Goal: Task Accomplishment & Management: Manage account settings

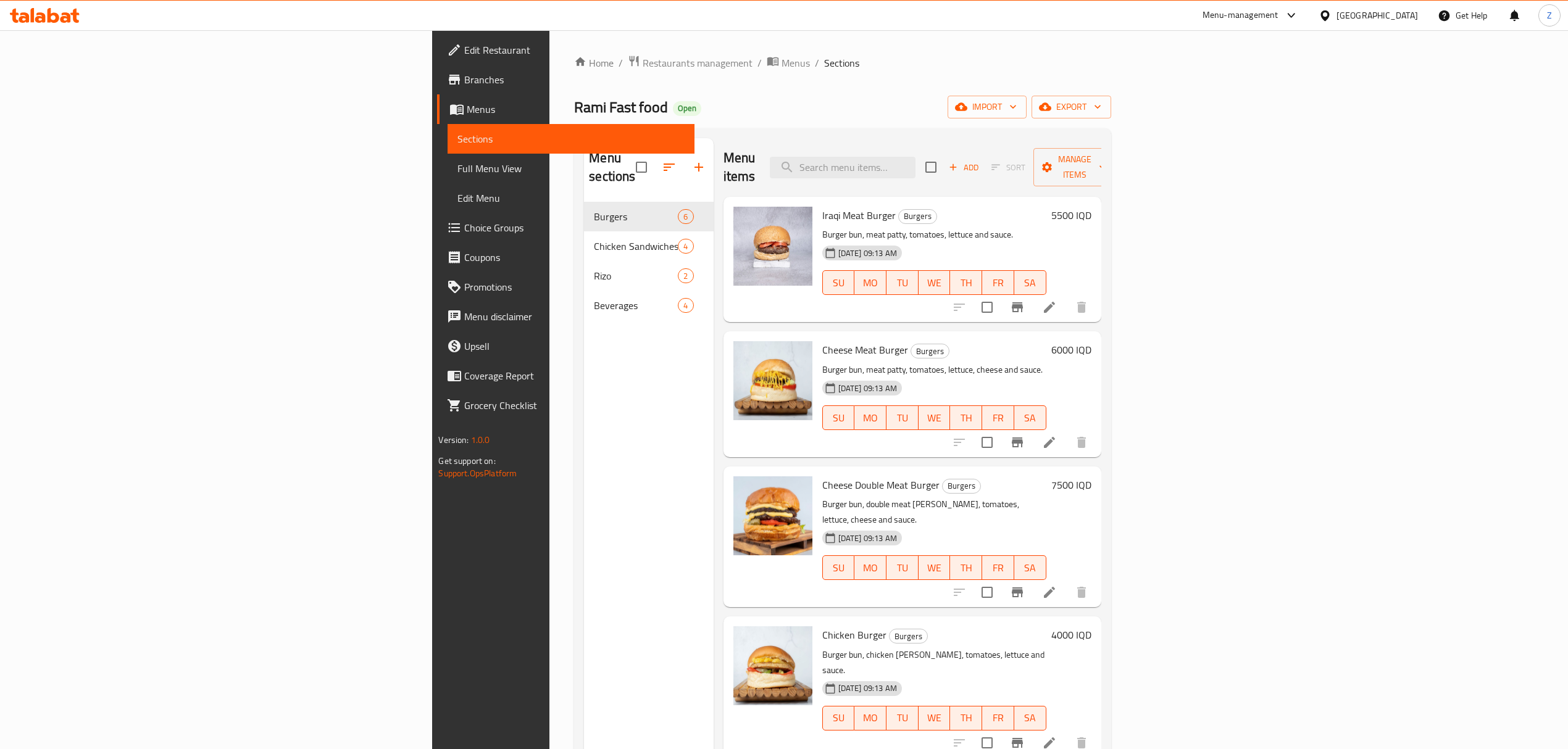
scroll to position [90, 0]
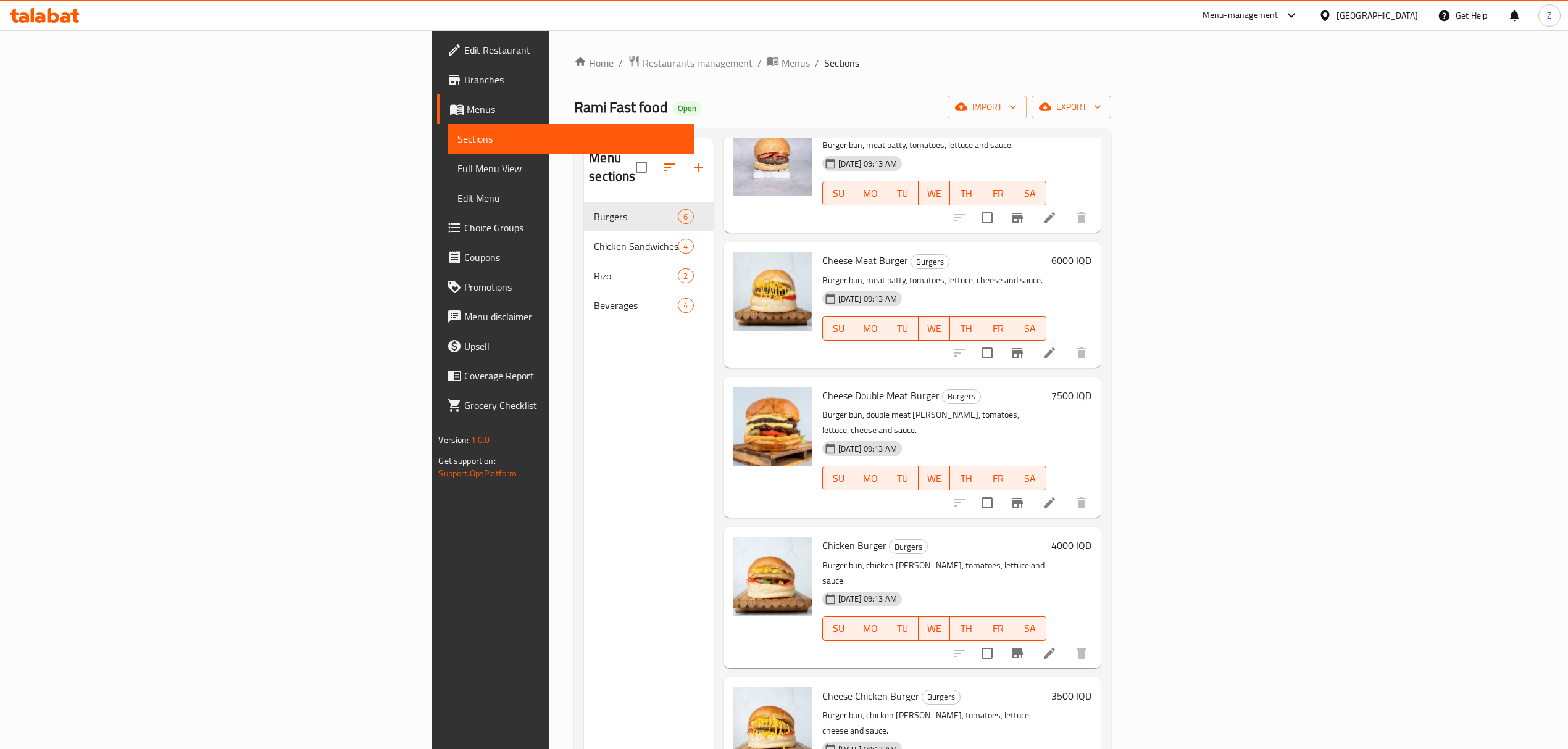
click at [1299, 18] on icon at bounding box center [1291, 16] width 15 height 15
click at [1301, 78] on div "Agent Campaigns Center" at bounding box center [1273, 83] width 185 height 29
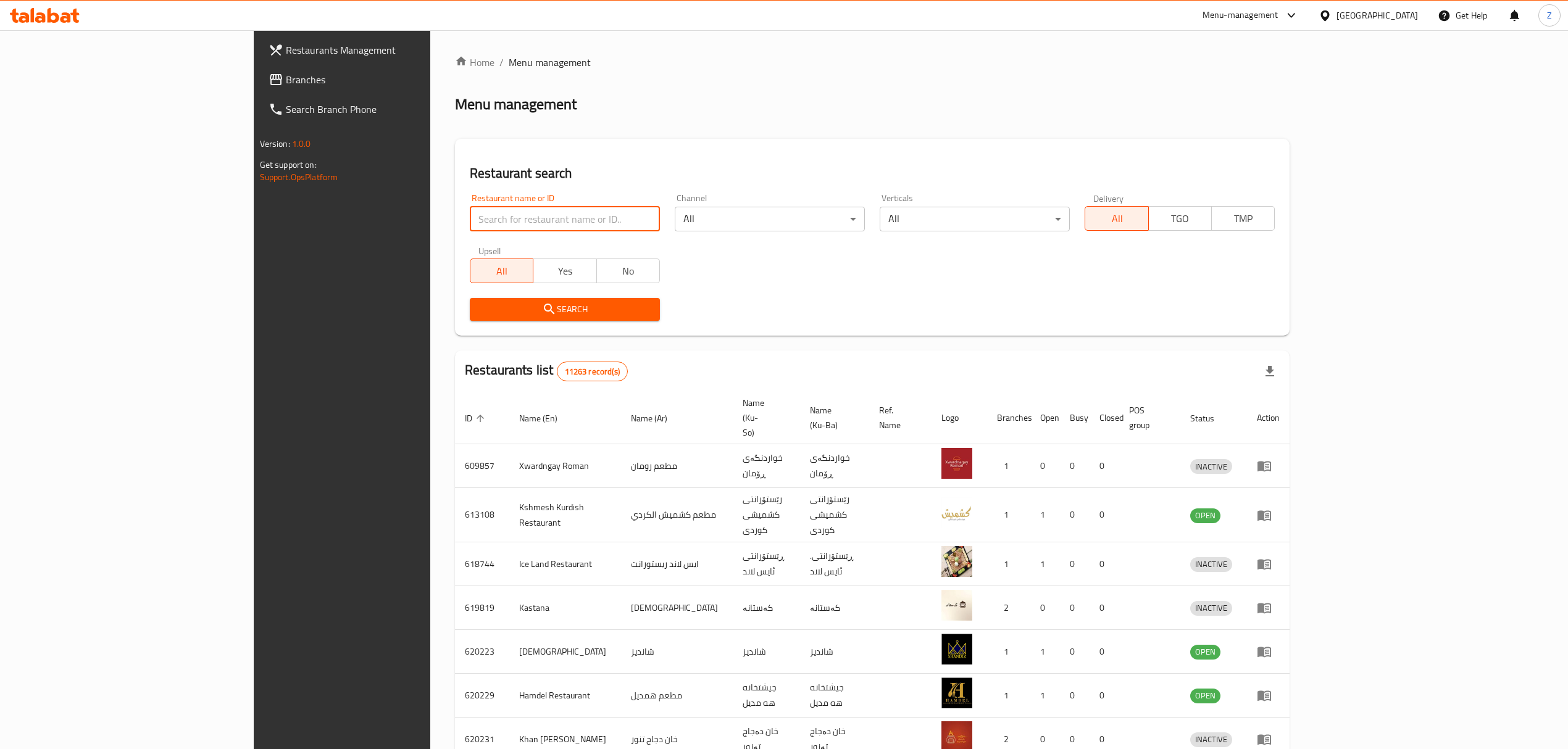
click at [470, 214] on input "search" at bounding box center [565, 219] width 191 height 25
type input "g"
type input "efend"
click button "Search" at bounding box center [565, 309] width 191 height 23
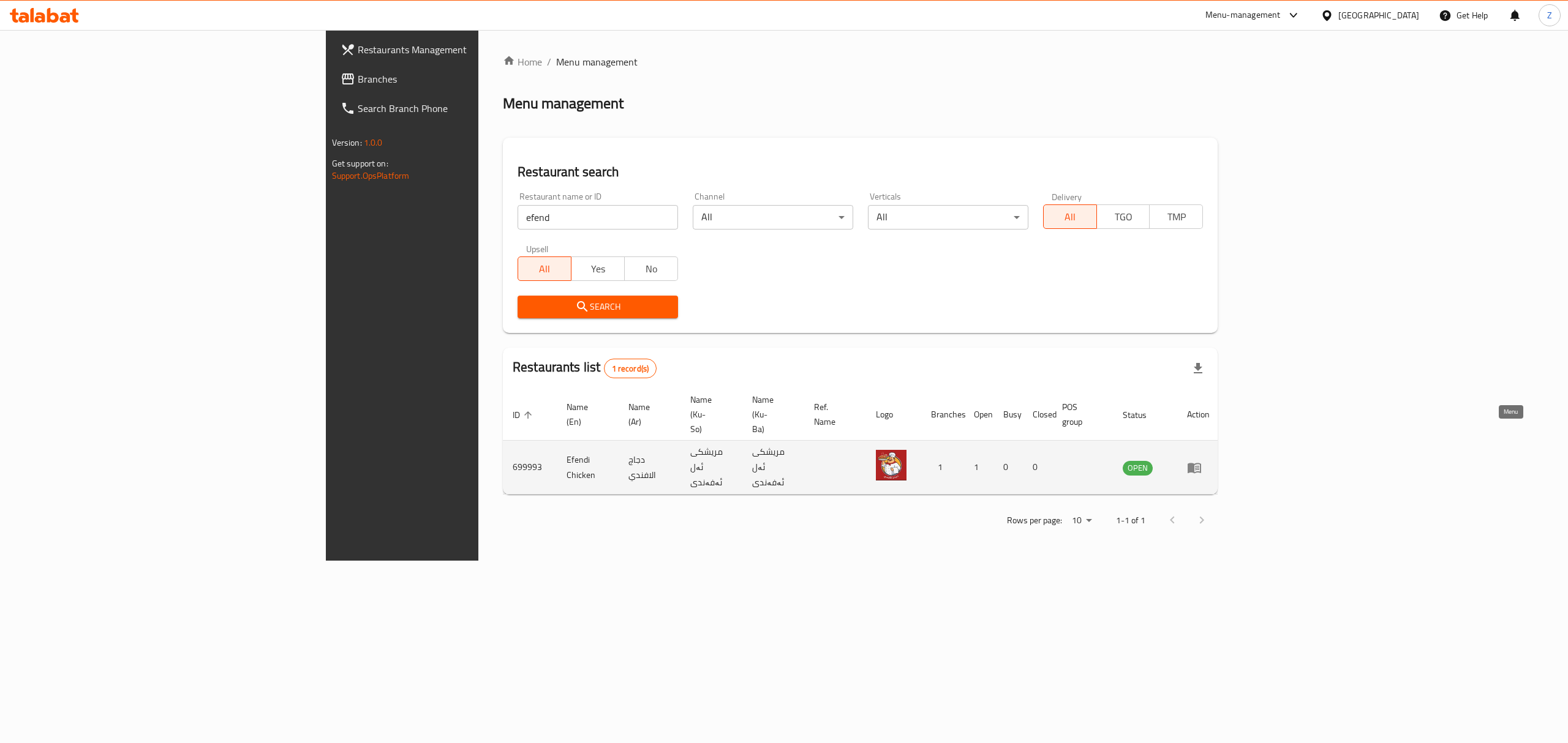
click at [1209, 460] on link "enhanced table" at bounding box center [1198, 468] width 23 height 15
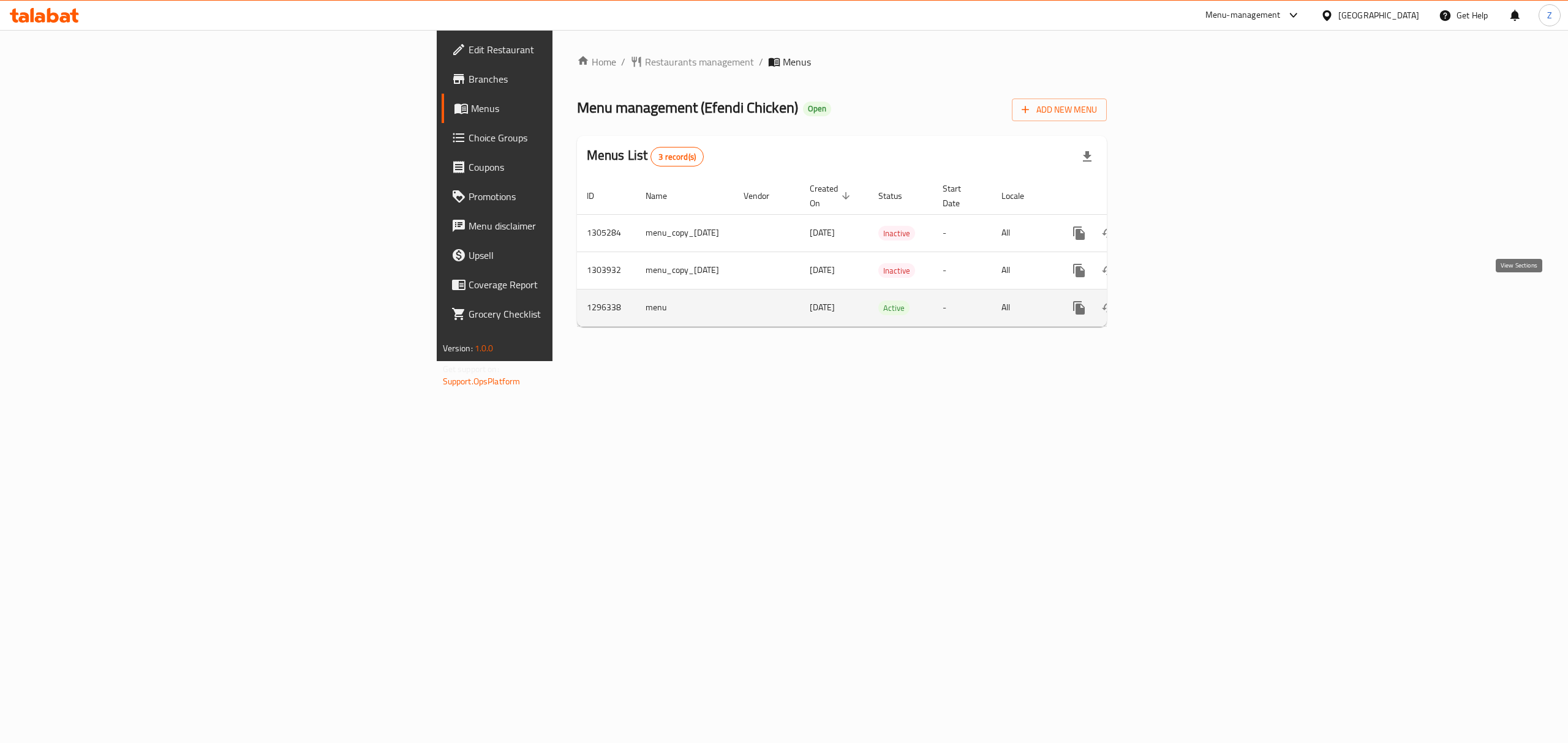
click at [1182, 299] on link "enhanced table" at bounding box center [1167, 308] width 29 height 29
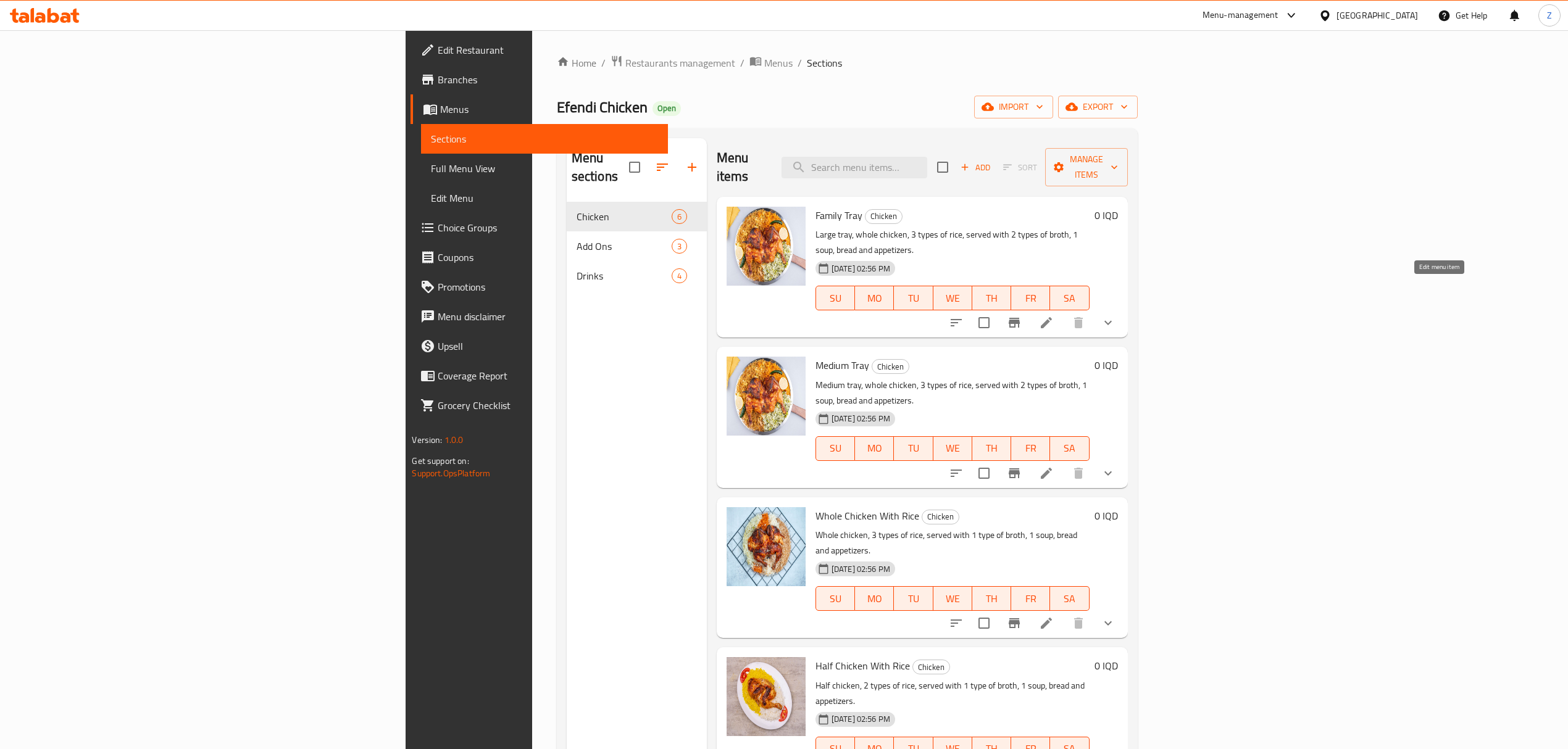
click at [1052, 317] on icon at bounding box center [1046, 323] width 11 height 11
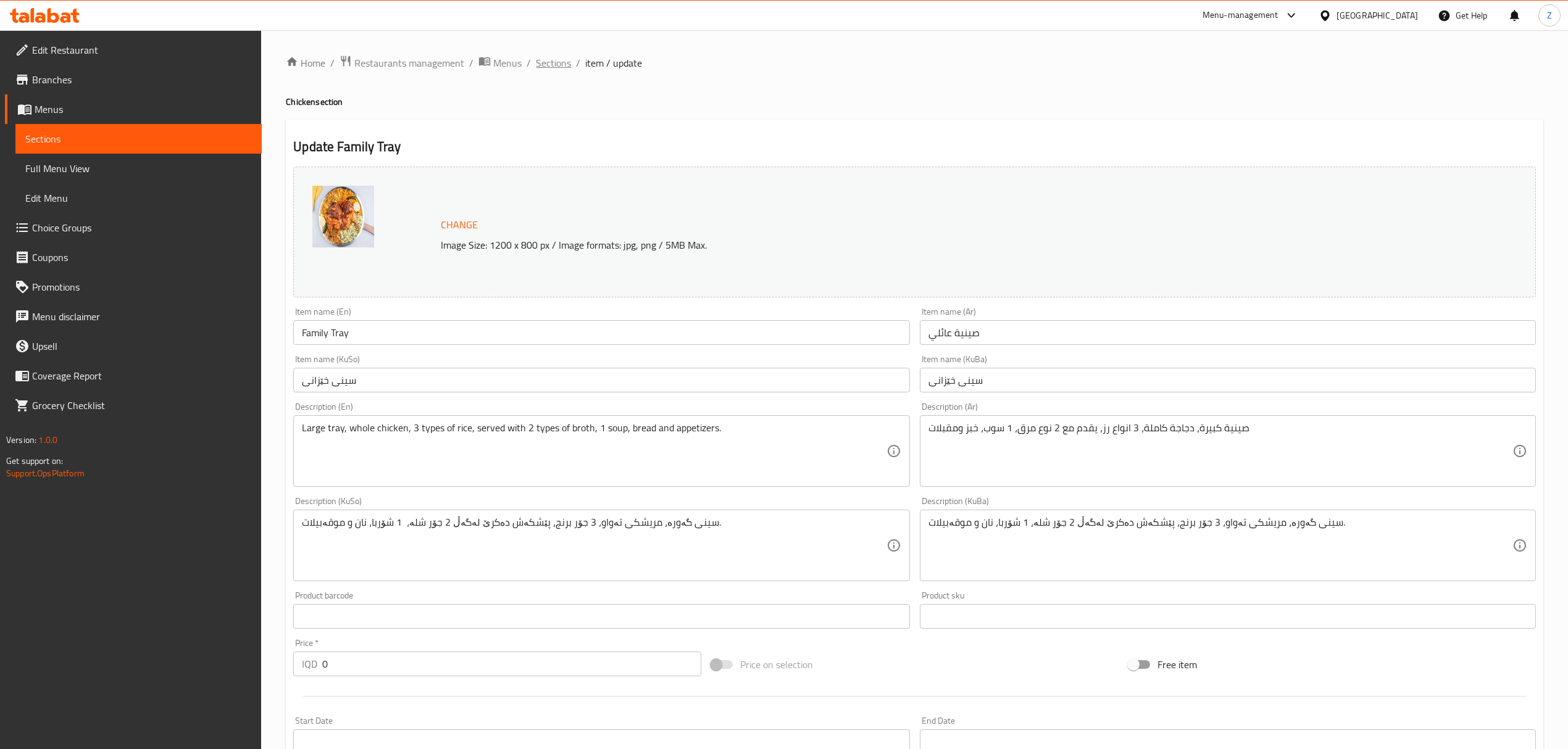
click at [561, 63] on span "Sections" at bounding box center [553, 63] width 35 height 15
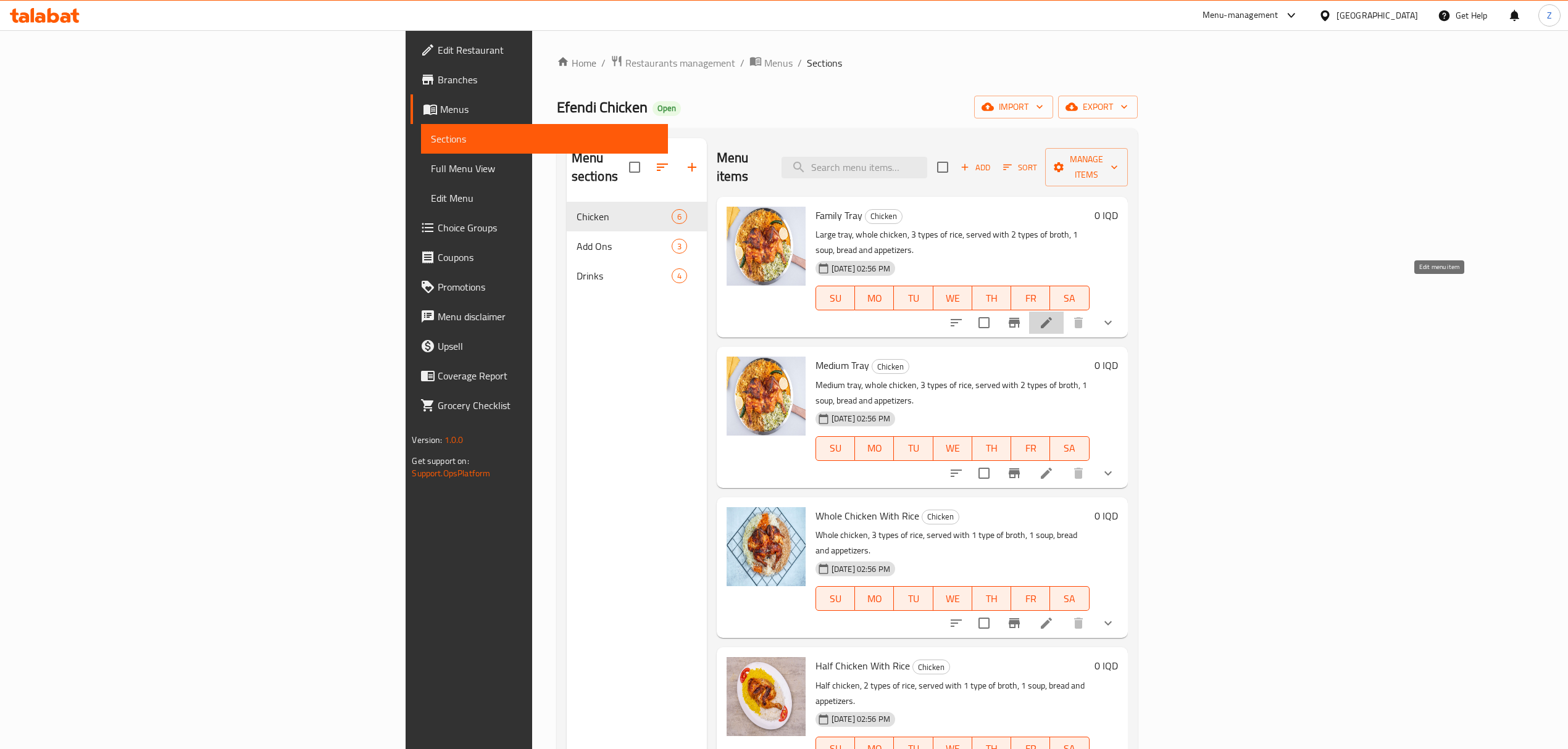
click at [1054, 315] on icon at bounding box center [1046, 323] width 15 height 15
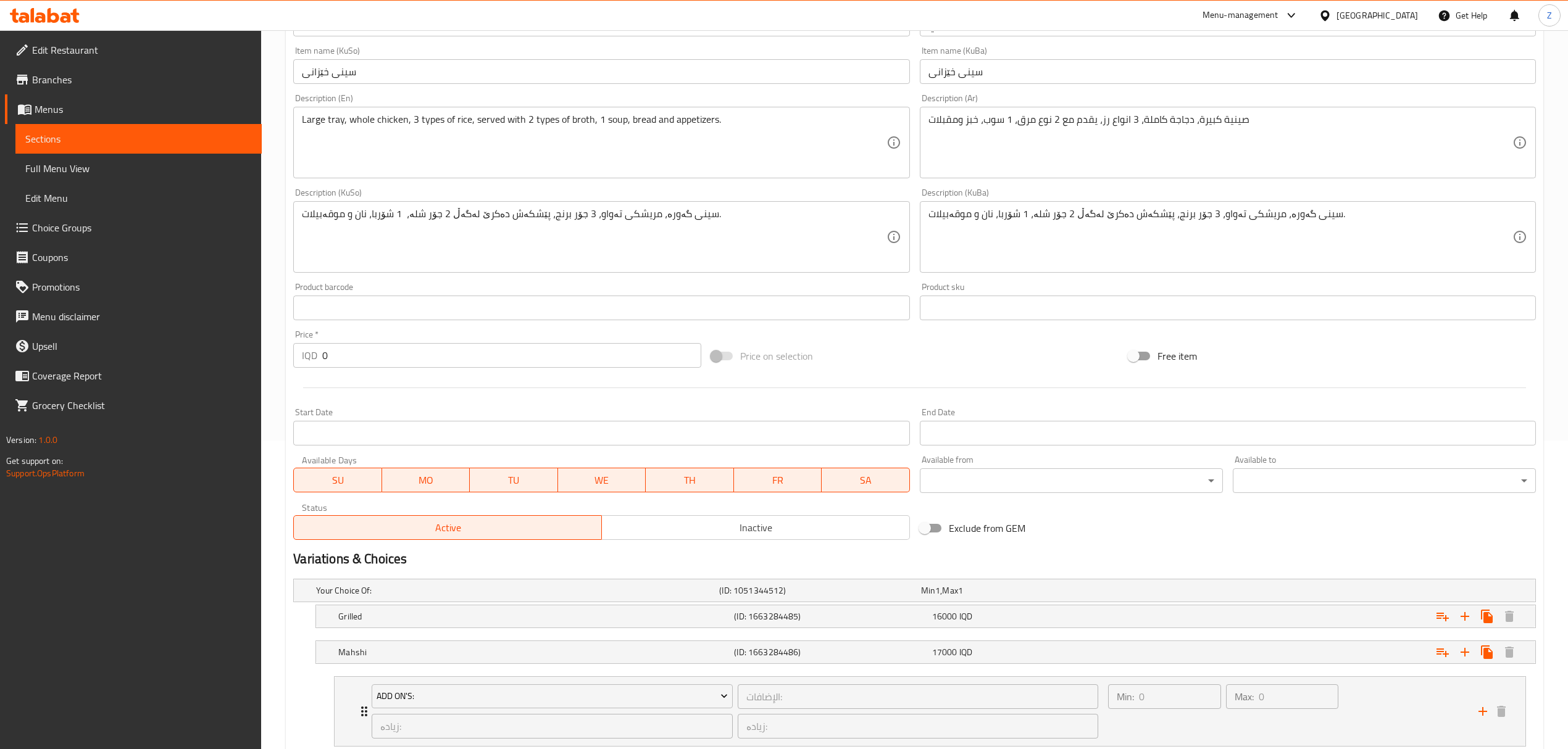
scroll to position [393, 0]
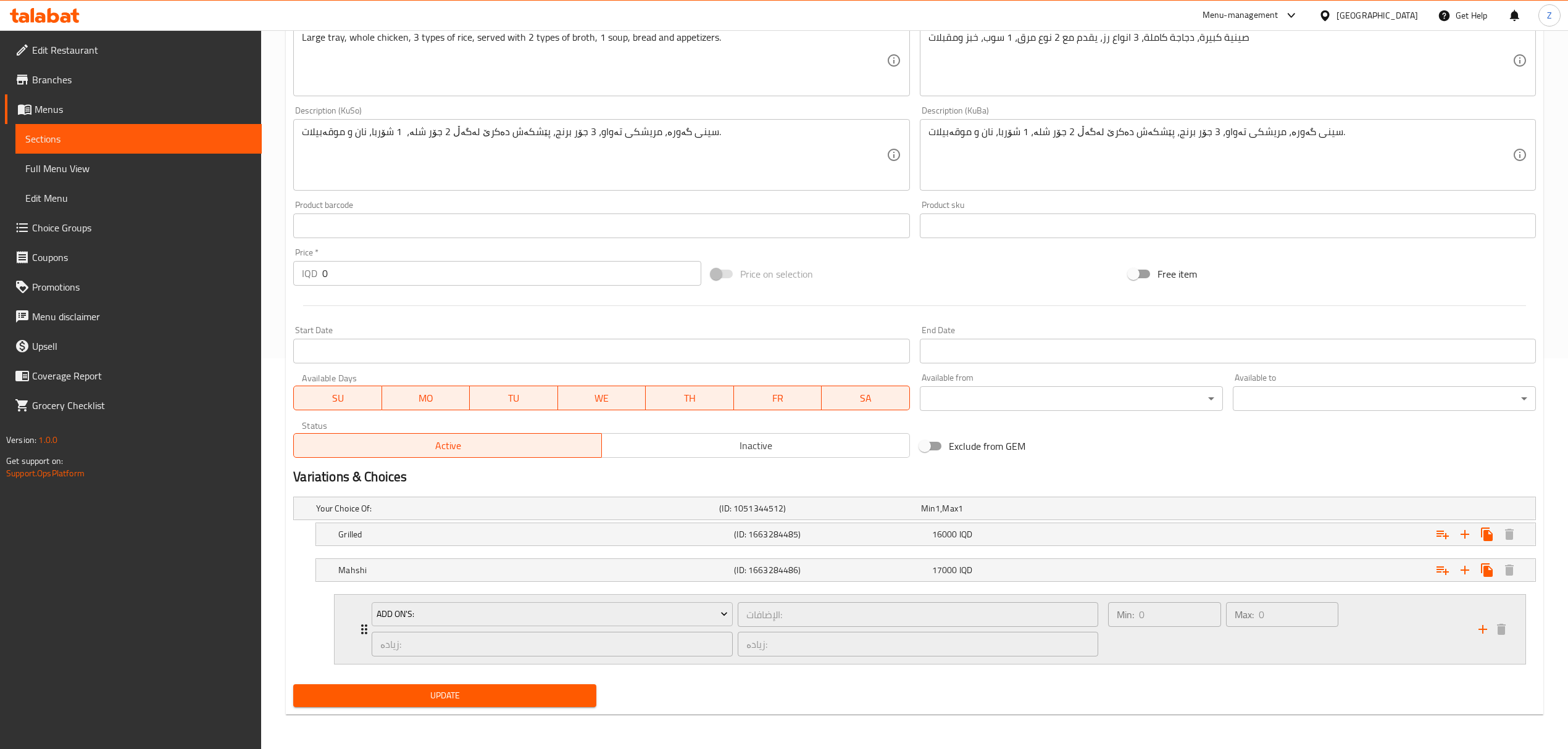
click at [364, 633] on div "Add On's: الإضافات: ​ زیادە: ​ زیادە: ​" at bounding box center [735, 629] width 741 height 69
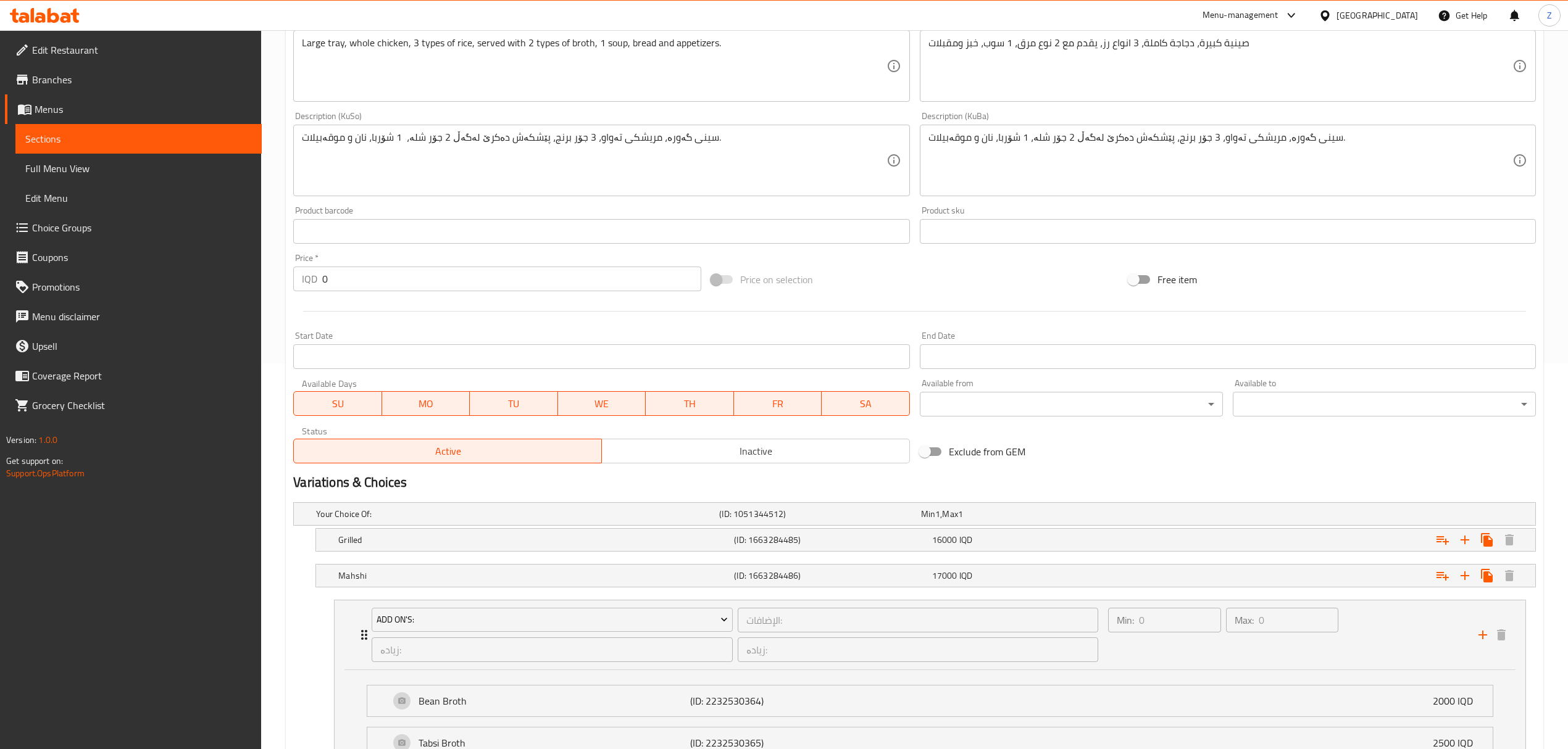
scroll to position [545, 0]
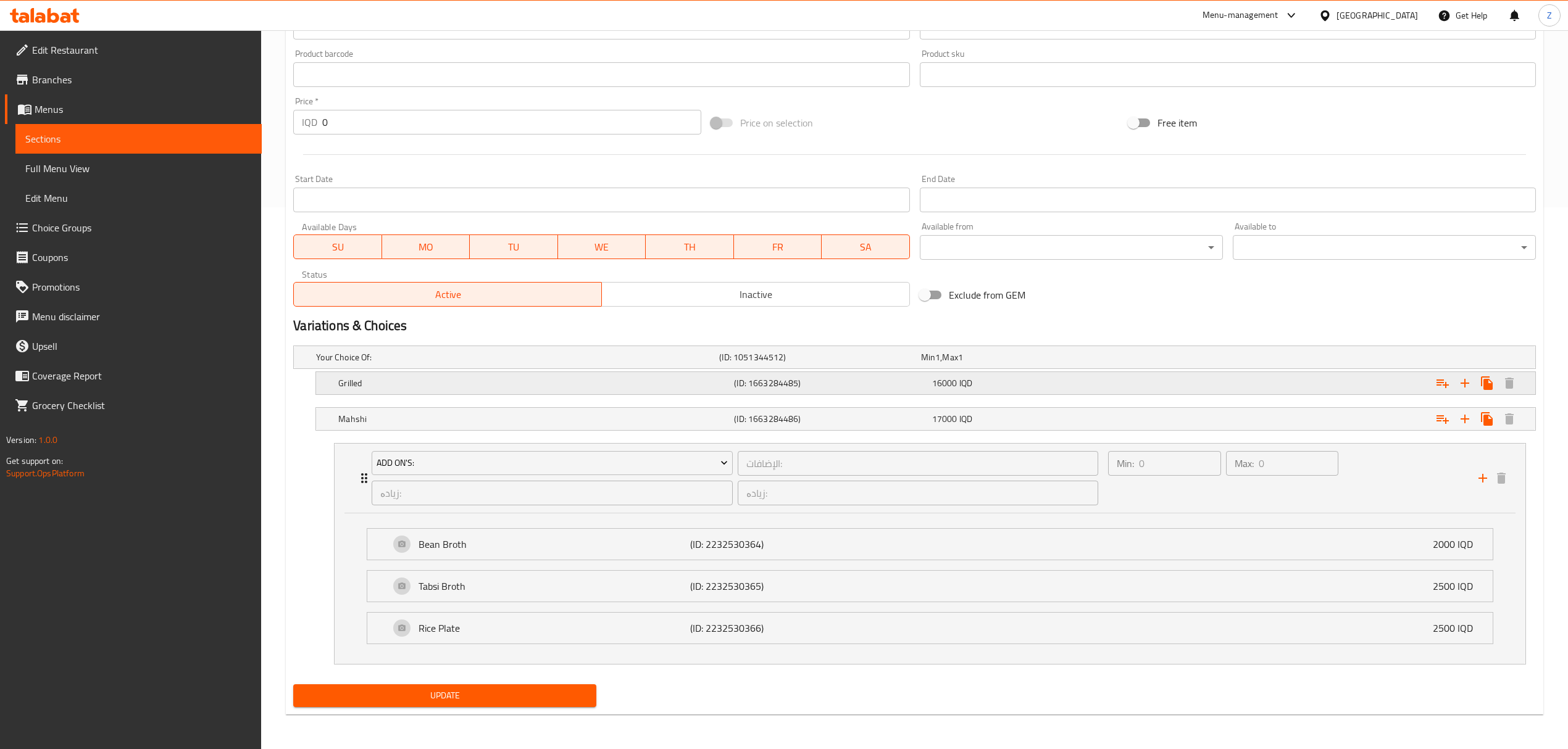
click at [364, 363] on h5 "Grilled" at bounding box center [515, 357] width 399 height 12
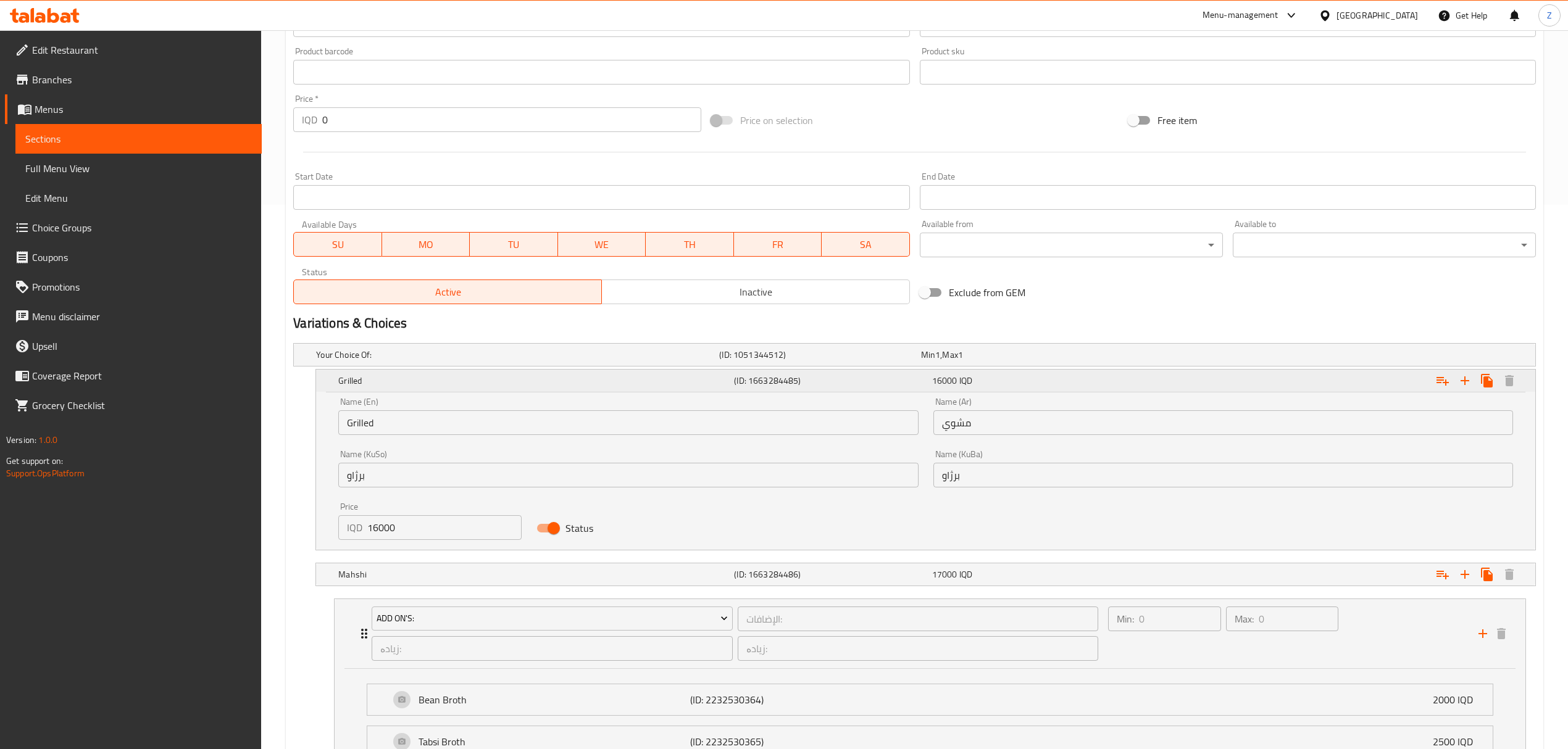
click at [955, 384] on span "16000" at bounding box center [945, 380] width 25 height 16
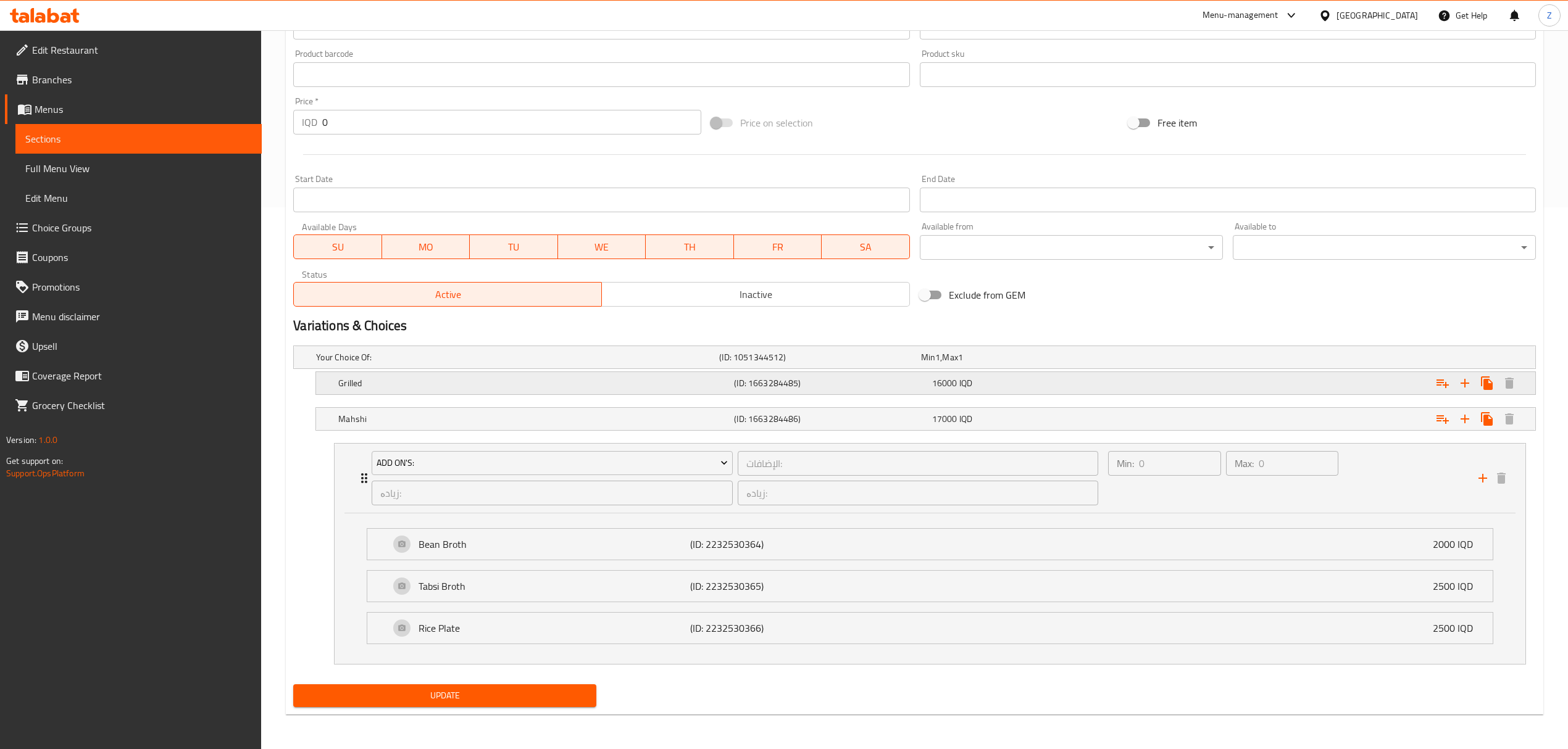
click at [425, 363] on h5 "Grilled" at bounding box center [515, 357] width 399 height 12
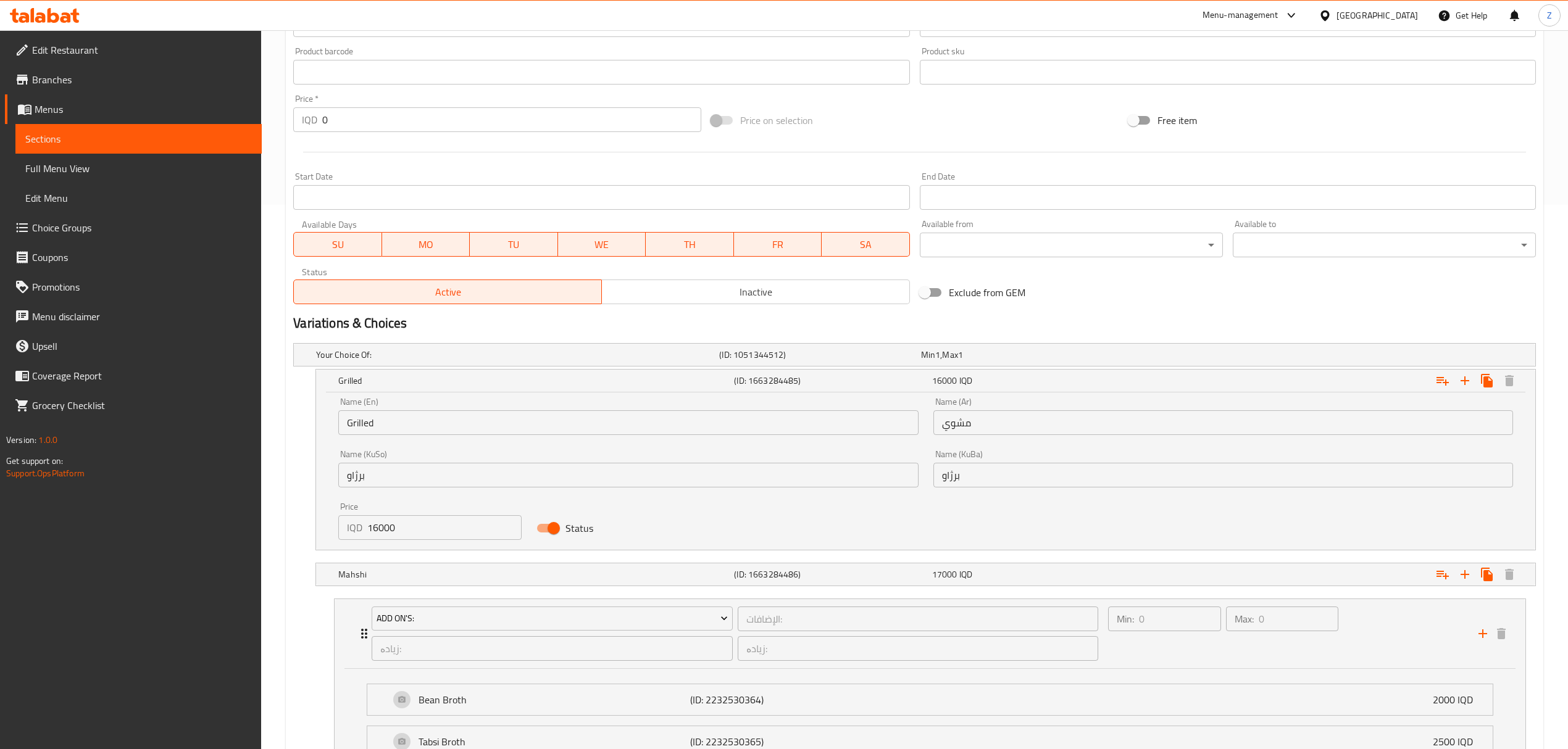
click at [386, 537] on input "16000" at bounding box center [444, 527] width 154 height 25
click at [393, 531] on input "16000" at bounding box center [444, 527] width 154 height 25
click at [391, 526] on input "16000" at bounding box center [444, 527] width 154 height 25
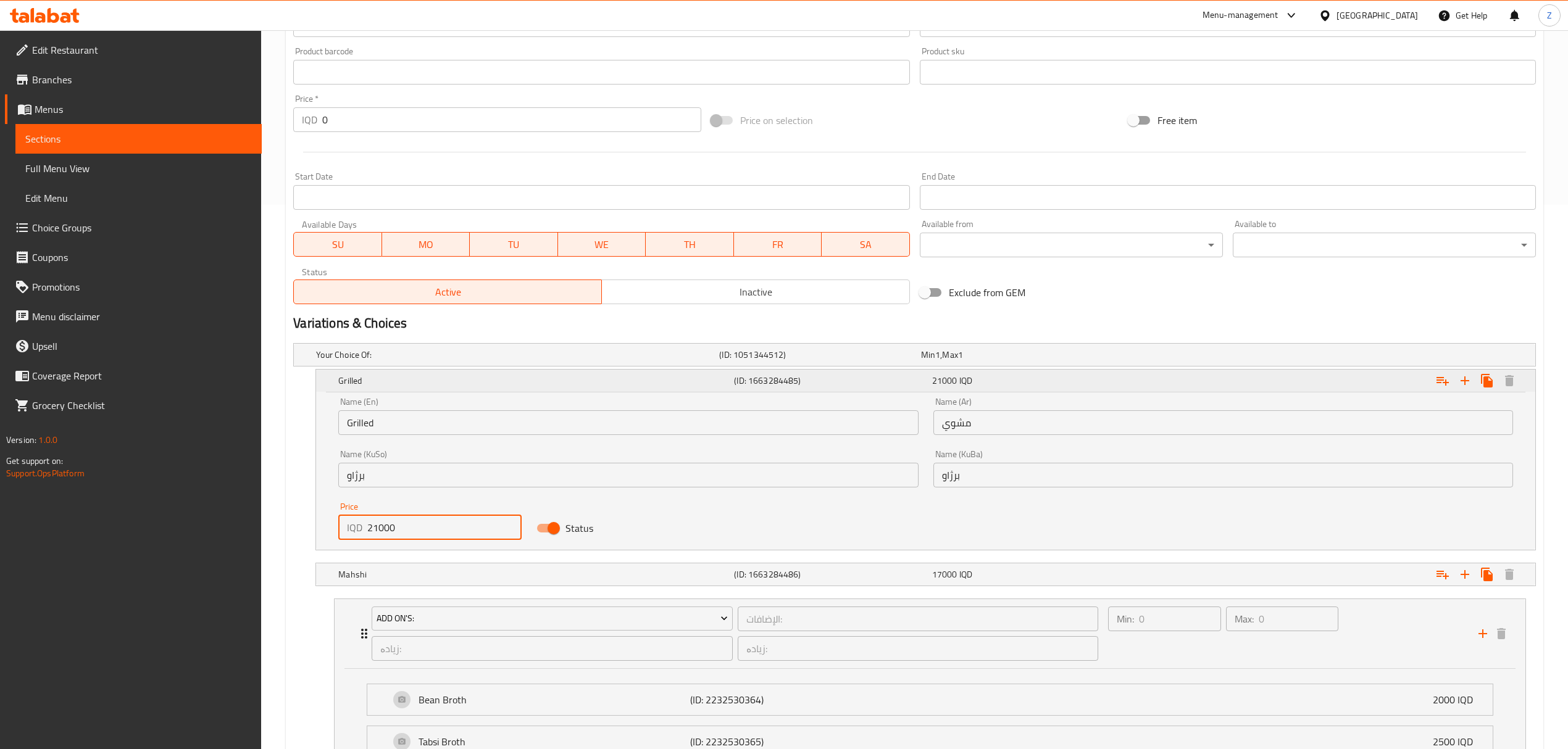
type input "21000"
click at [959, 387] on span "IQD" at bounding box center [966, 380] width 13 height 16
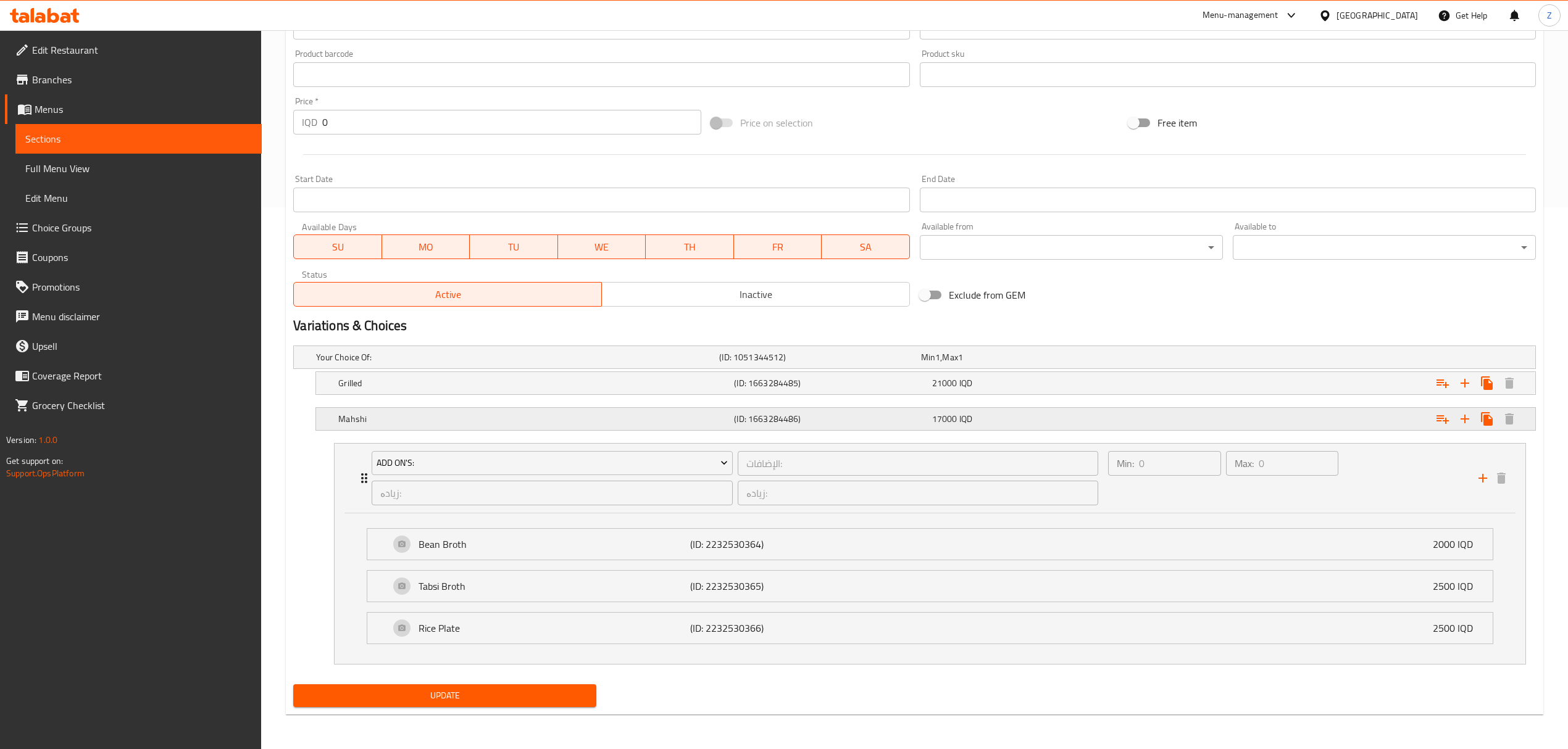
click at [935, 365] on span "17000" at bounding box center [928, 357] width 14 height 16
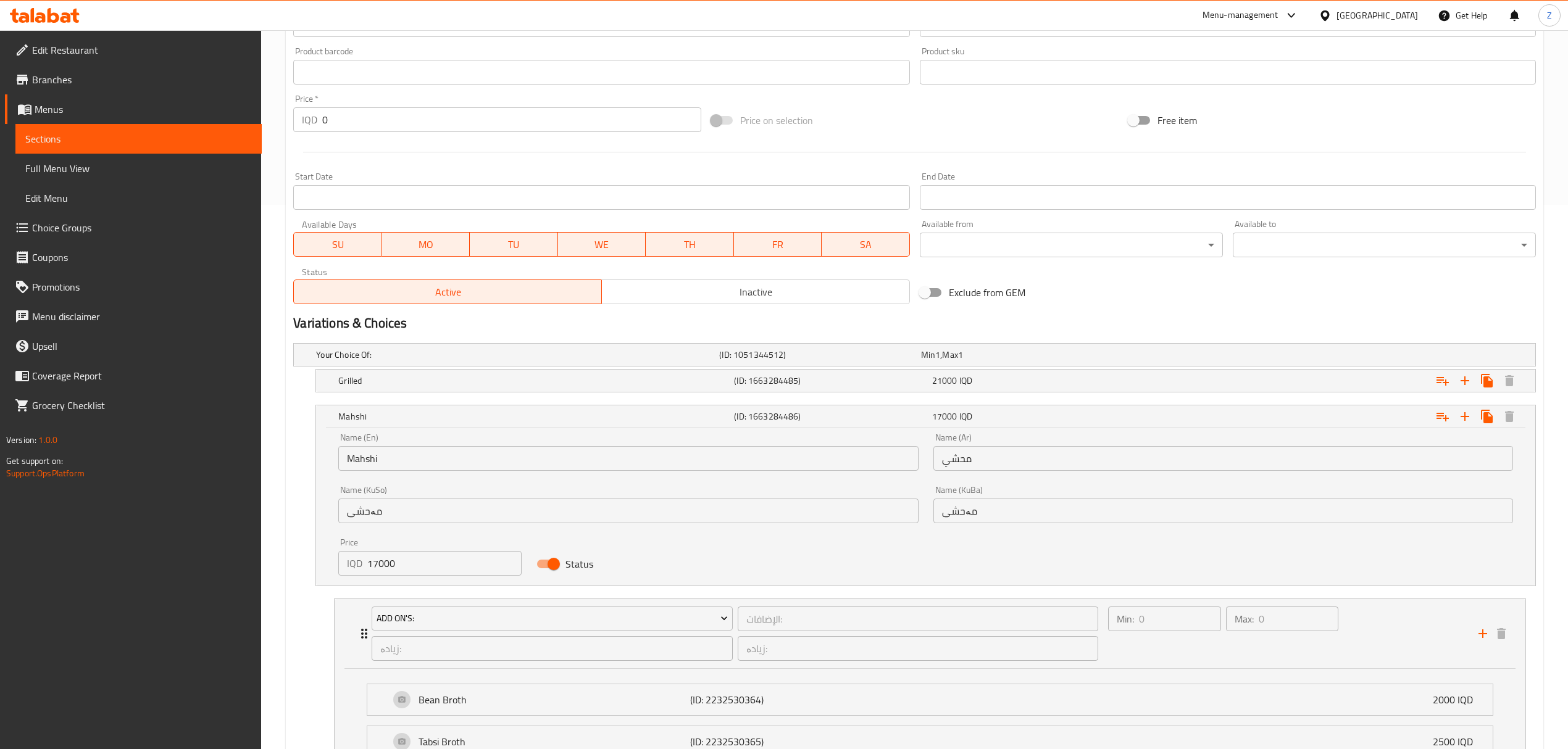
click at [384, 568] on input "17000" at bounding box center [444, 563] width 154 height 25
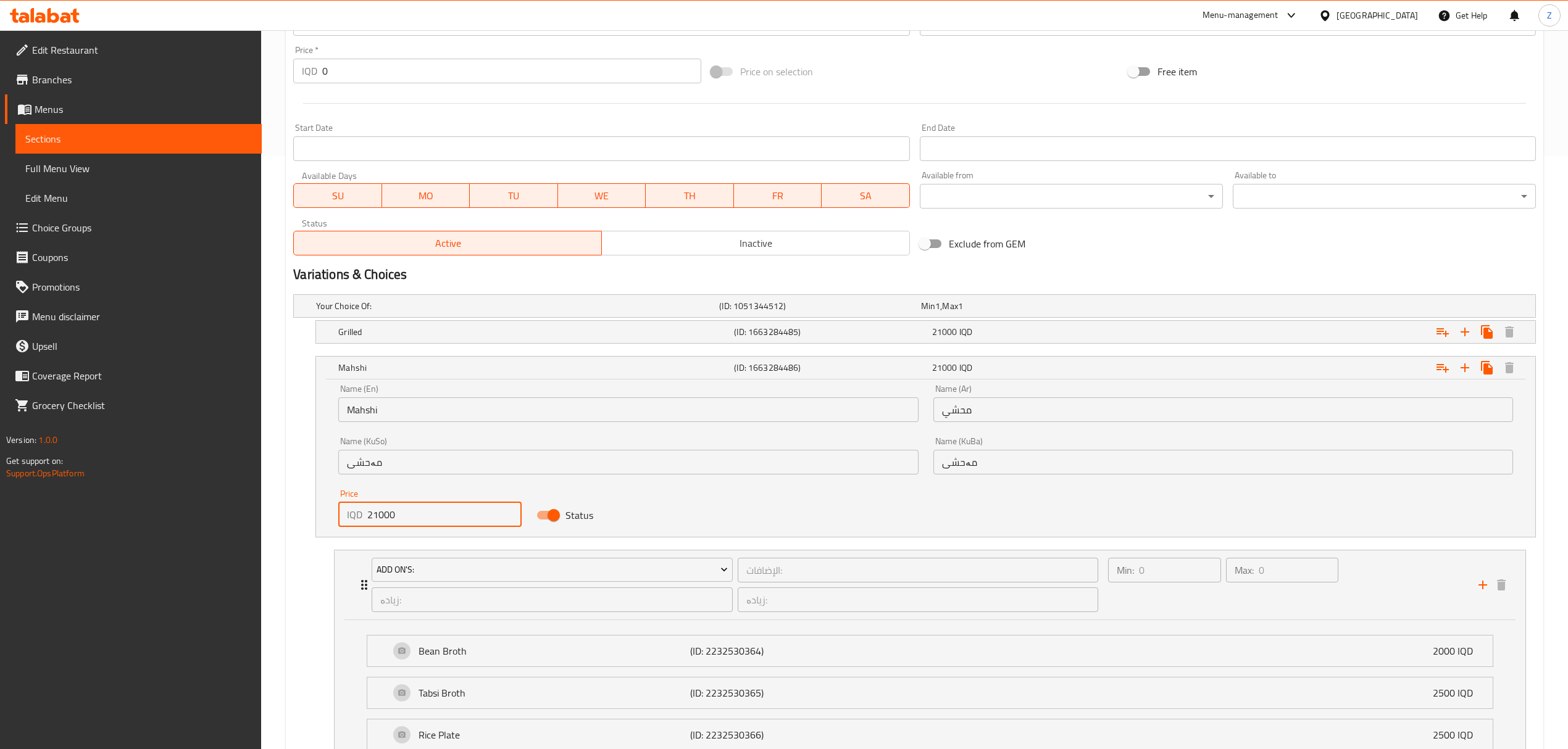
scroll to position [703, 0]
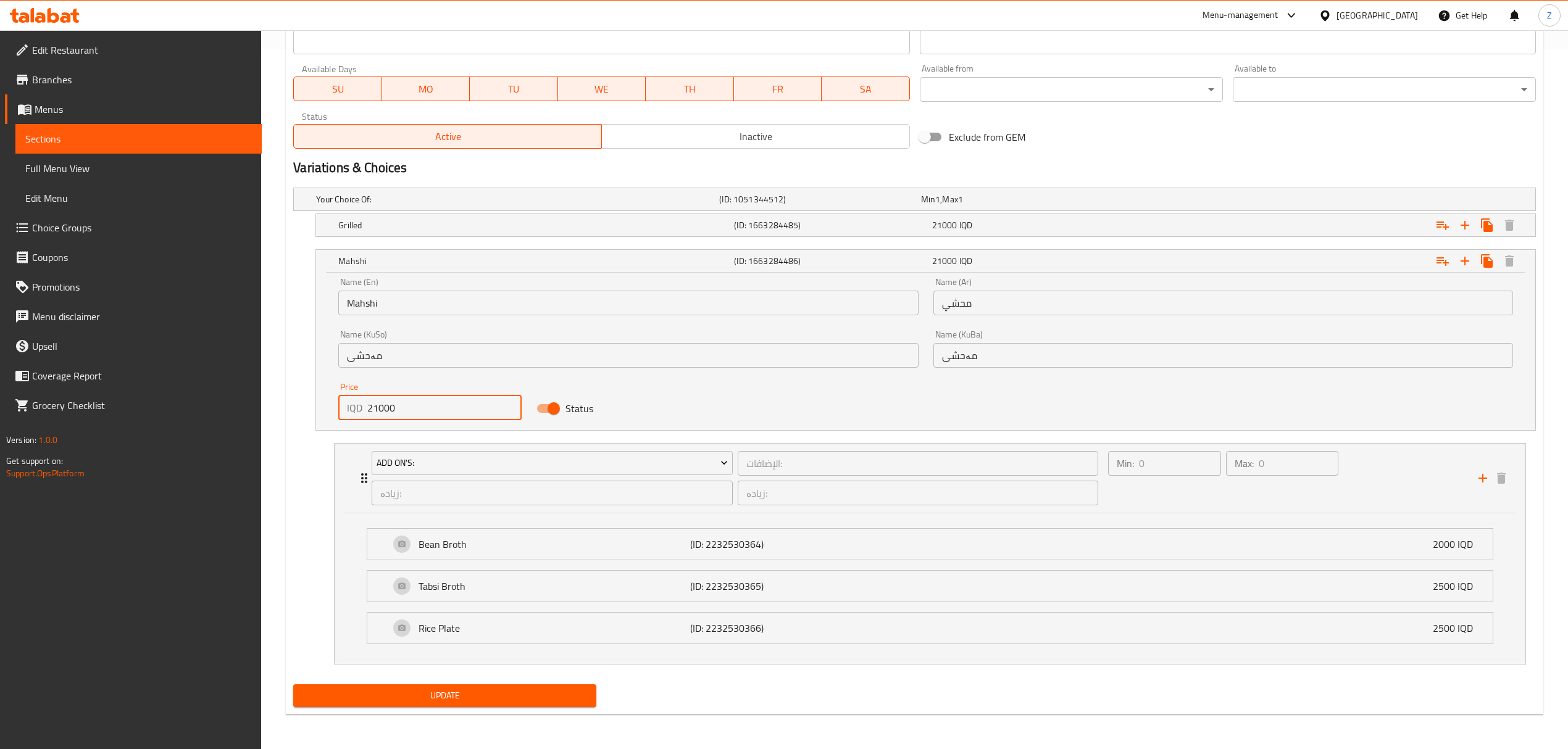
type input "21000"
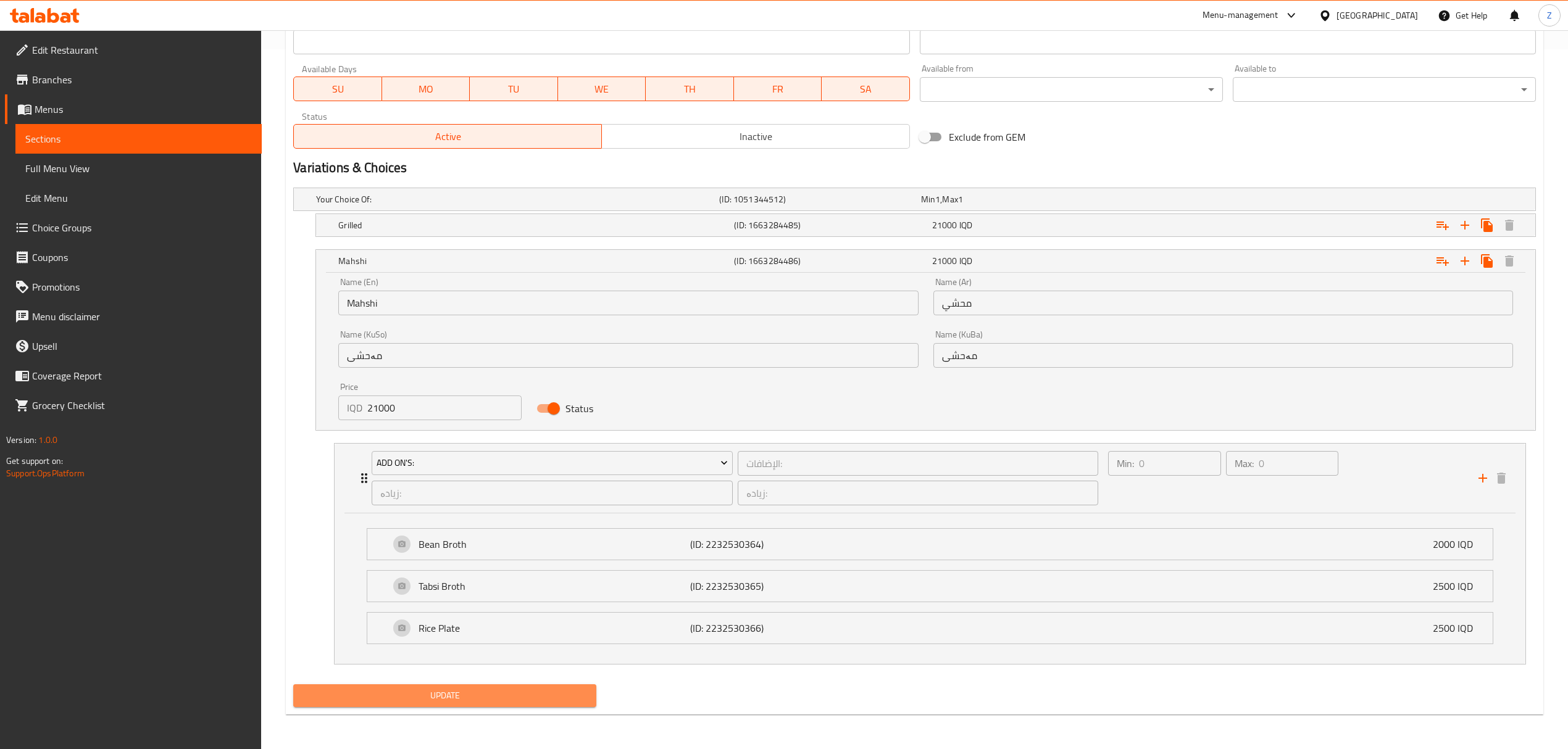
click at [522, 705] on button "Update" at bounding box center [445, 695] width 303 height 23
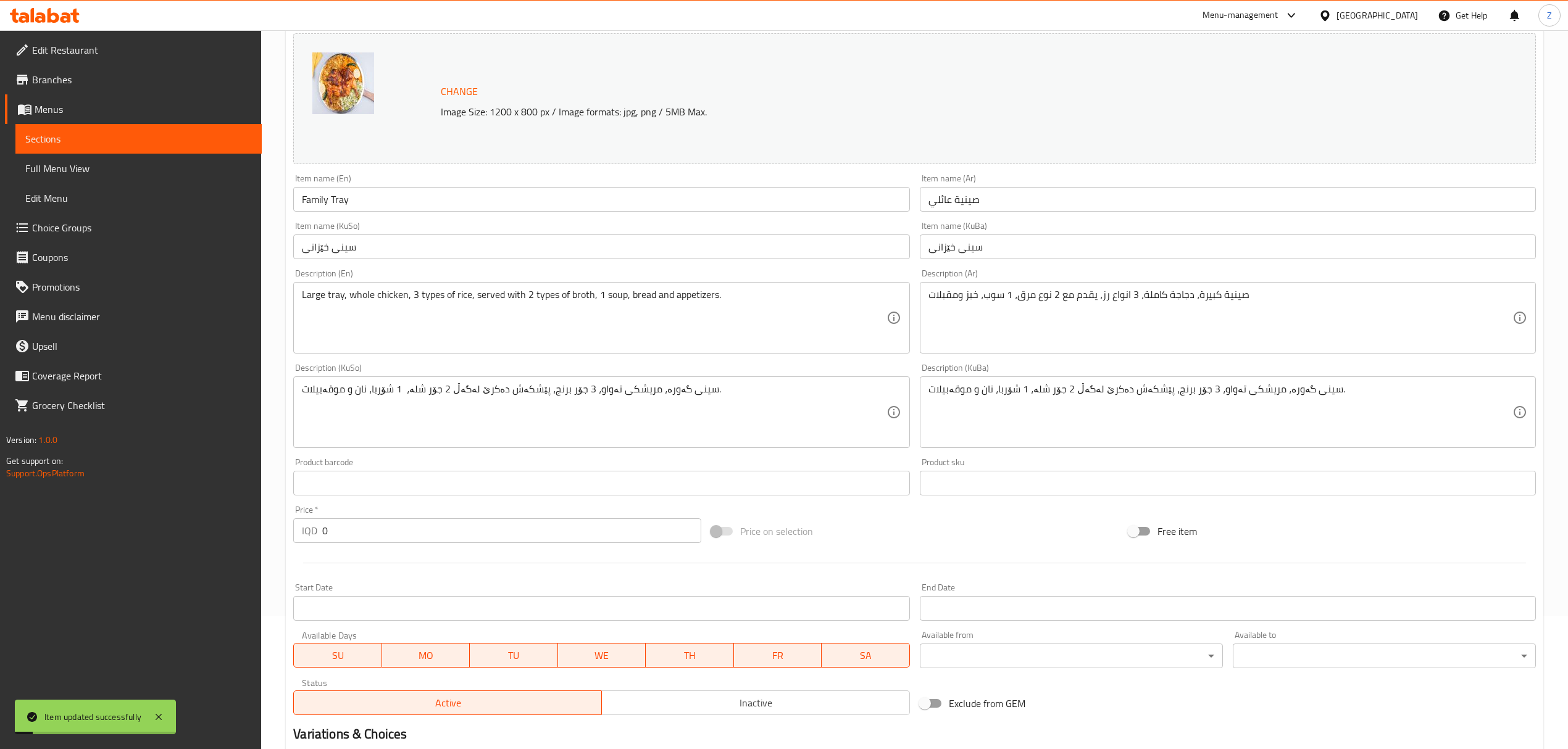
scroll to position [0, 0]
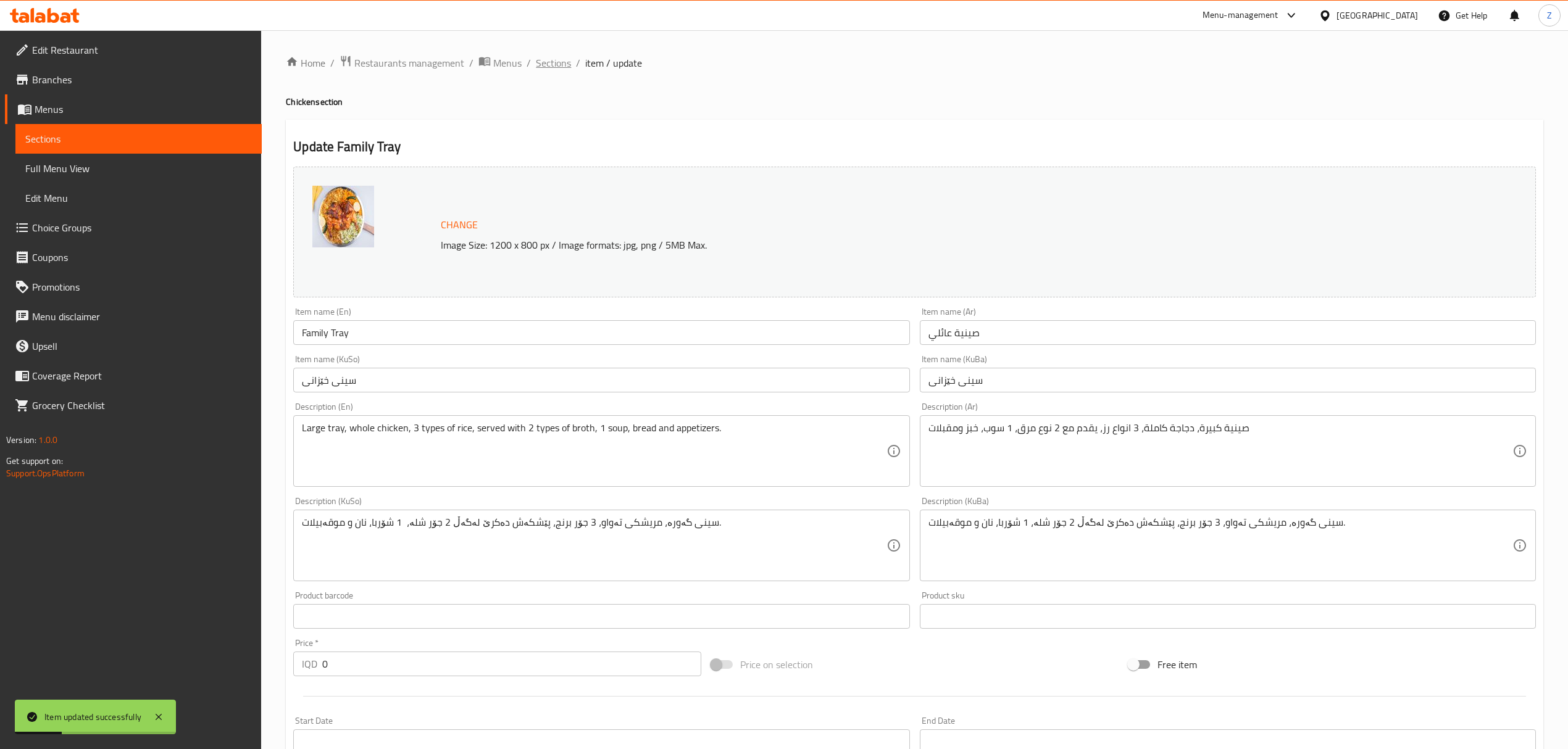
click at [565, 62] on span "Sections" at bounding box center [553, 63] width 35 height 15
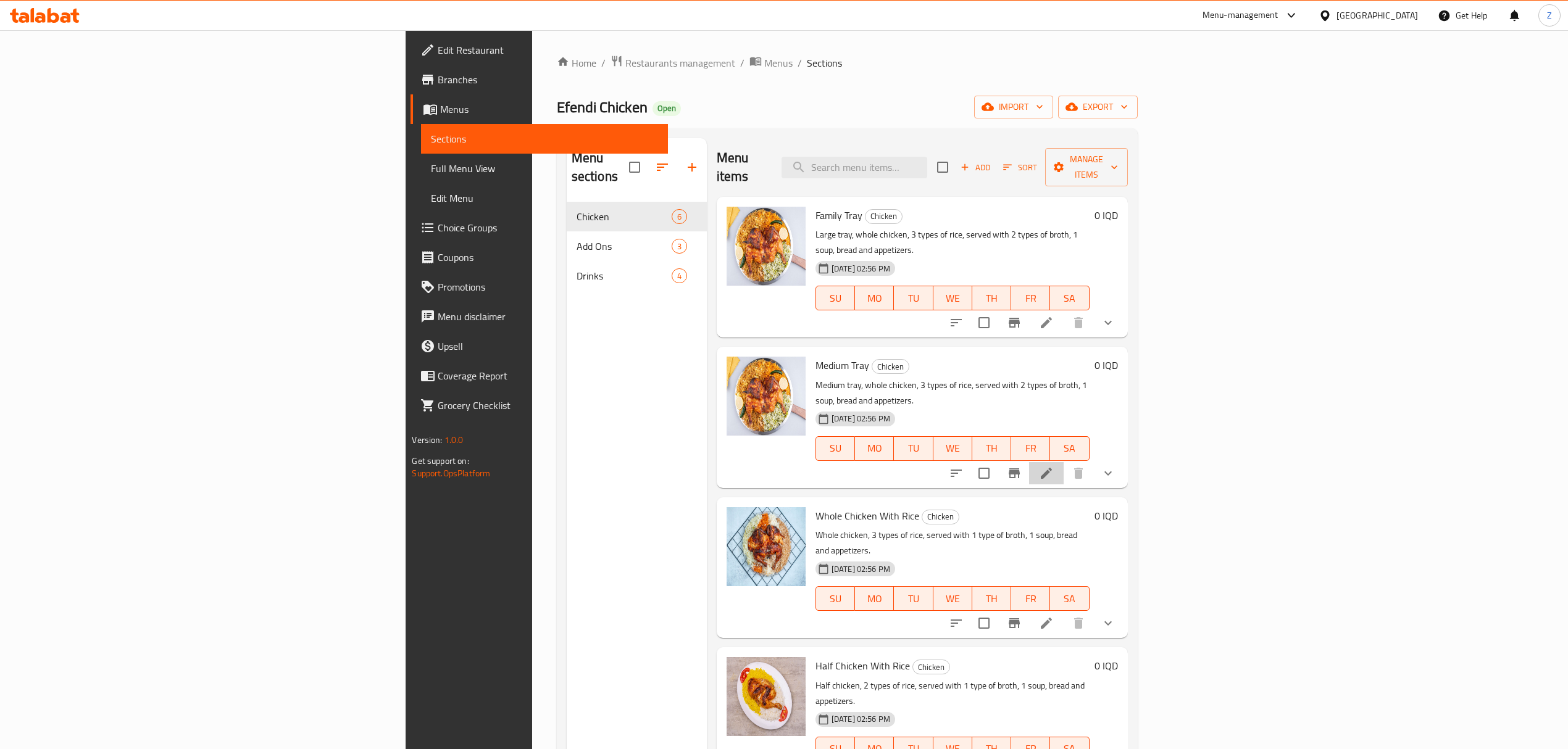
click at [1064, 462] on li at bounding box center [1046, 473] width 34 height 22
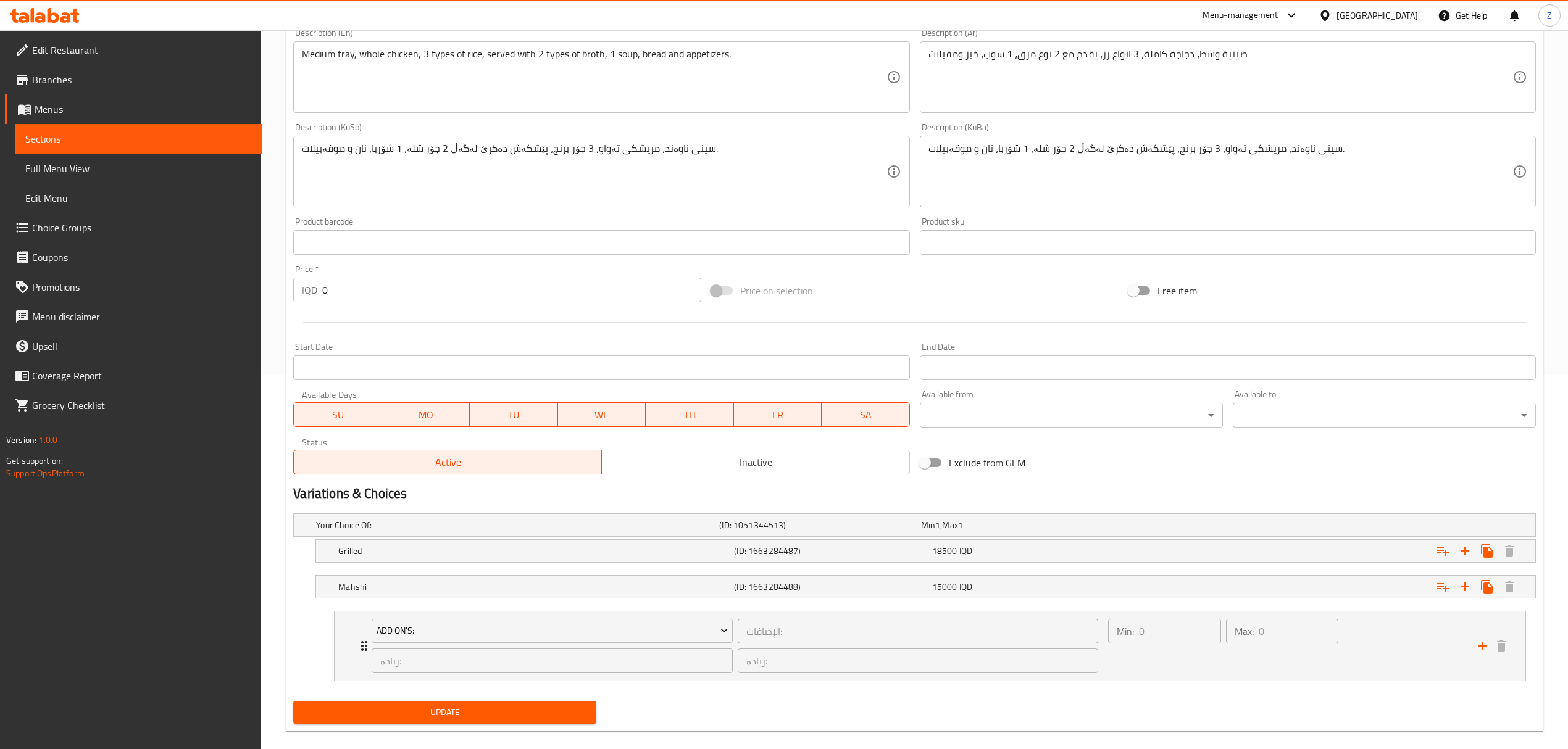
scroll to position [393, 0]
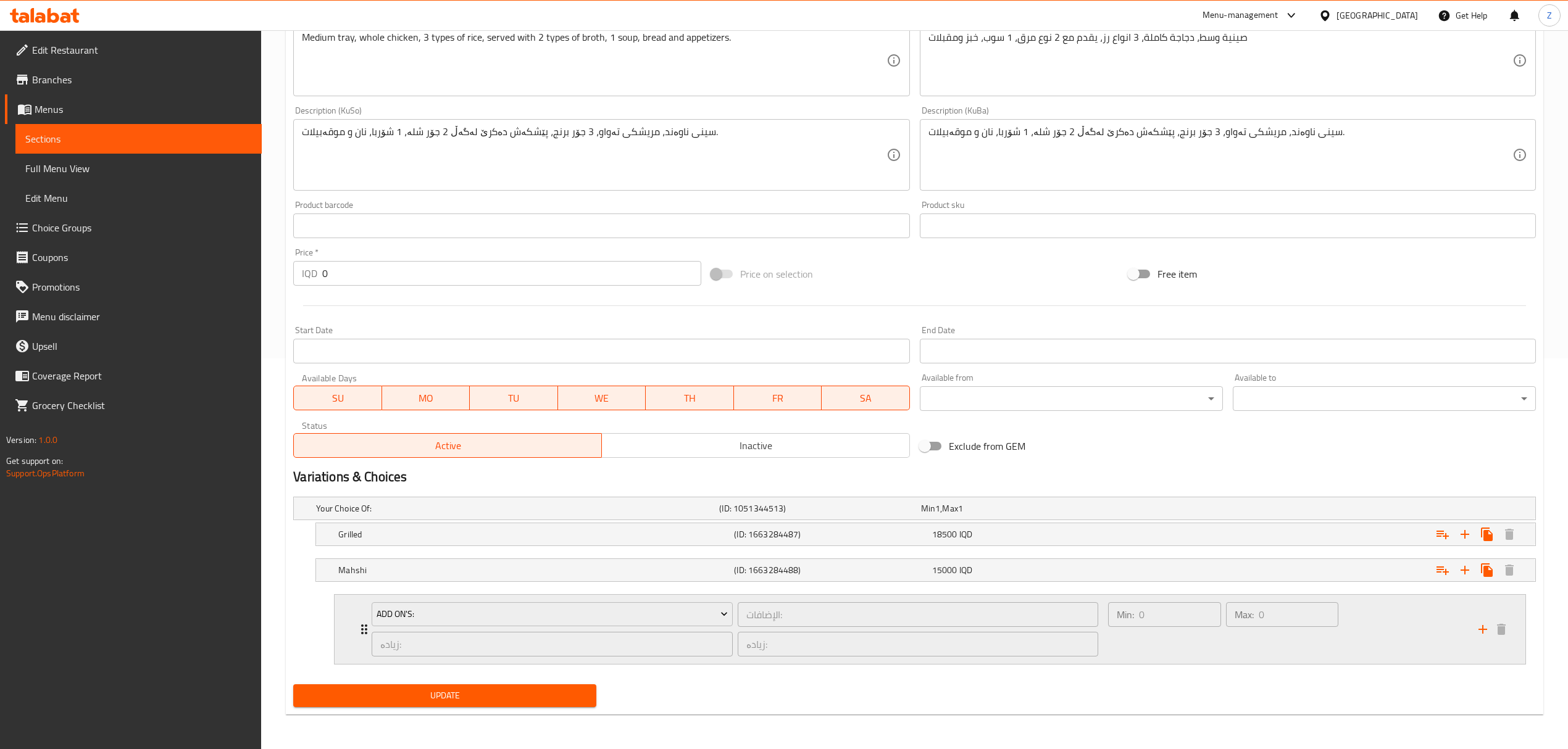
click at [371, 632] on div "زیادە: ​" at bounding box center [551, 645] width 365 height 30
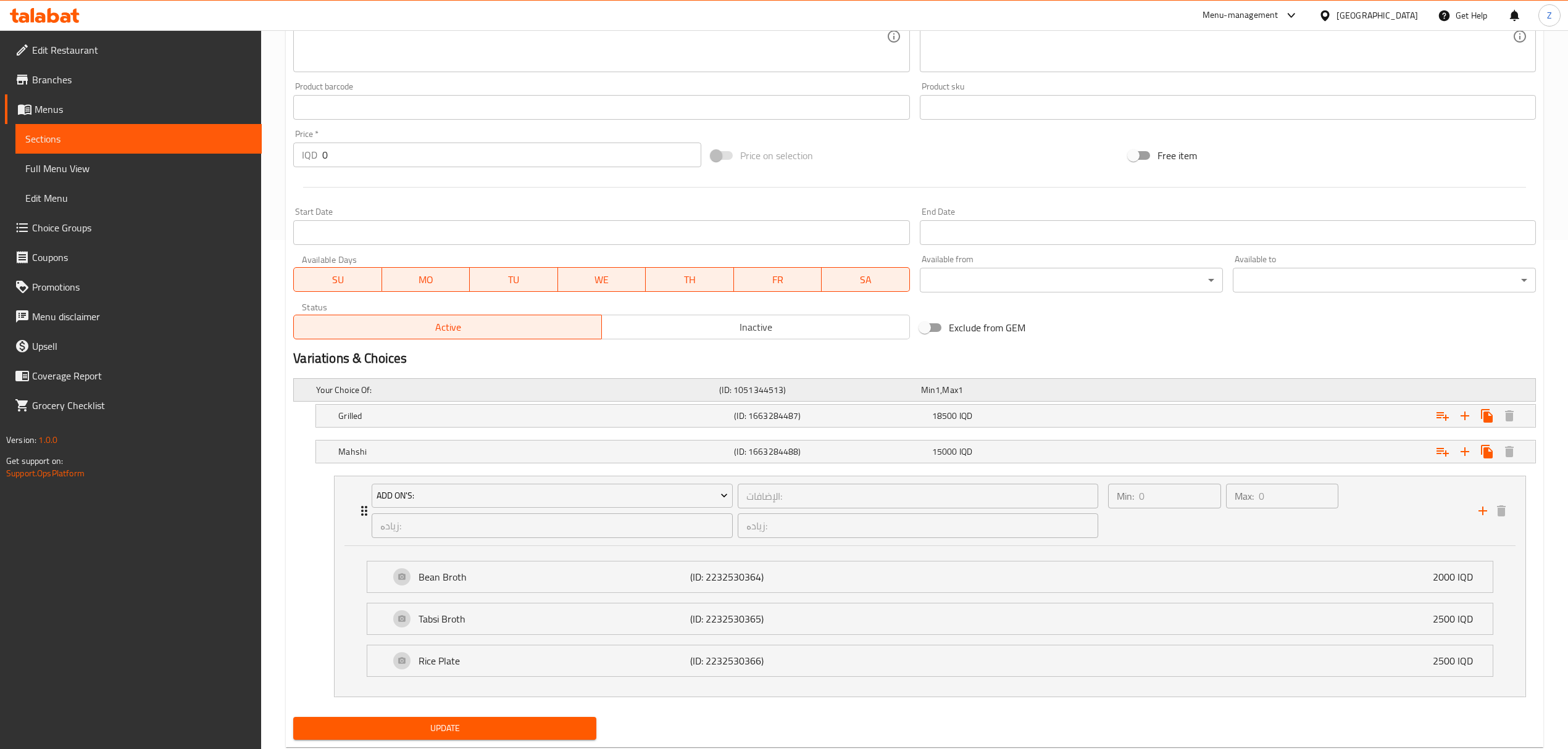
scroll to position [545, 0]
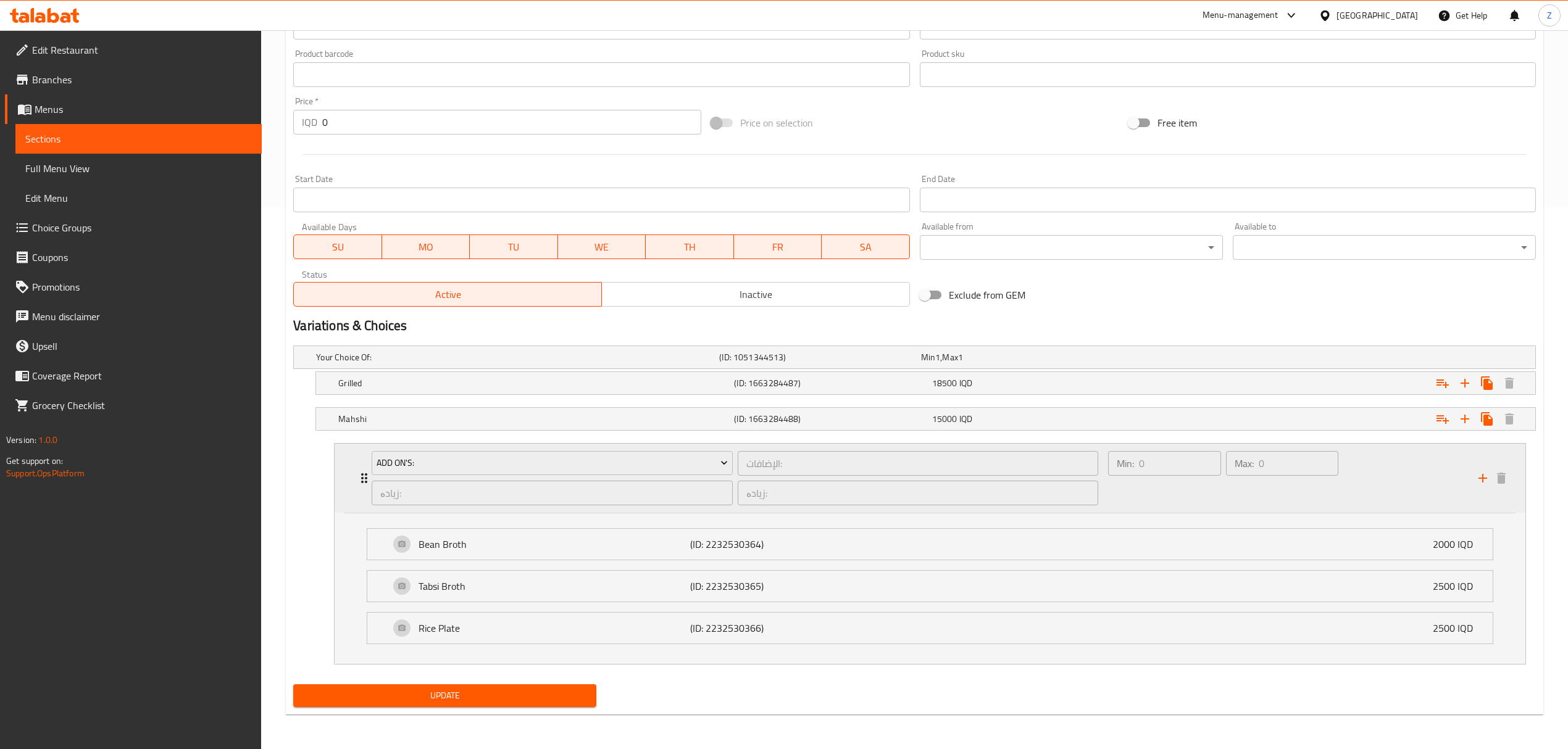
click at [369, 482] on div "زیادە: ​" at bounding box center [551, 493] width 365 height 30
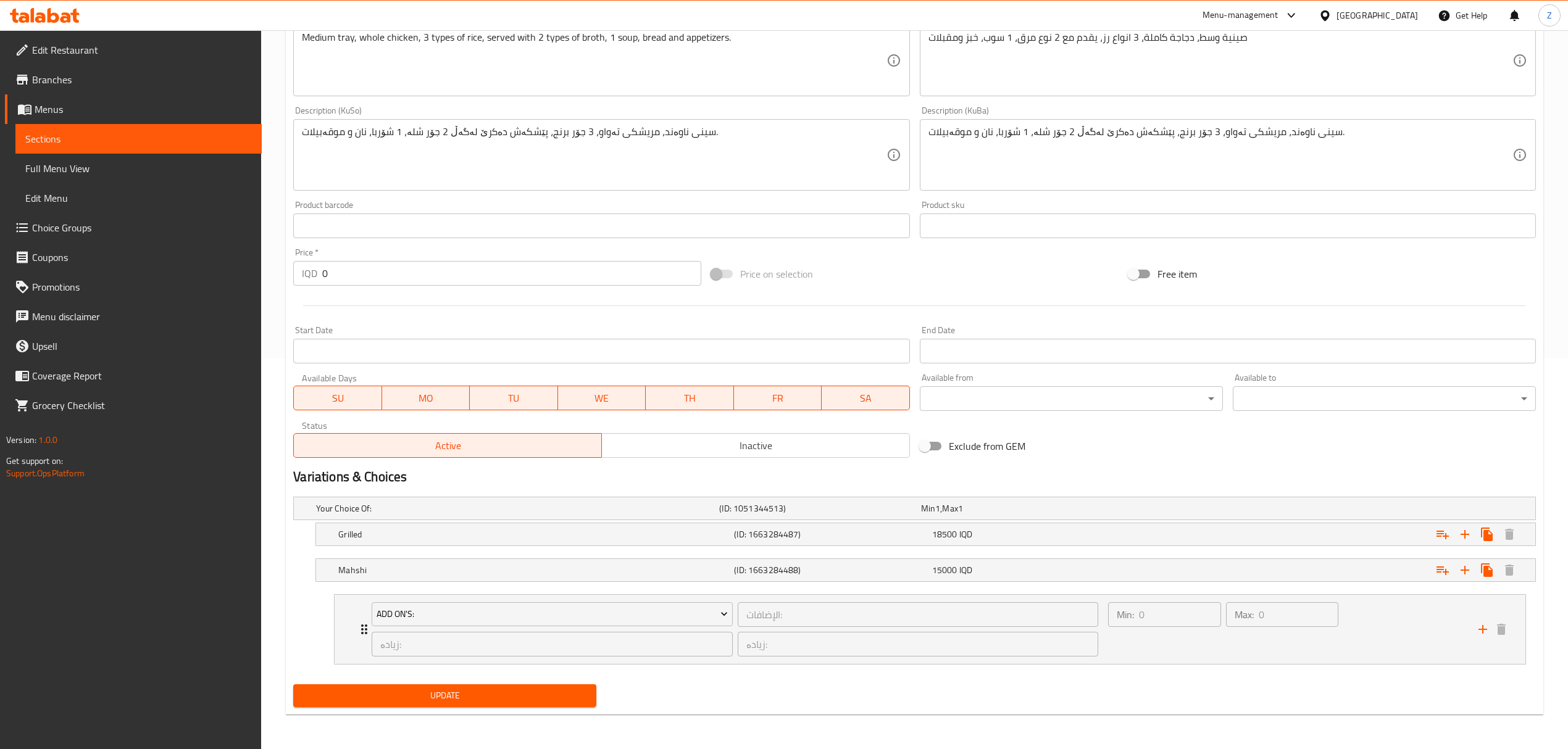
scroll to position [393, 0]
click at [361, 621] on div "Add On's: الإضافات: ​ زیادە: ​ زیادە: ​ Min: 0 ​ Max: 0 ​" at bounding box center [934, 629] width 1154 height 69
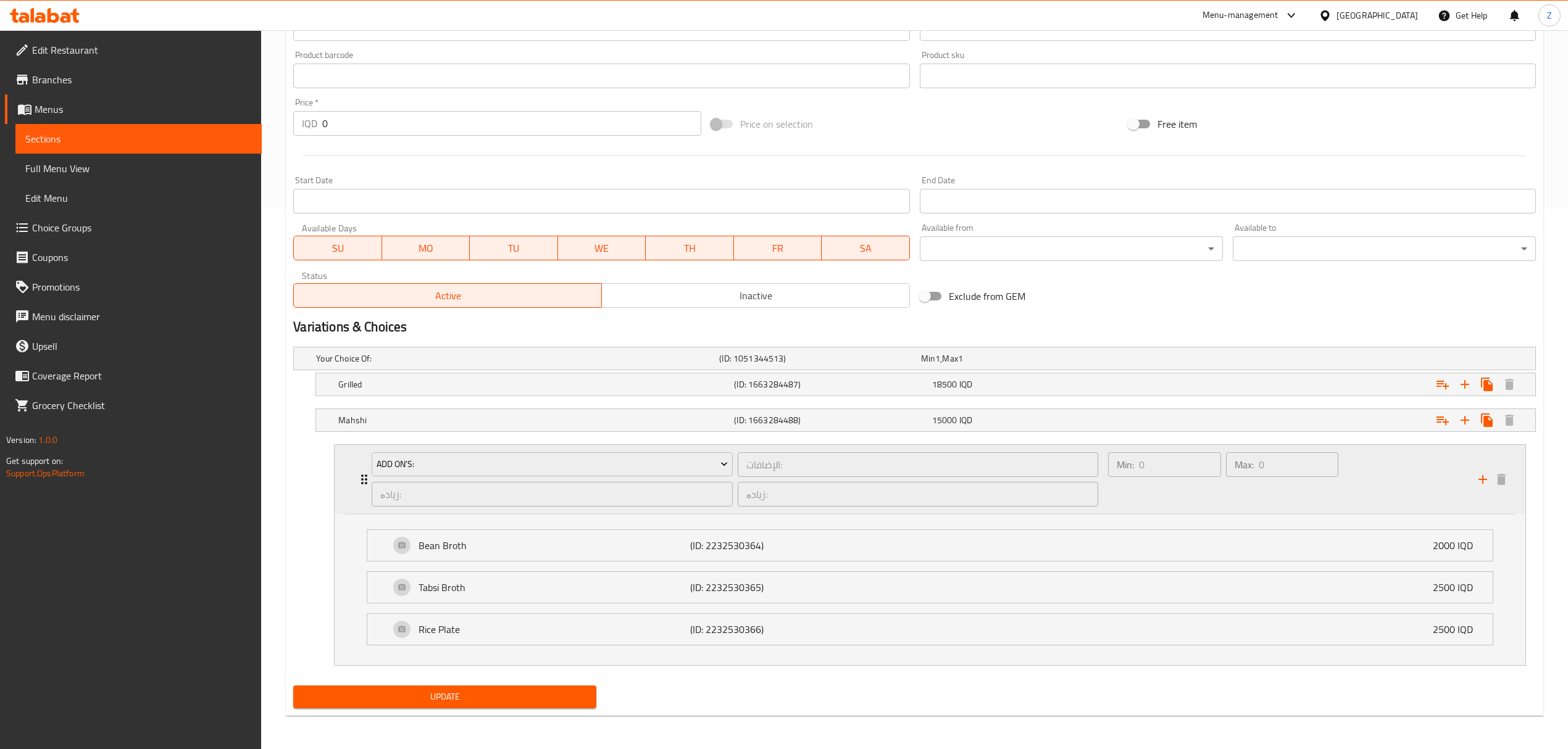
scroll to position [545, 0]
click at [591, 371] on div "Grilled (ID: 1663284487) 18500 IQD" at bounding box center [919, 357] width 1210 height 27
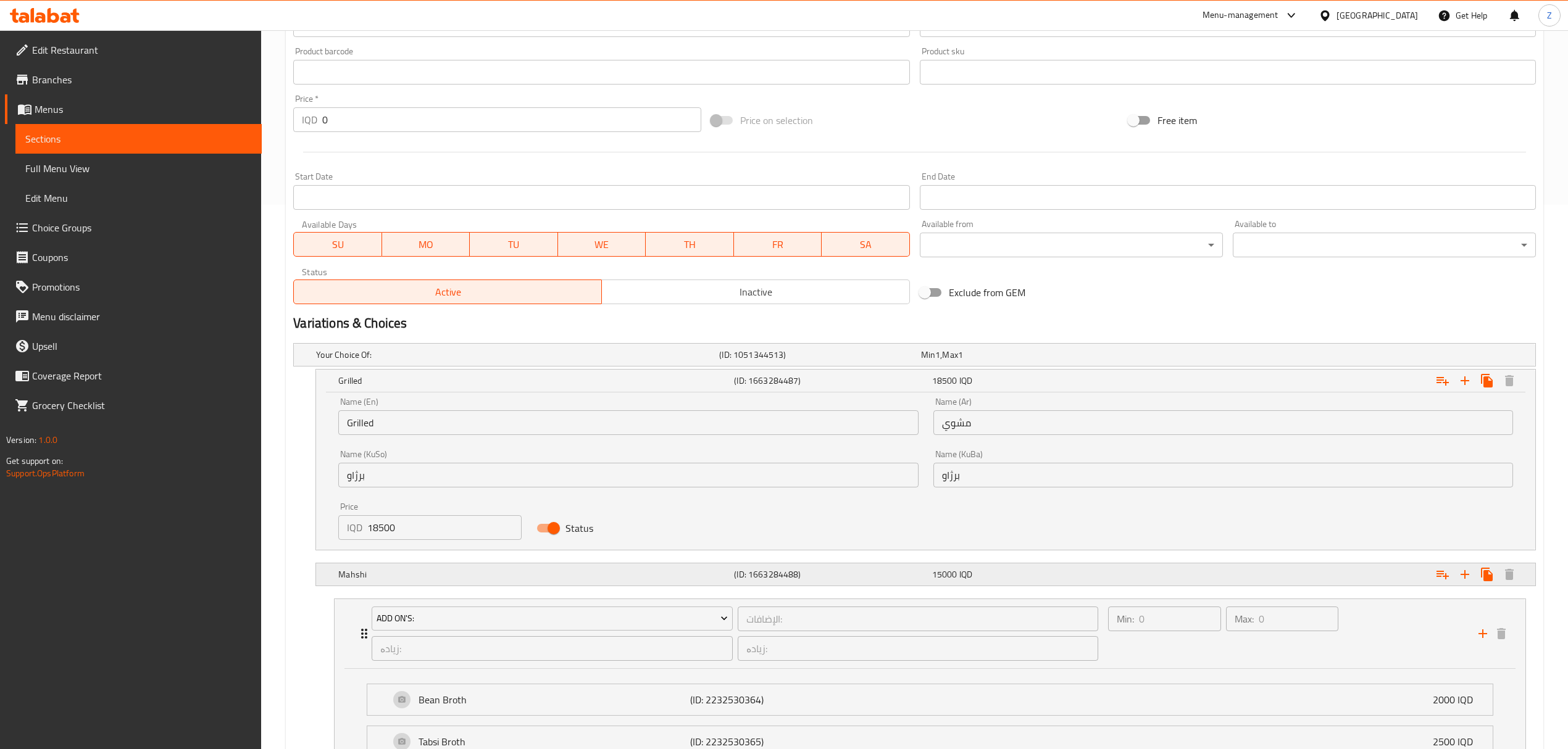
click at [919, 363] on div "(ID: 1663284488)" at bounding box center [818, 354] width 202 height 18
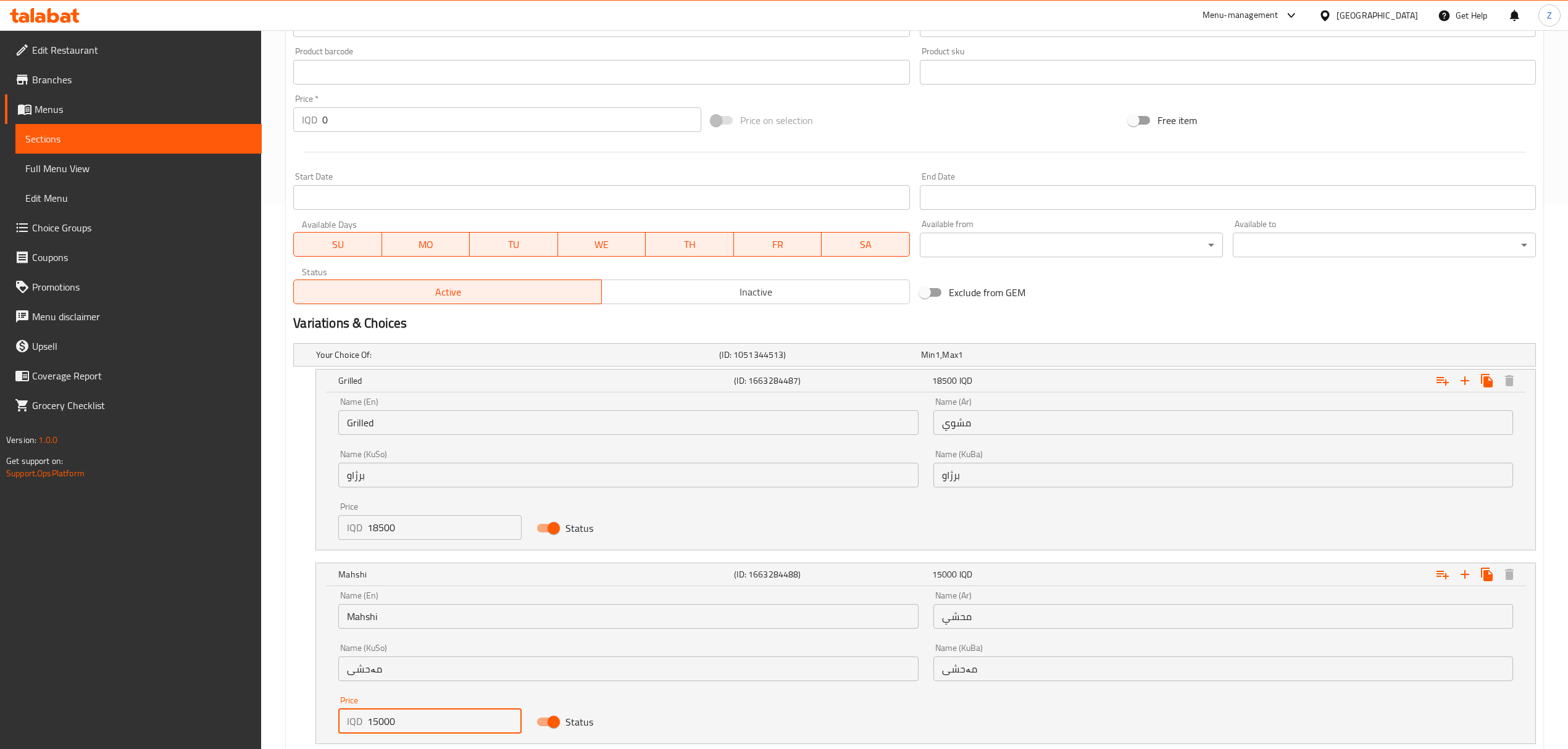
click at [387, 729] on input "15000" at bounding box center [444, 721] width 154 height 25
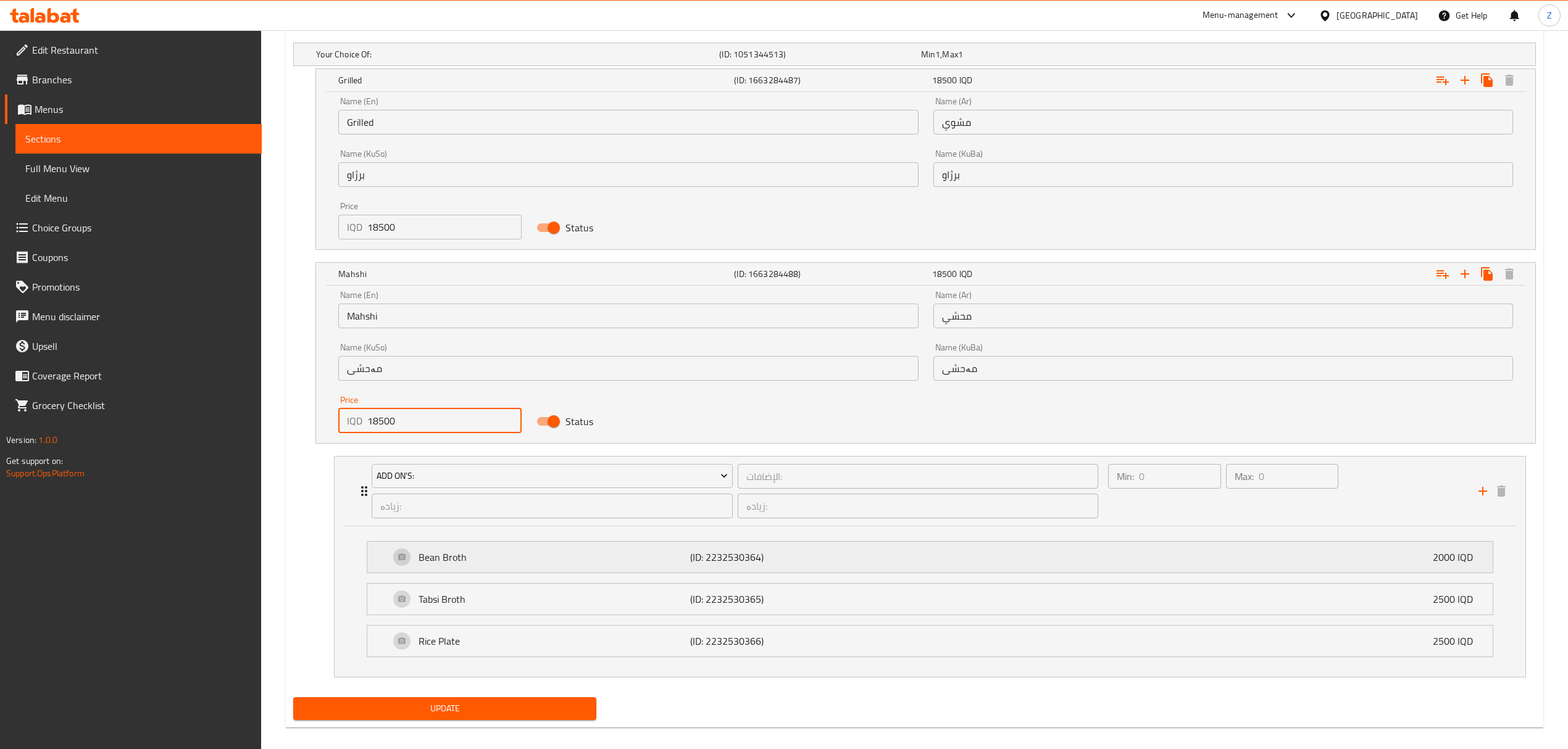
scroll to position [860, 0]
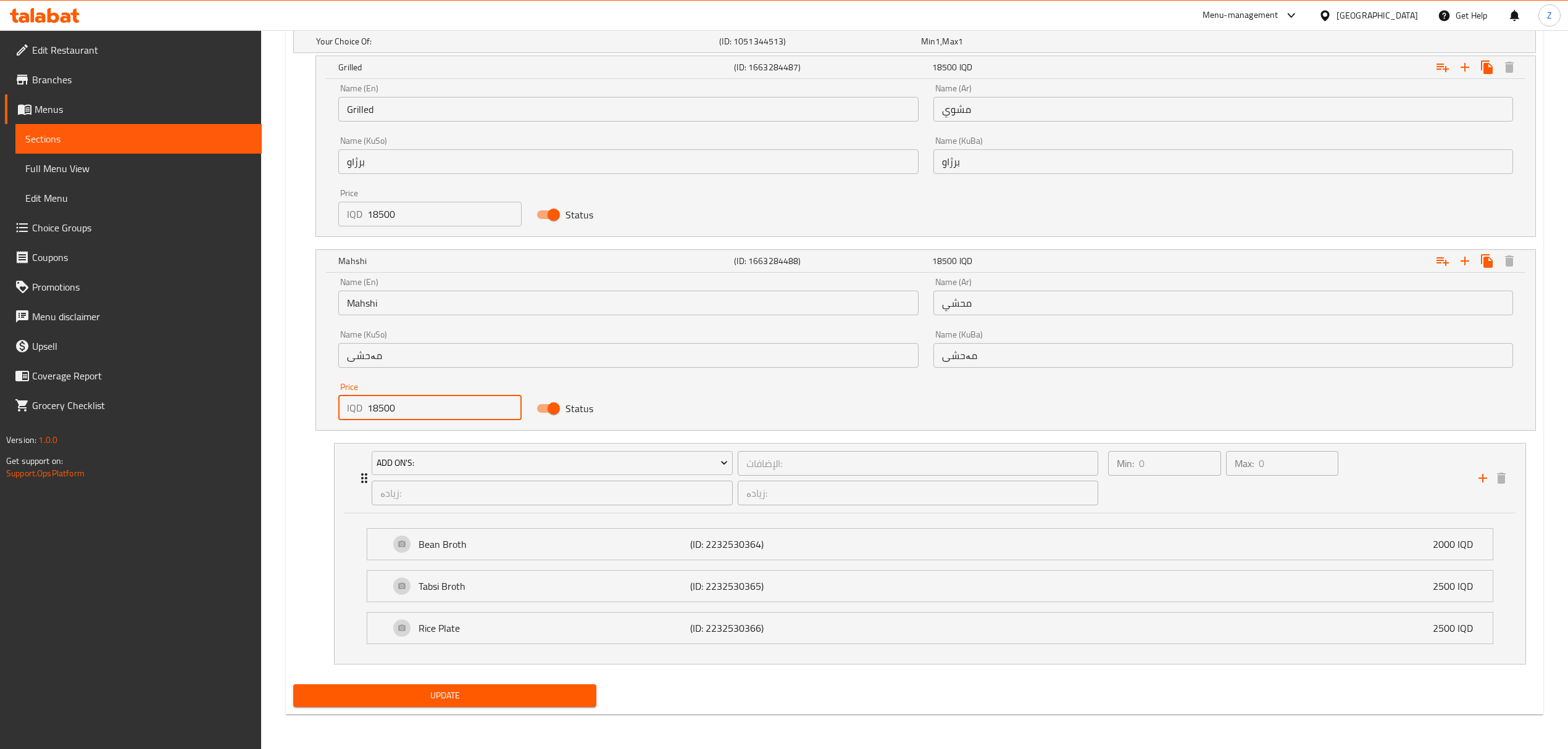
type input "18500"
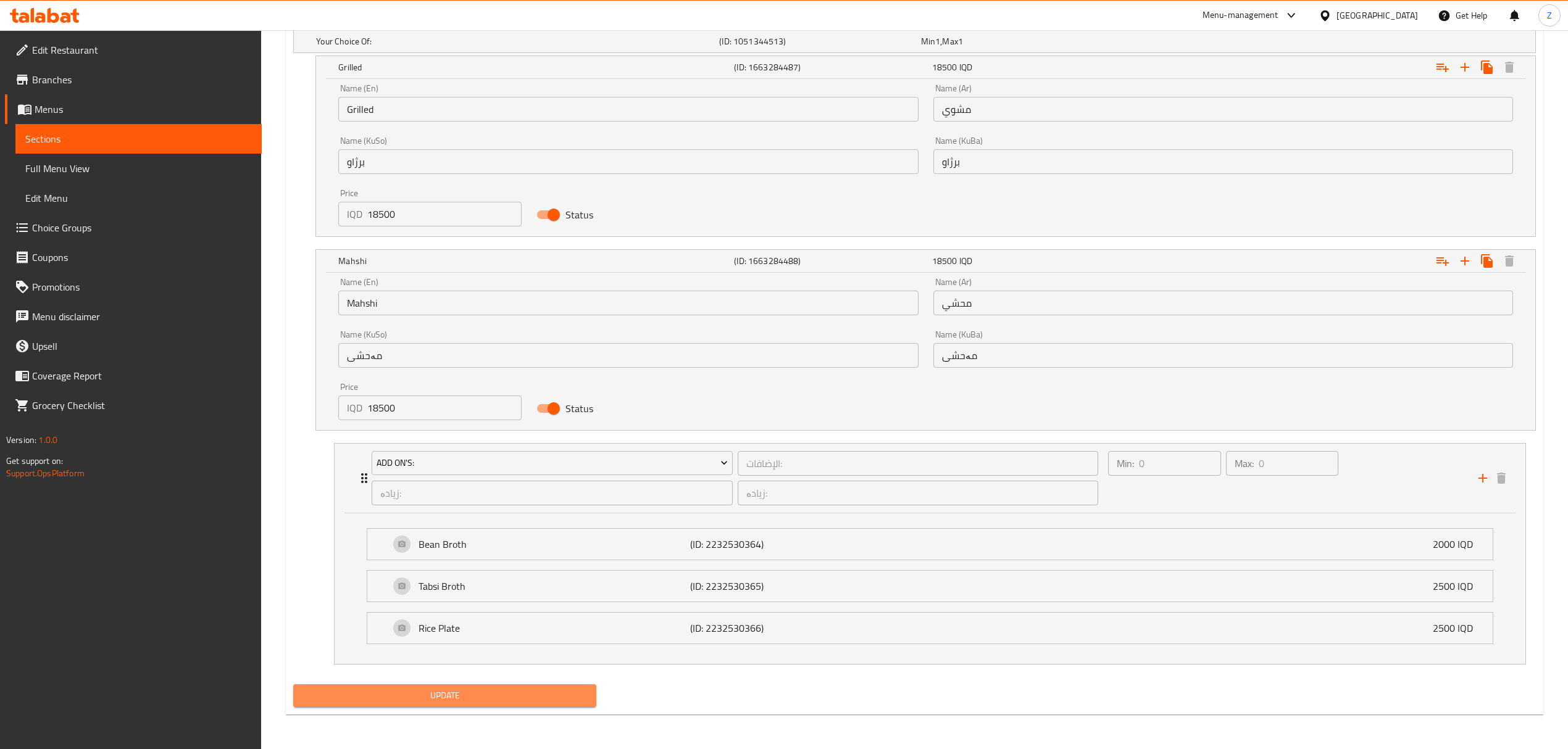
click at [524, 702] on span "Update" at bounding box center [445, 695] width 283 height 16
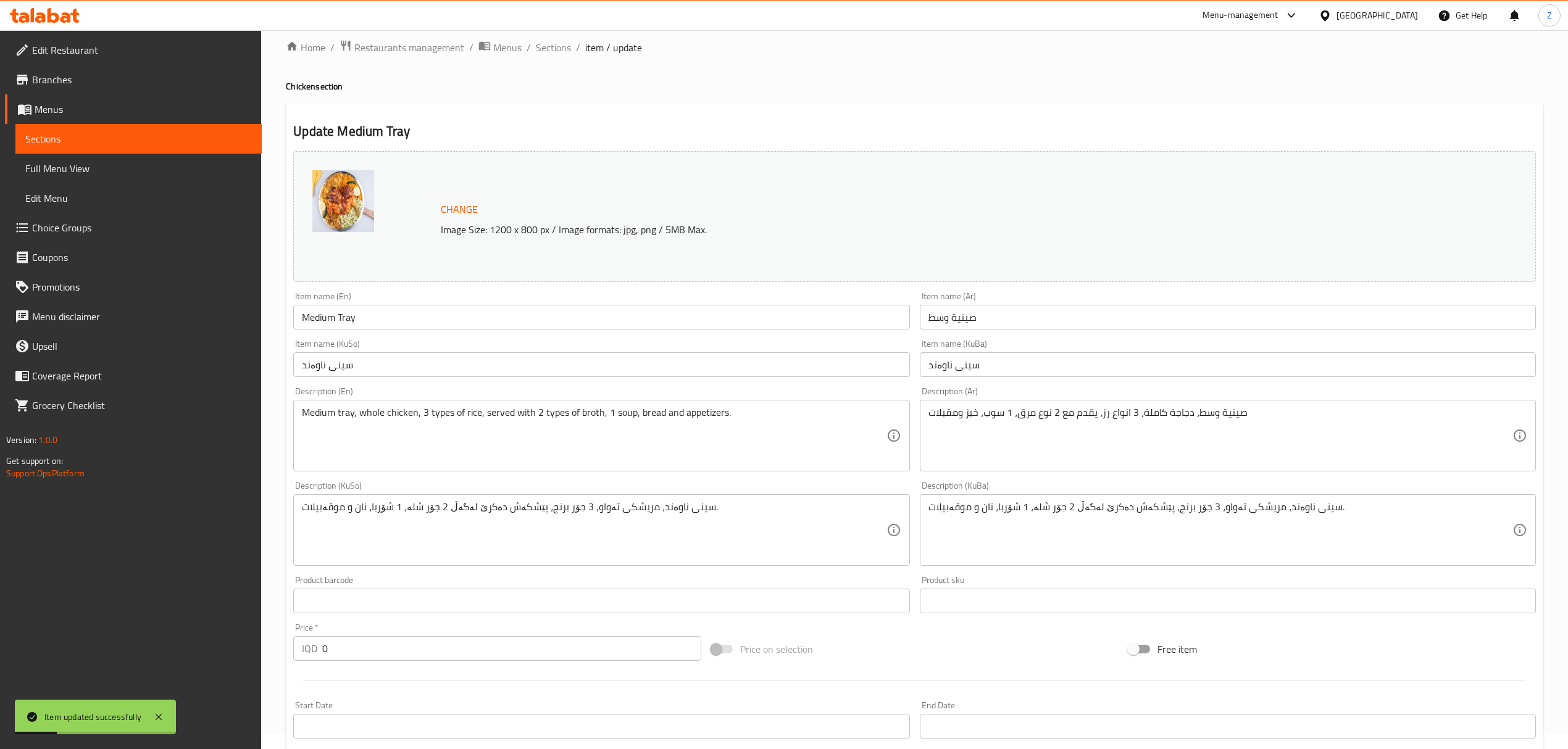
scroll to position [0, 0]
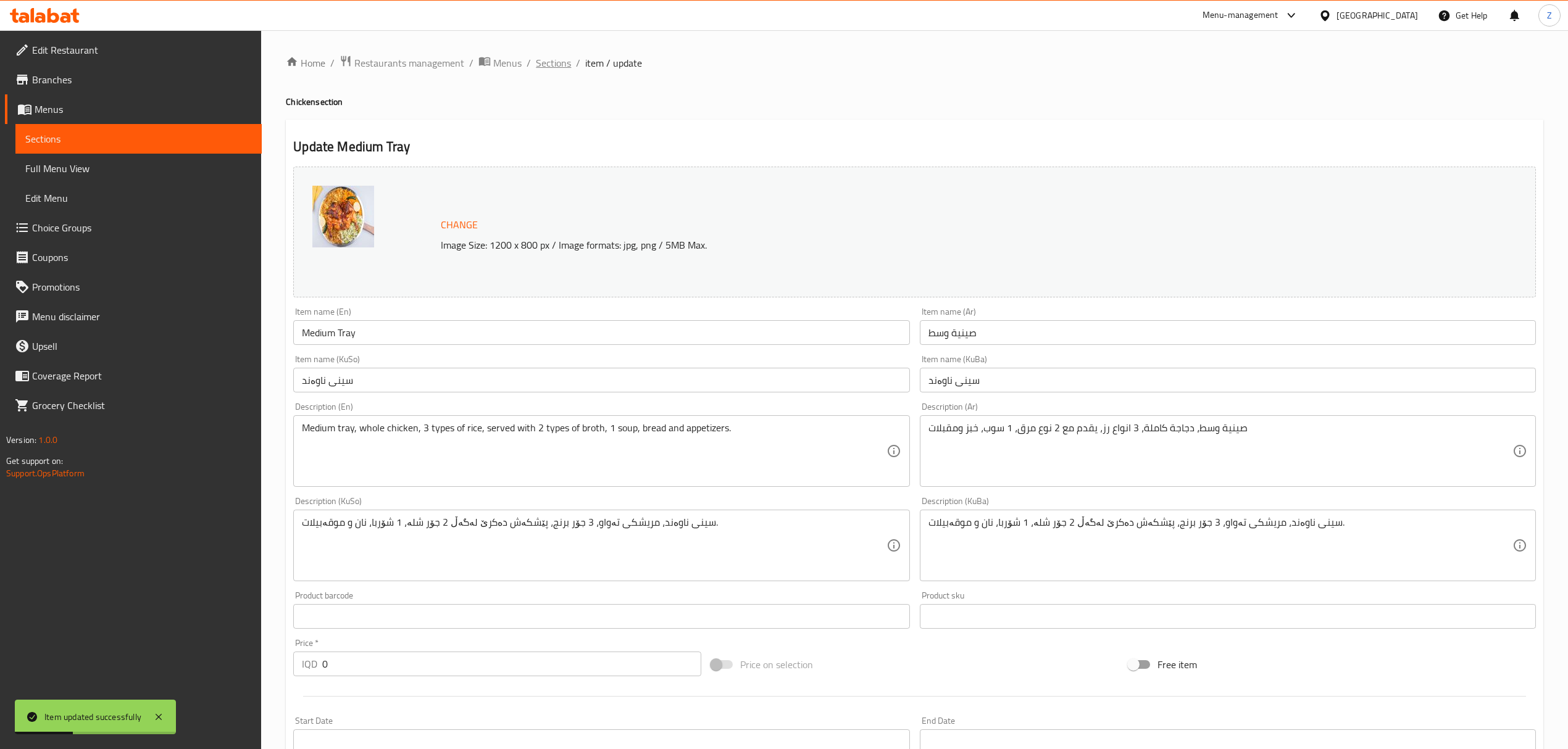
click at [557, 69] on span "Sections" at bounding box center [553, 63] width 35 height 15
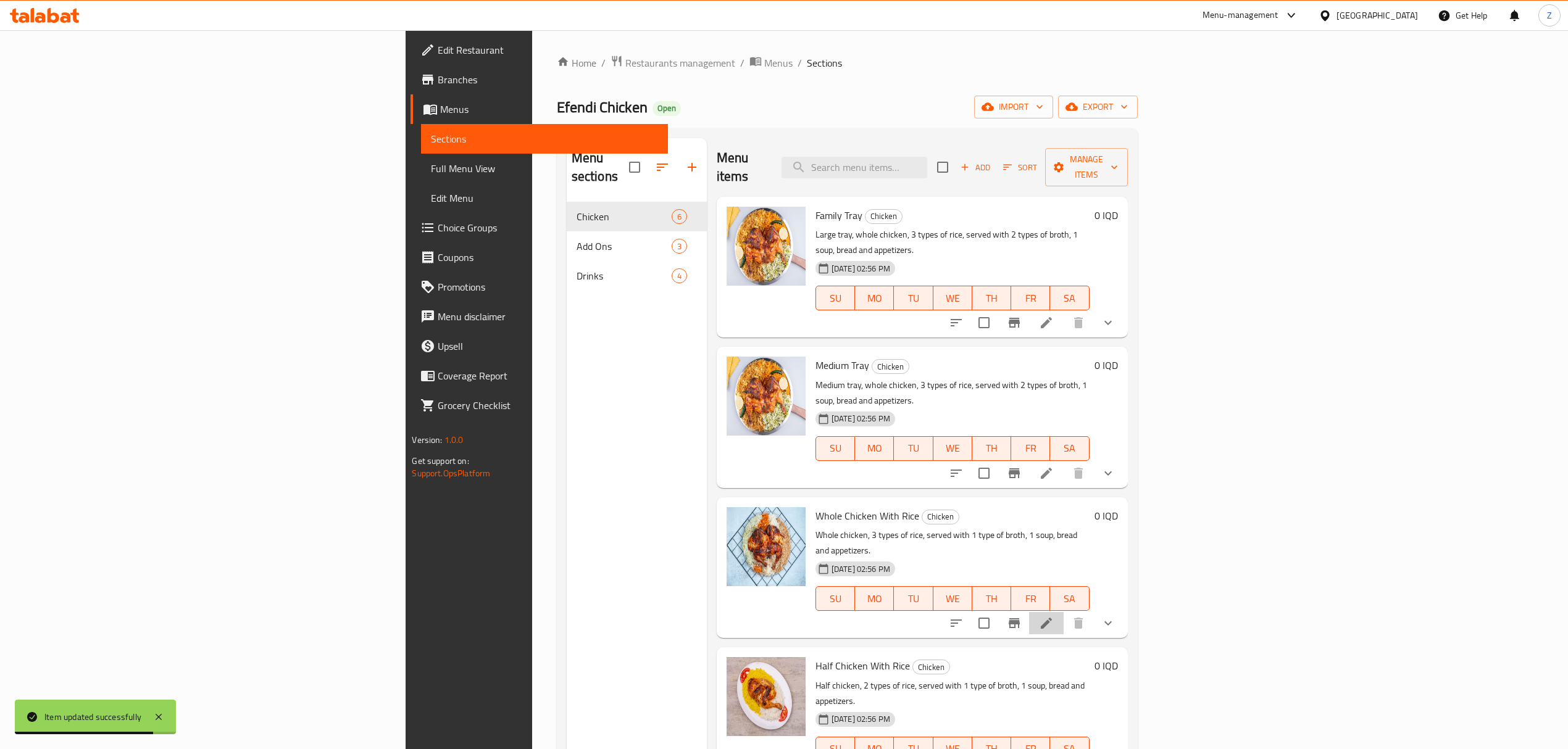
click at [1064, 612] on li at bounding box center [1046, 623] width 34 height 22
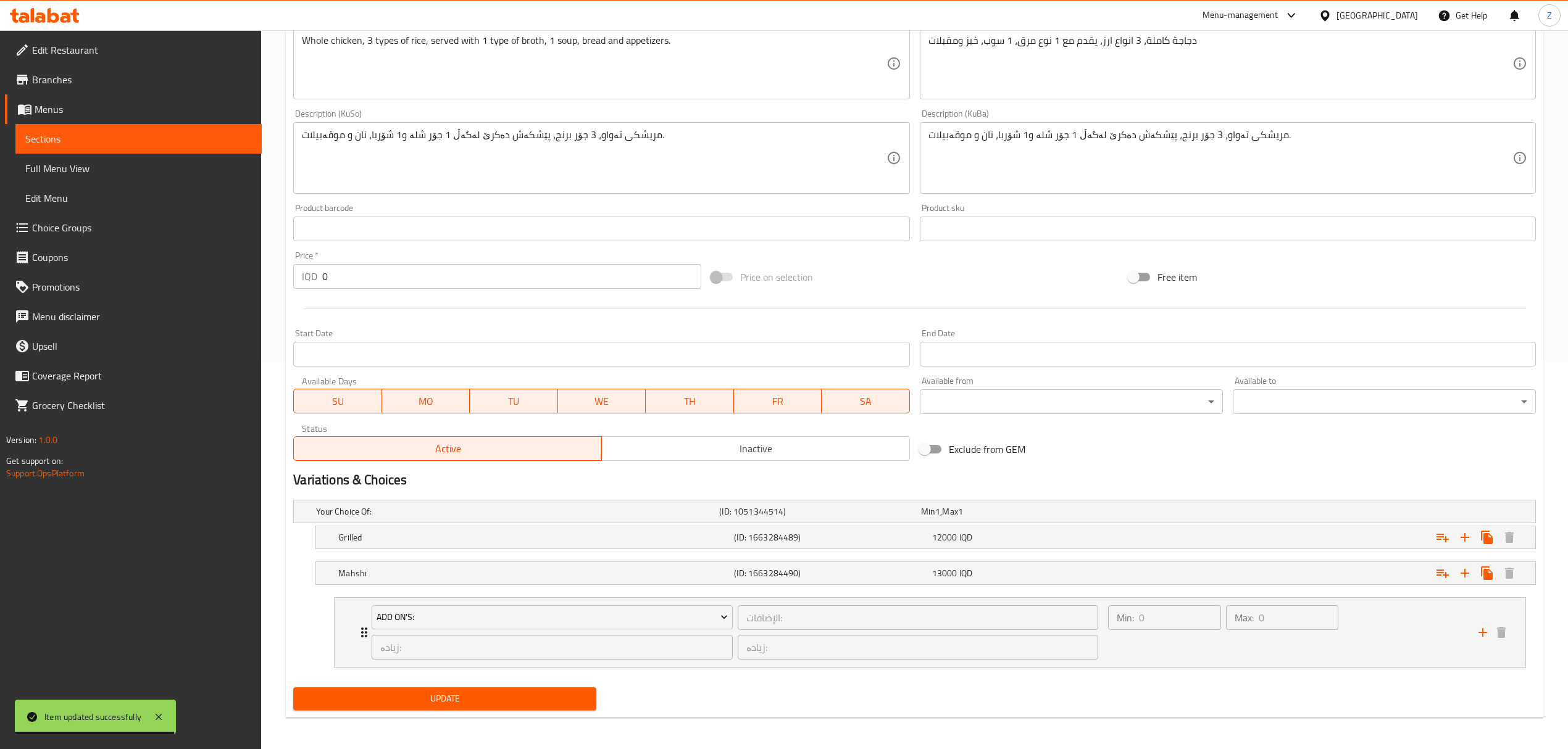
scroll to position [393, 0]
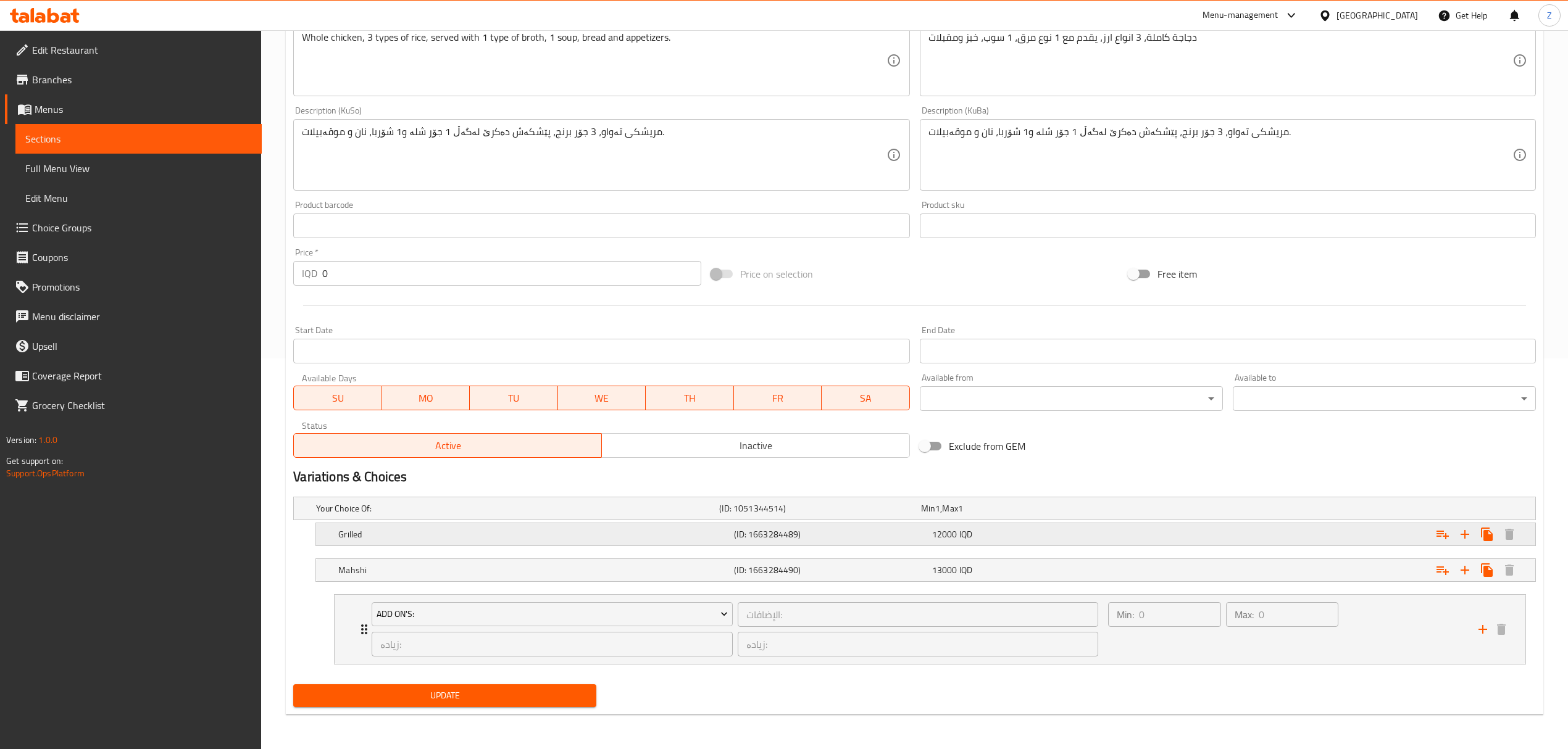
click at [352, 515] on h5 "Grilled" at bounding box center [515, 508] width 399 height 12
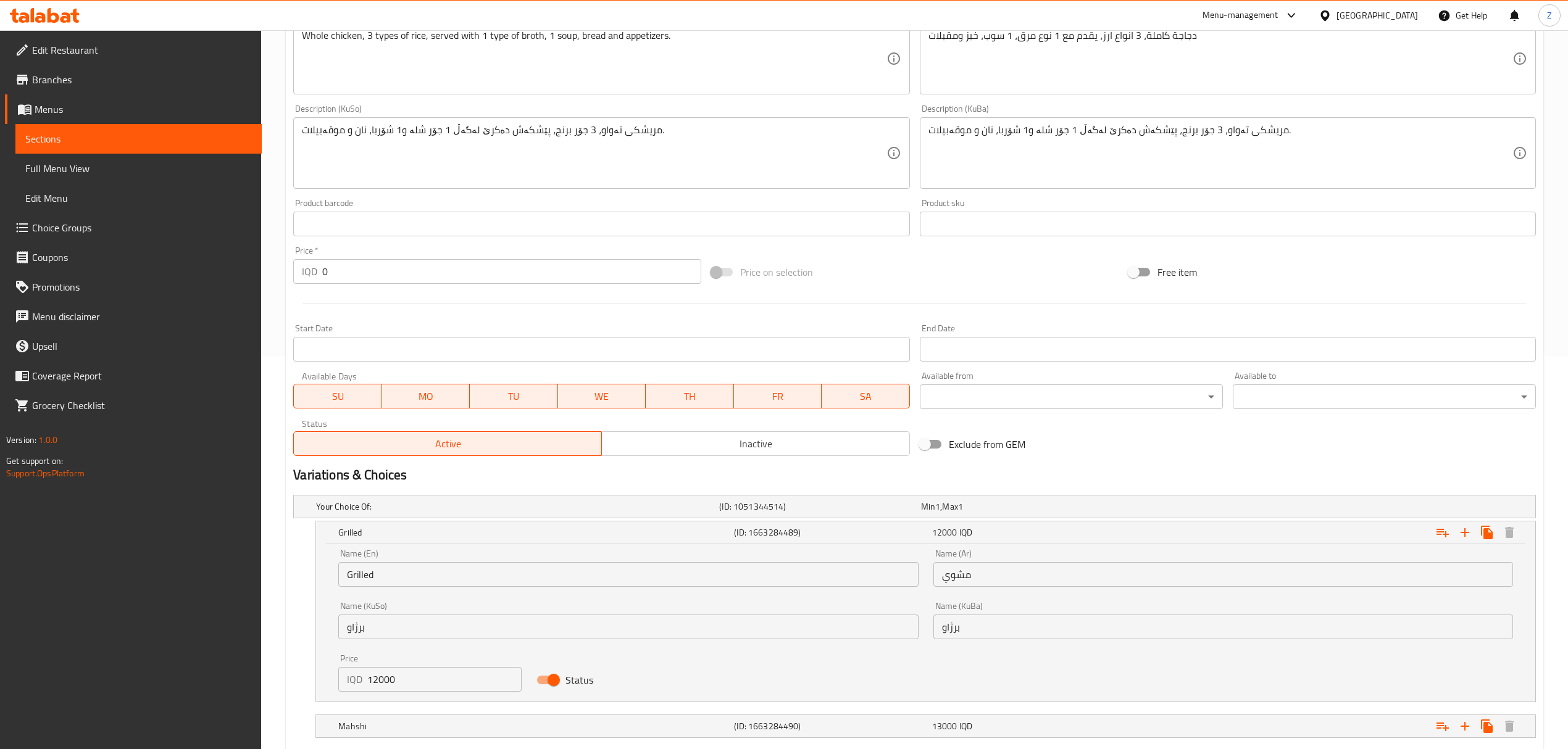
click at [386, 688] on input "12000" at bounding box center [444, 680] width 154 height 25
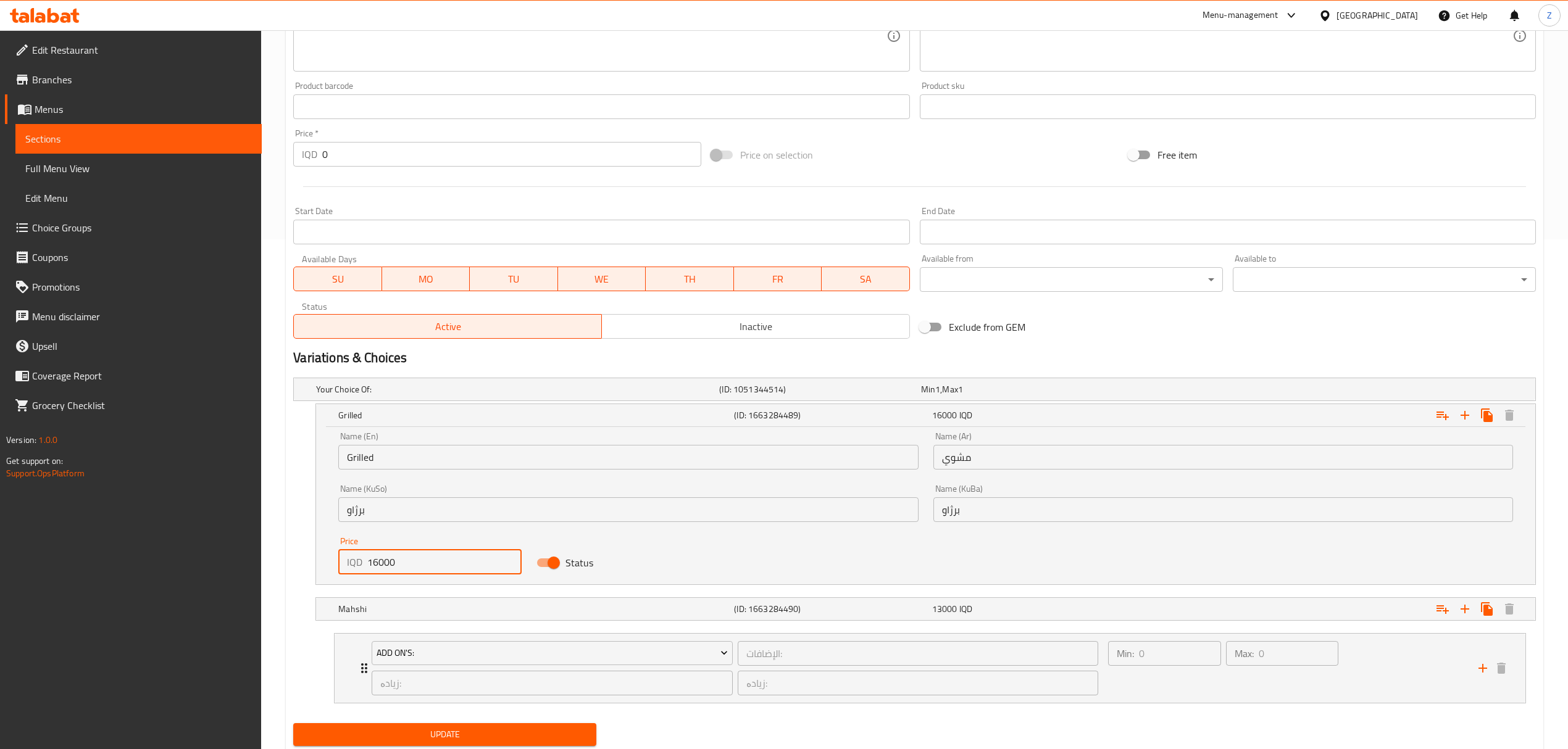
scroll to position [550, 0]
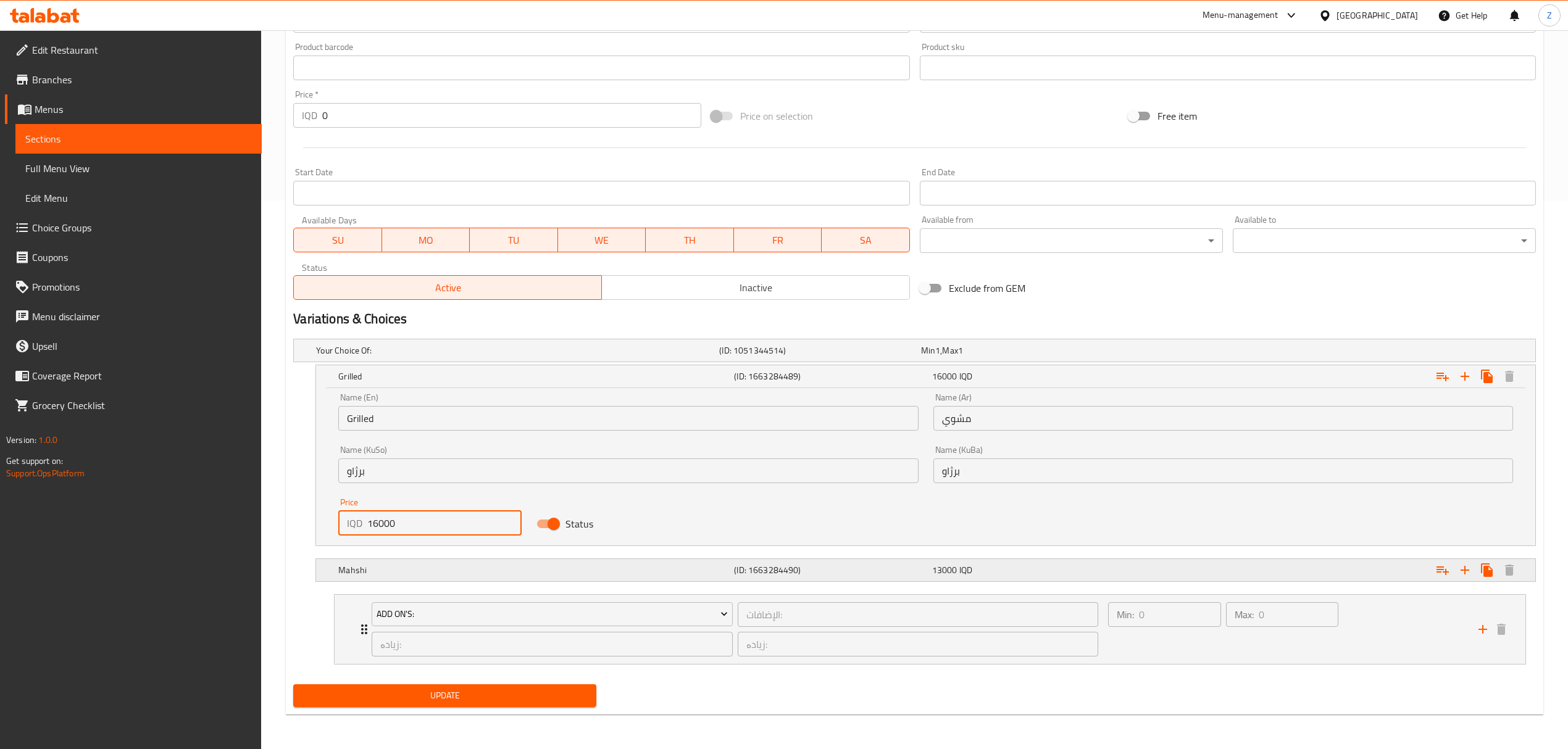
type input "16000"
click at [465, 357] on h5 "Mahshi" at bounding box center [515, 350] width 399 height 12
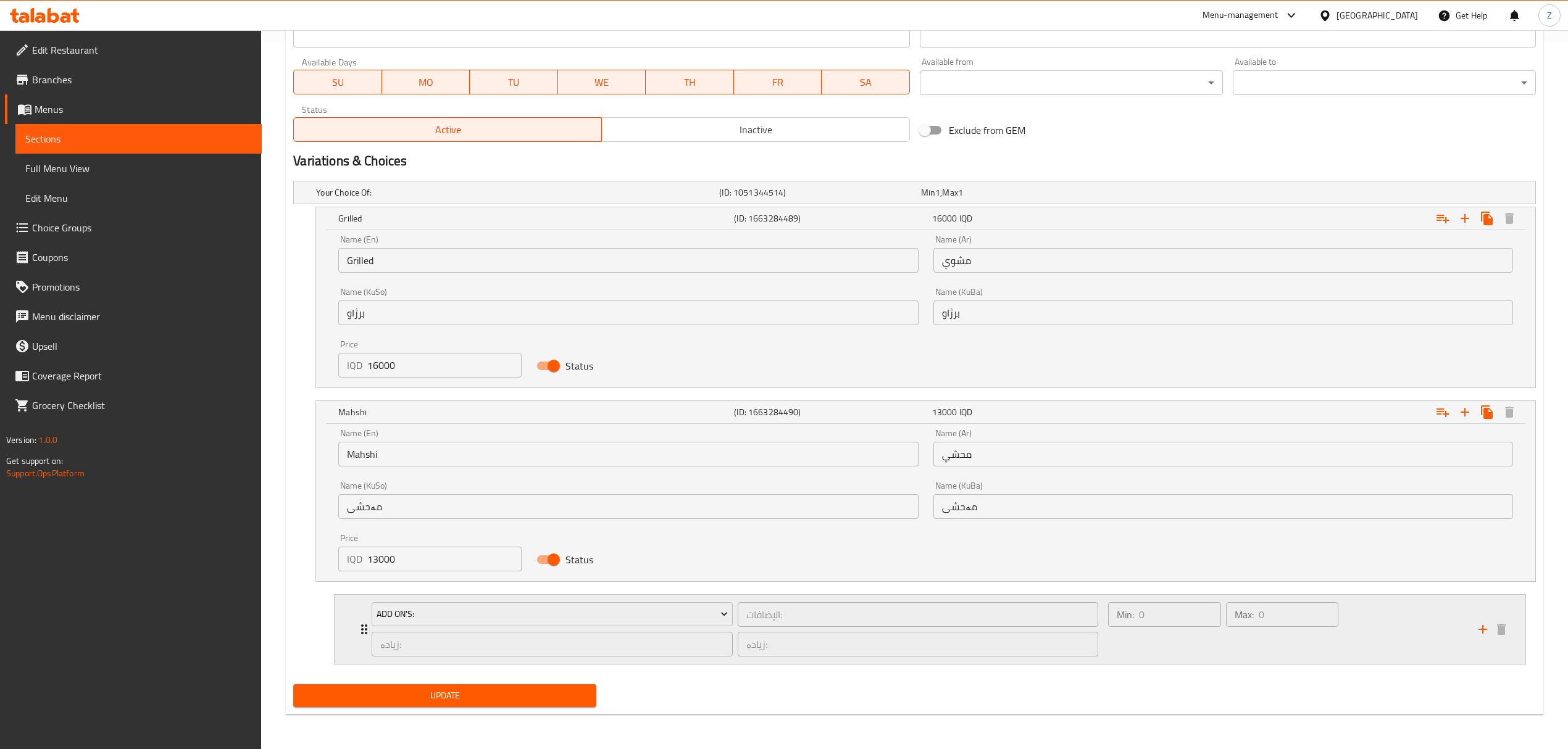
scroll to position [708, 0]
click at [386, 563] on input "13000" at bounding box center [444, 559] width 154 height 25
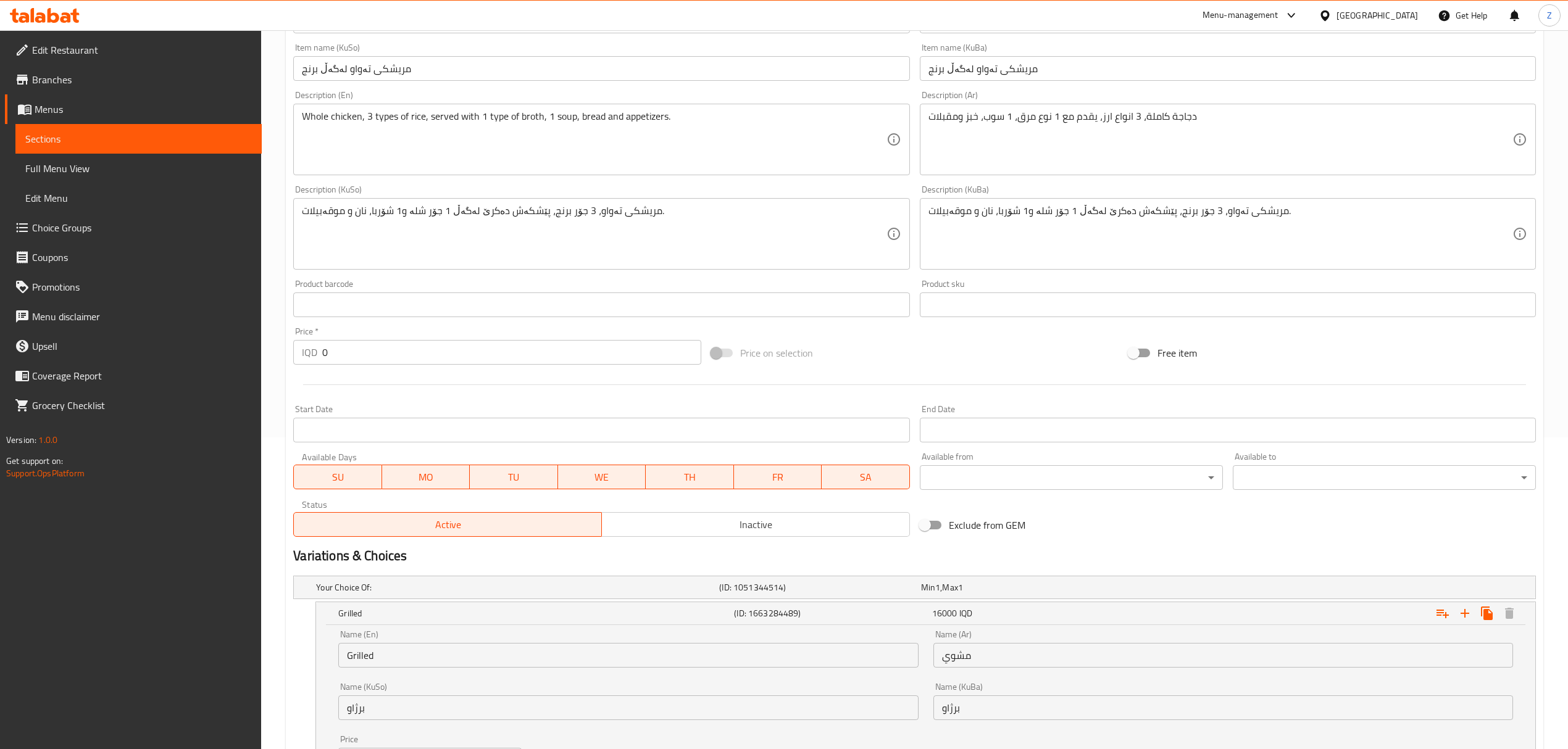
scroll to position [215, 0]
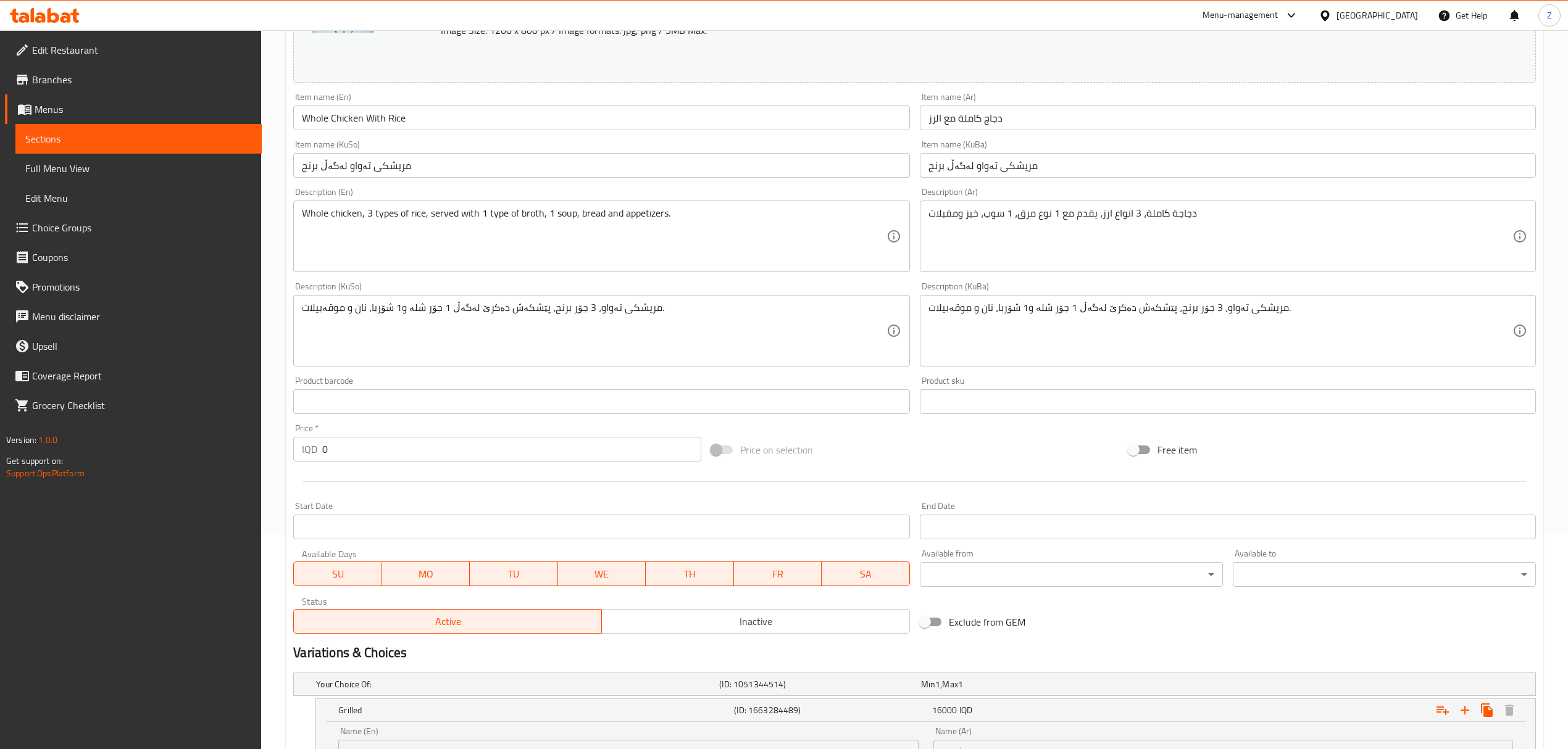
type input "16000"
click at [983, 124] on input "دجاج كاملة مع الرز" at bounding box center [1228, 117] width 616 height 25
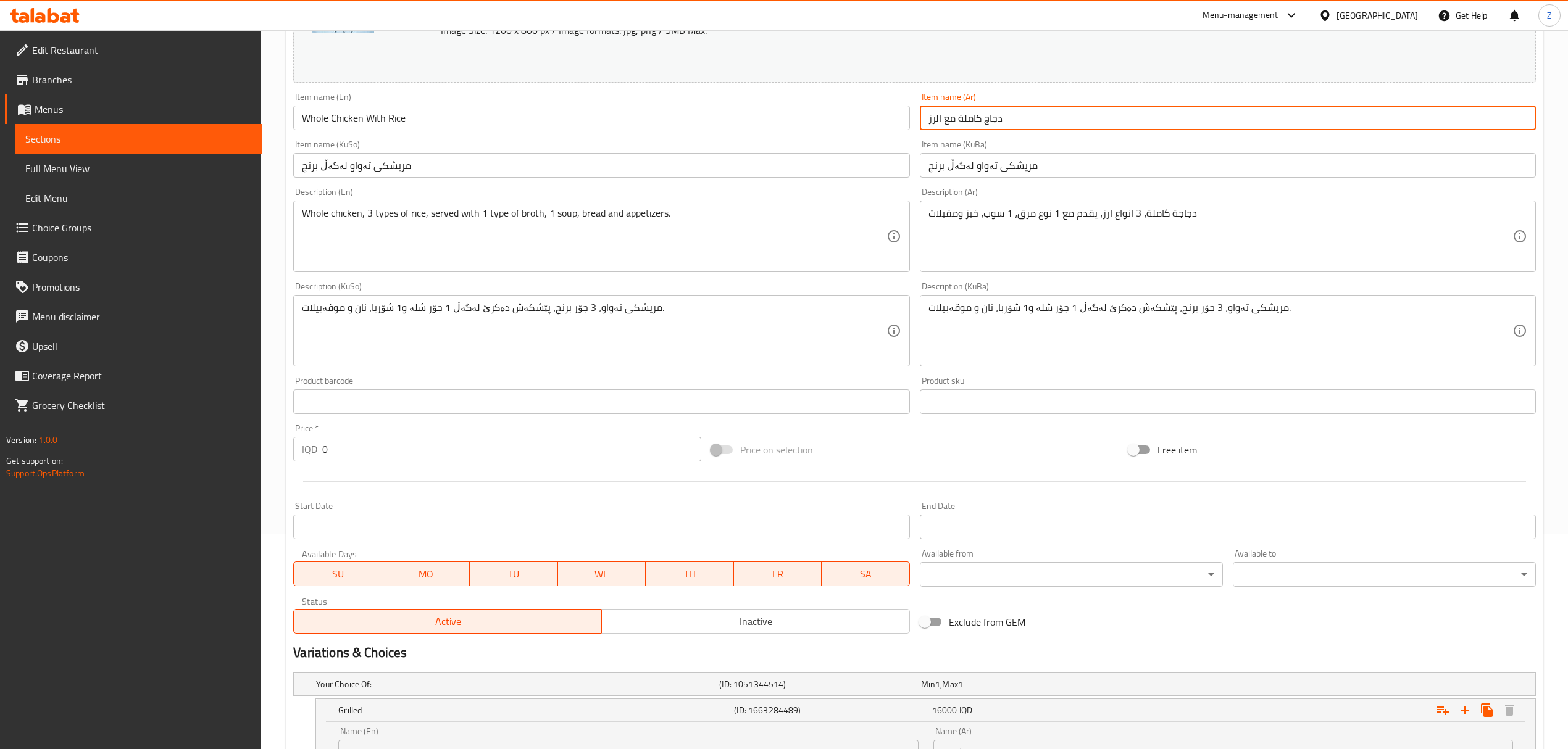
click at [984, 124] on input "دجاج كاملة مع الرز" at bounding box center [1228, 117] width 616 height 25
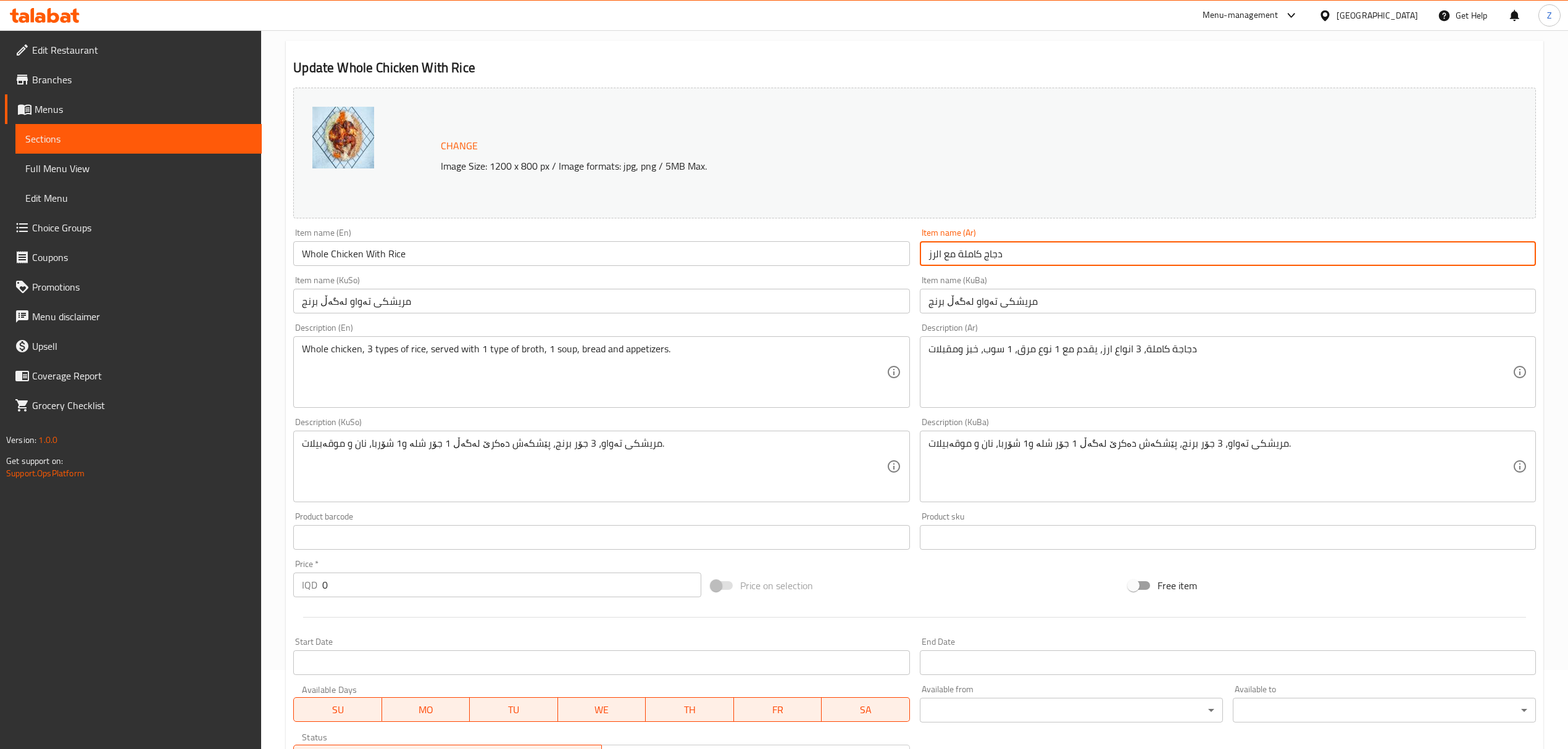
scroll to position [0, 0]
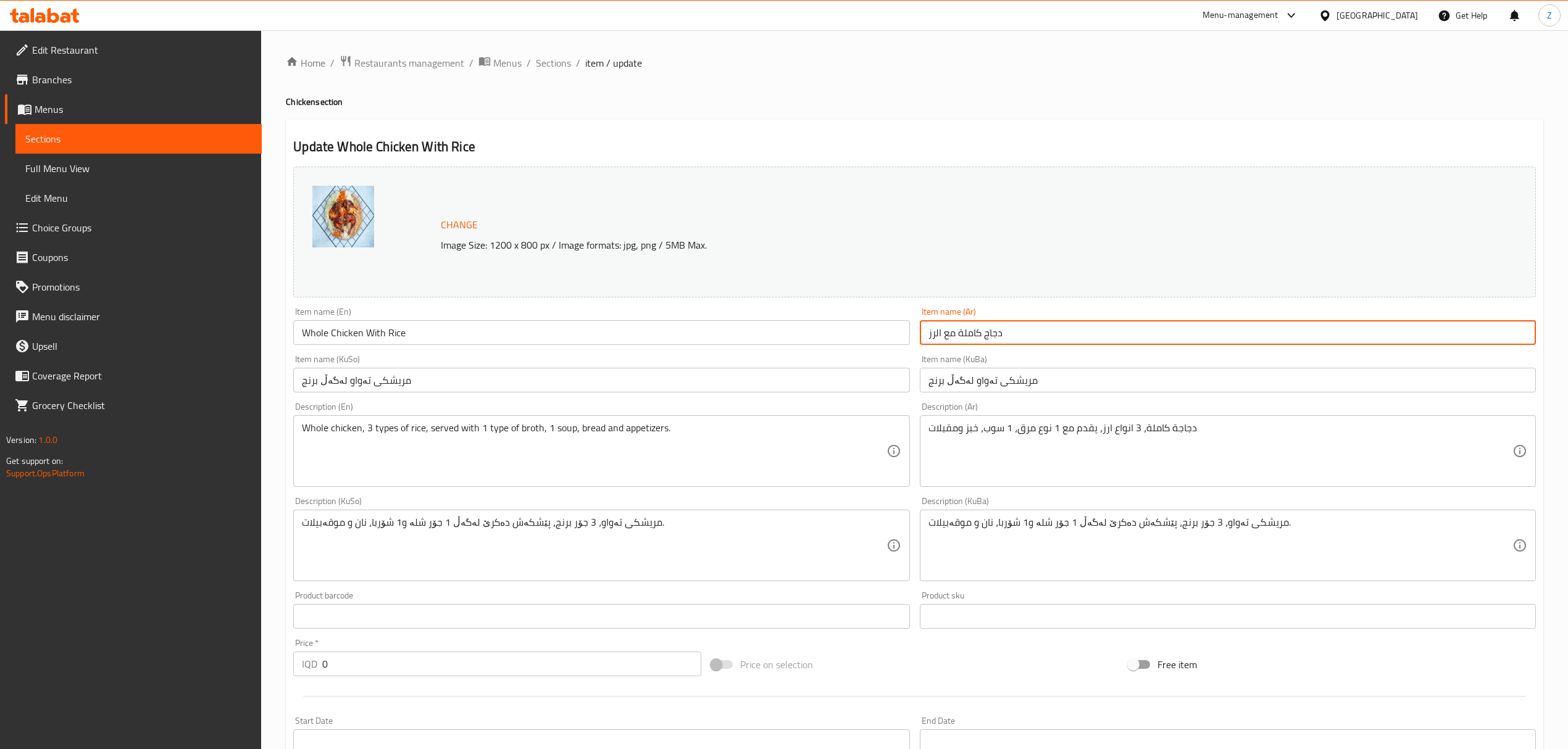
type input "w"
click at [959, 339] on input "صينية دجاج على رزو صغيره" at bounding box center [1228, 332] width 616 height 25
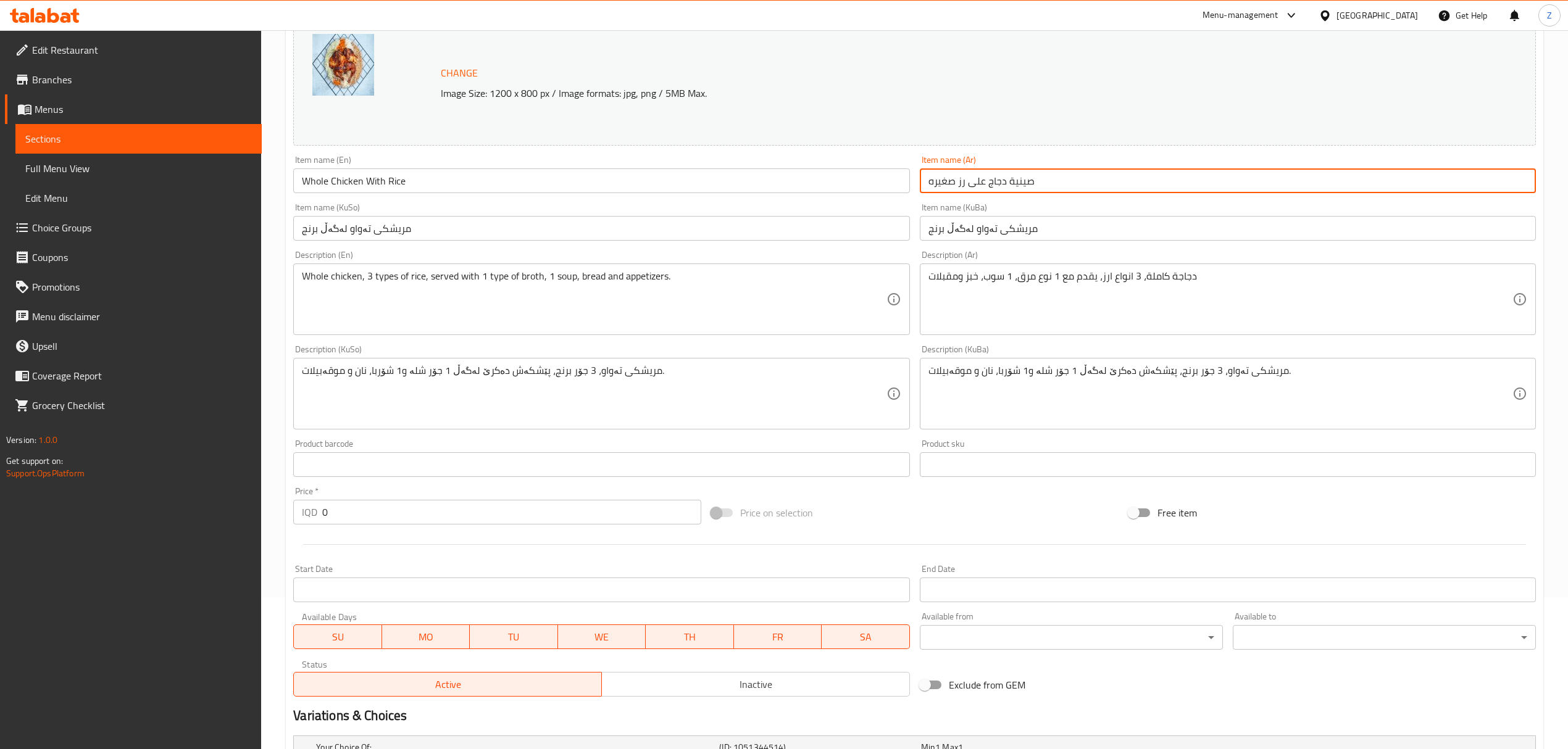
scroll to position [708, 0]
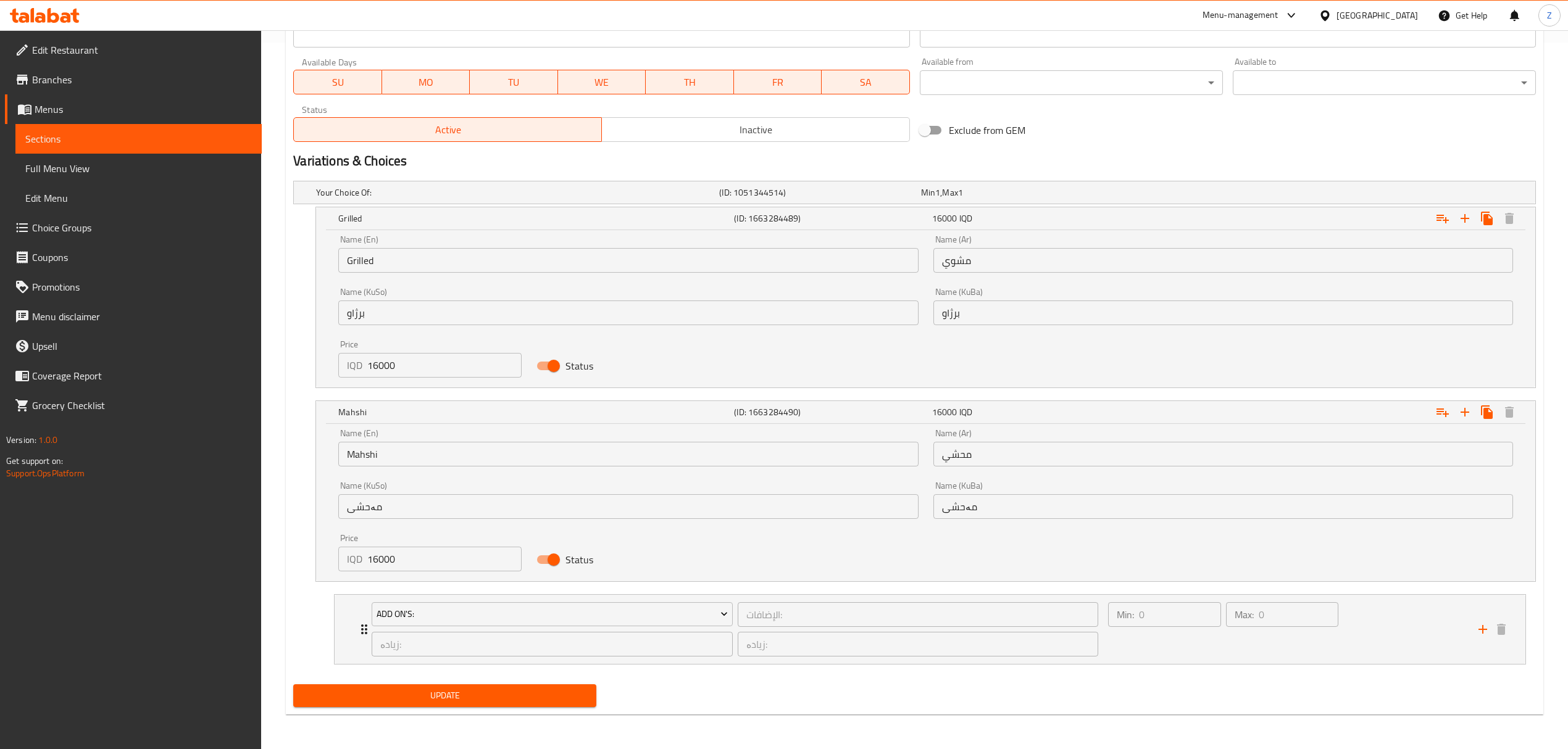
type input "صينية دجاج على رز صغيره"
click at [443, 701] on span "Update" at bounding box center [445, 695] width 283 height 16
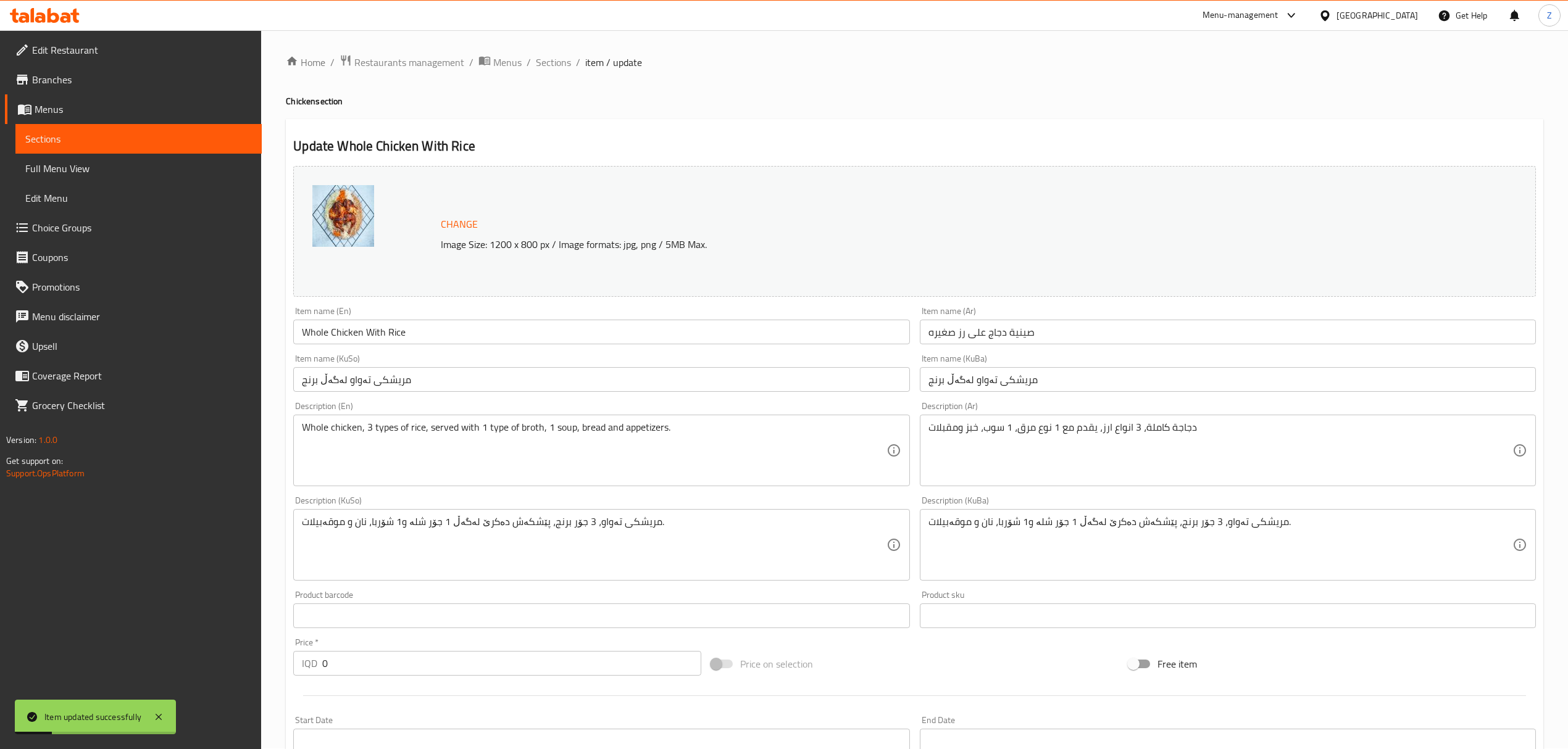
scroll to position [0, 0]
click at [541, 63] on span "Sections" at bounding box center [553, 63] width 35 height 15
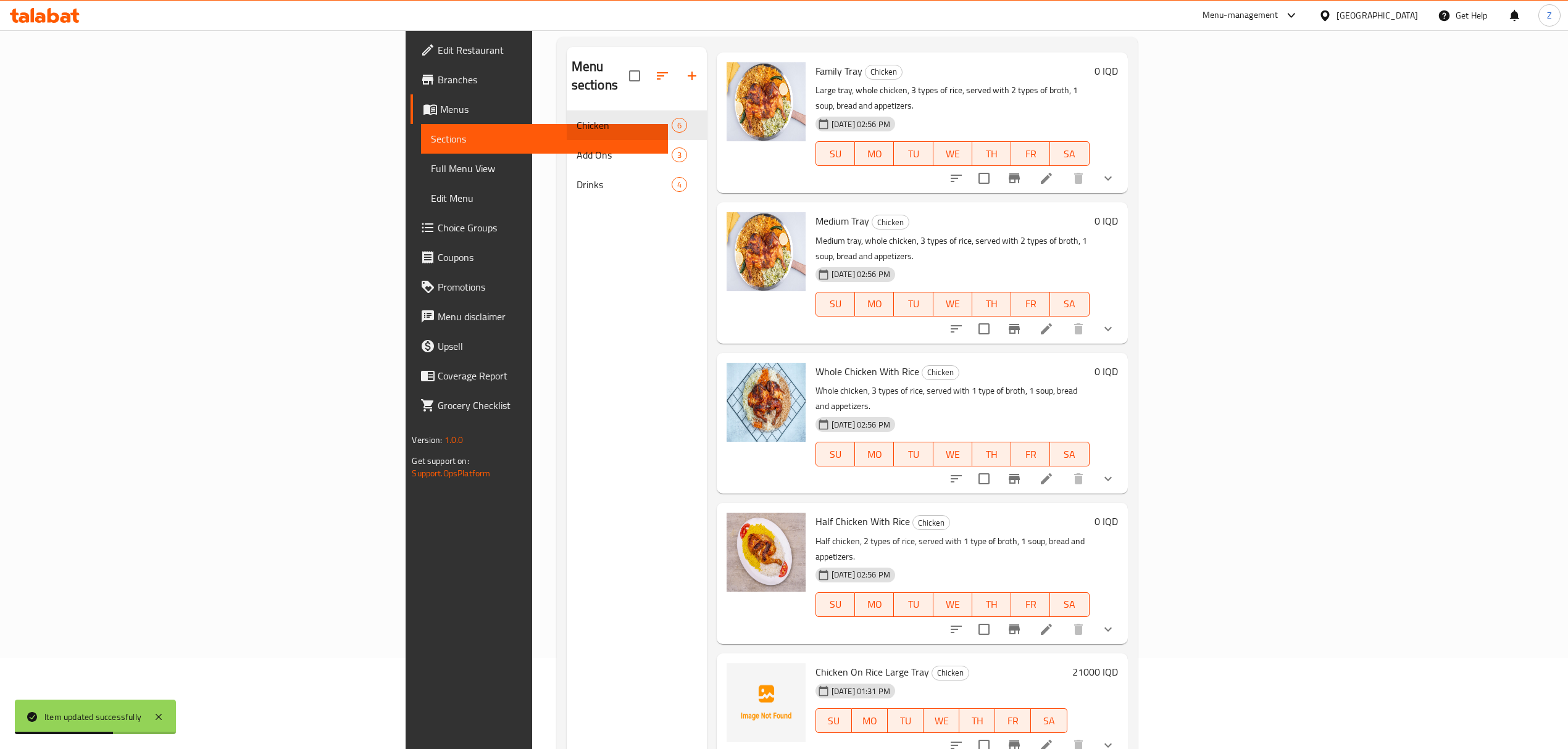
scroll to position [174, 0]
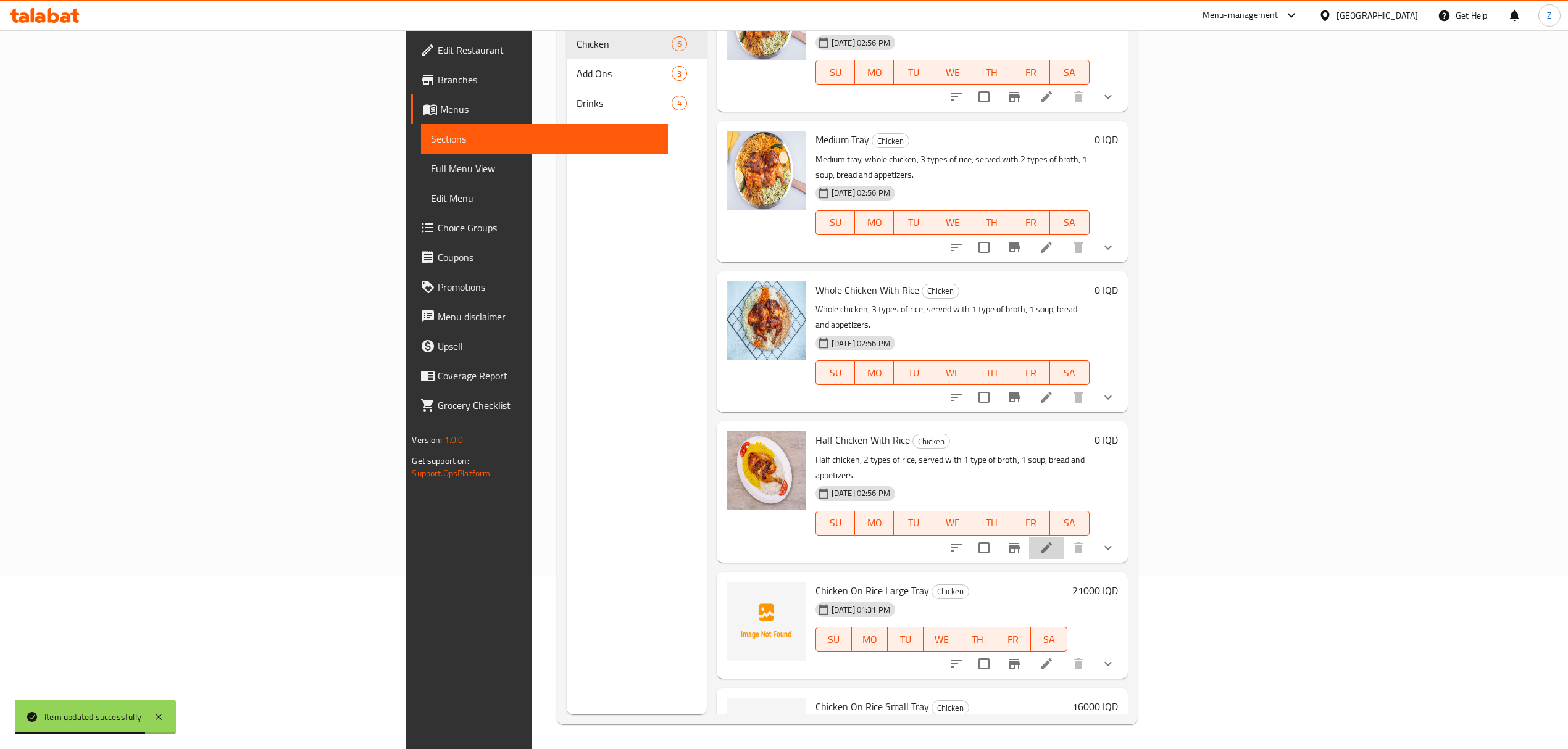
click at [1064, 537] on li at bounding box center [1046, 548] width 34 height 22
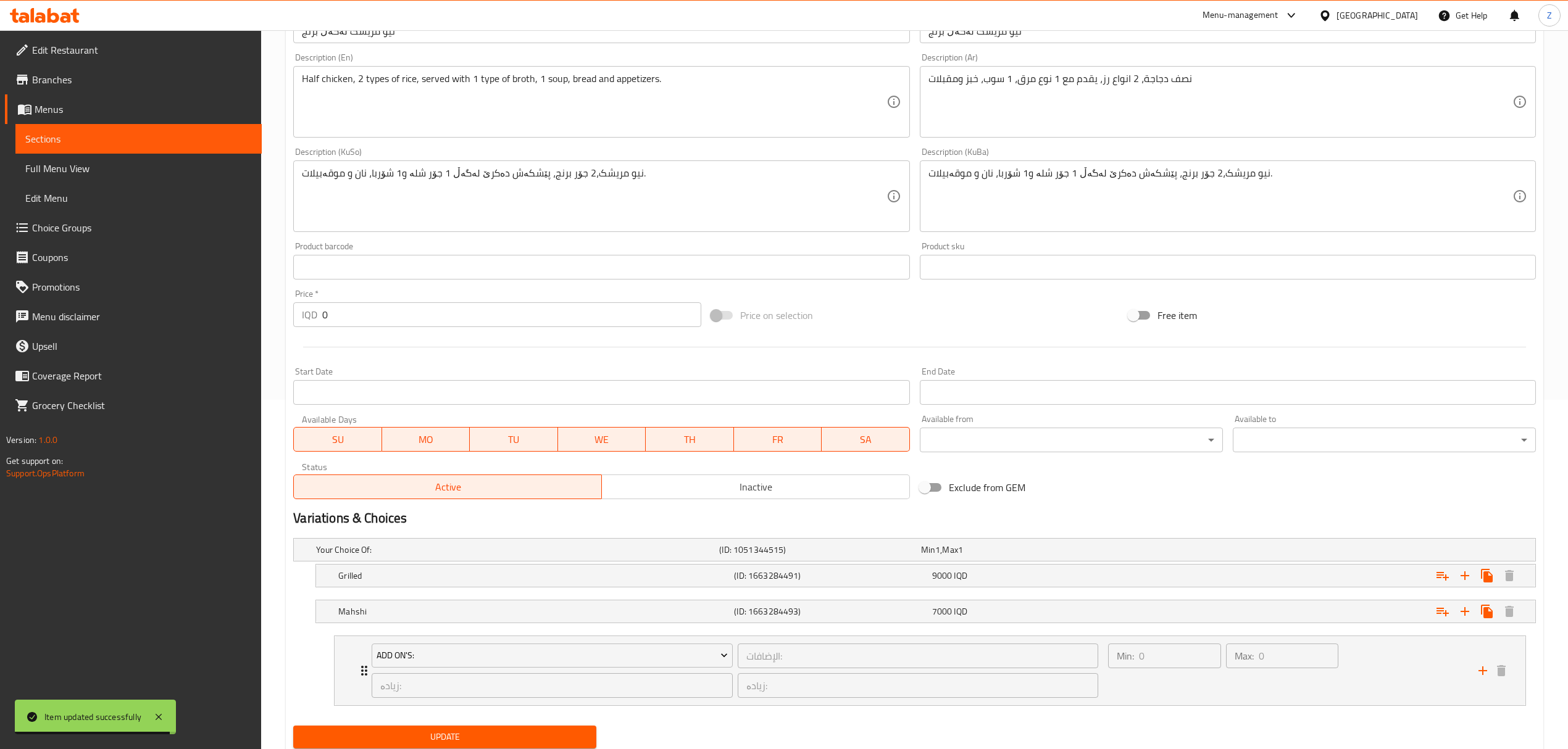
scroll to position [393, 0]
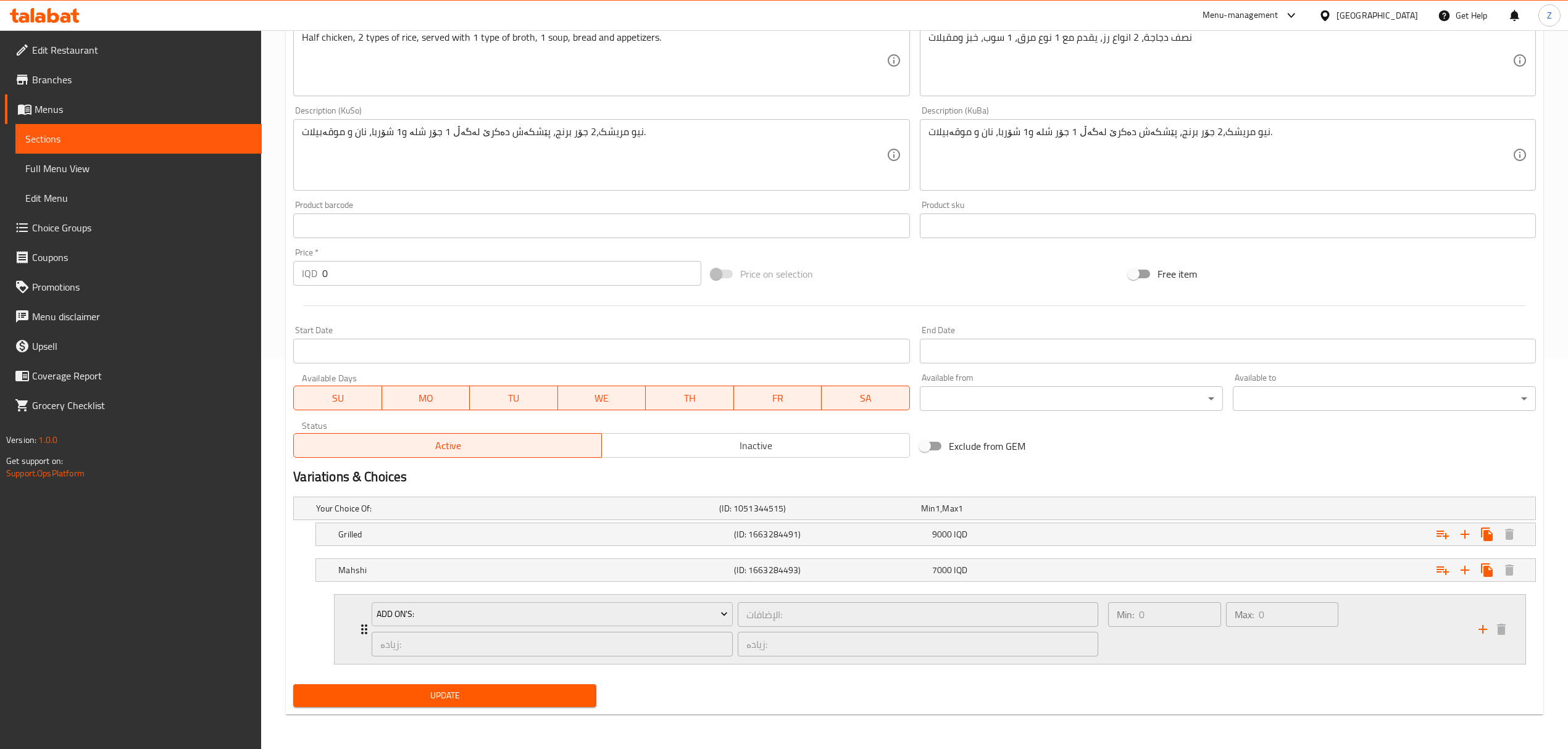
click at [366, 625] on div "Add On's: الإضافات: ​ زیادە: ​ زیادە: ​" at bounding box center [735, 629] width 741 height 69
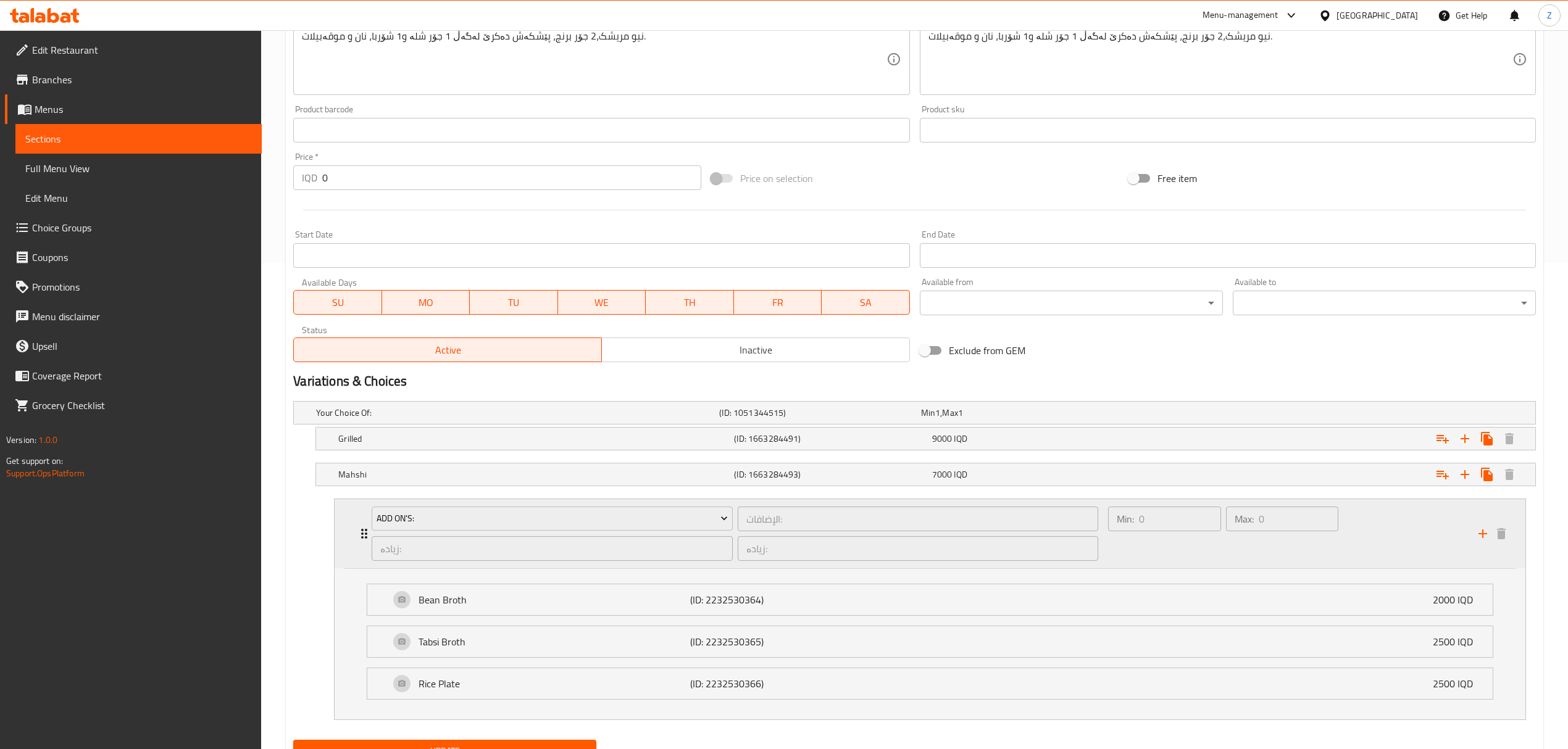
scroll to position [545, 0]
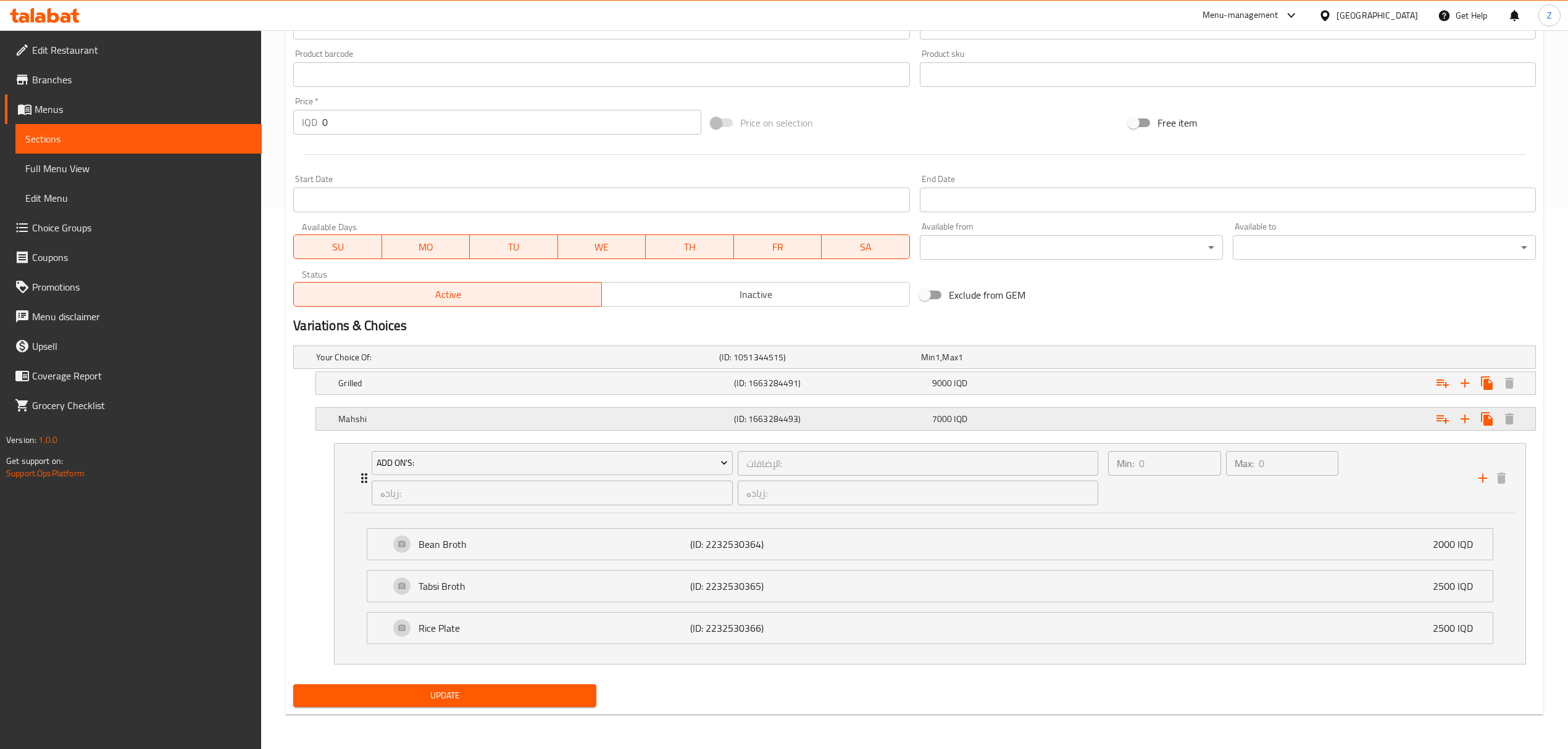
click at [381, 363] on h5 "Mahshi" at bounding box center [515, 357] width 399 height 12
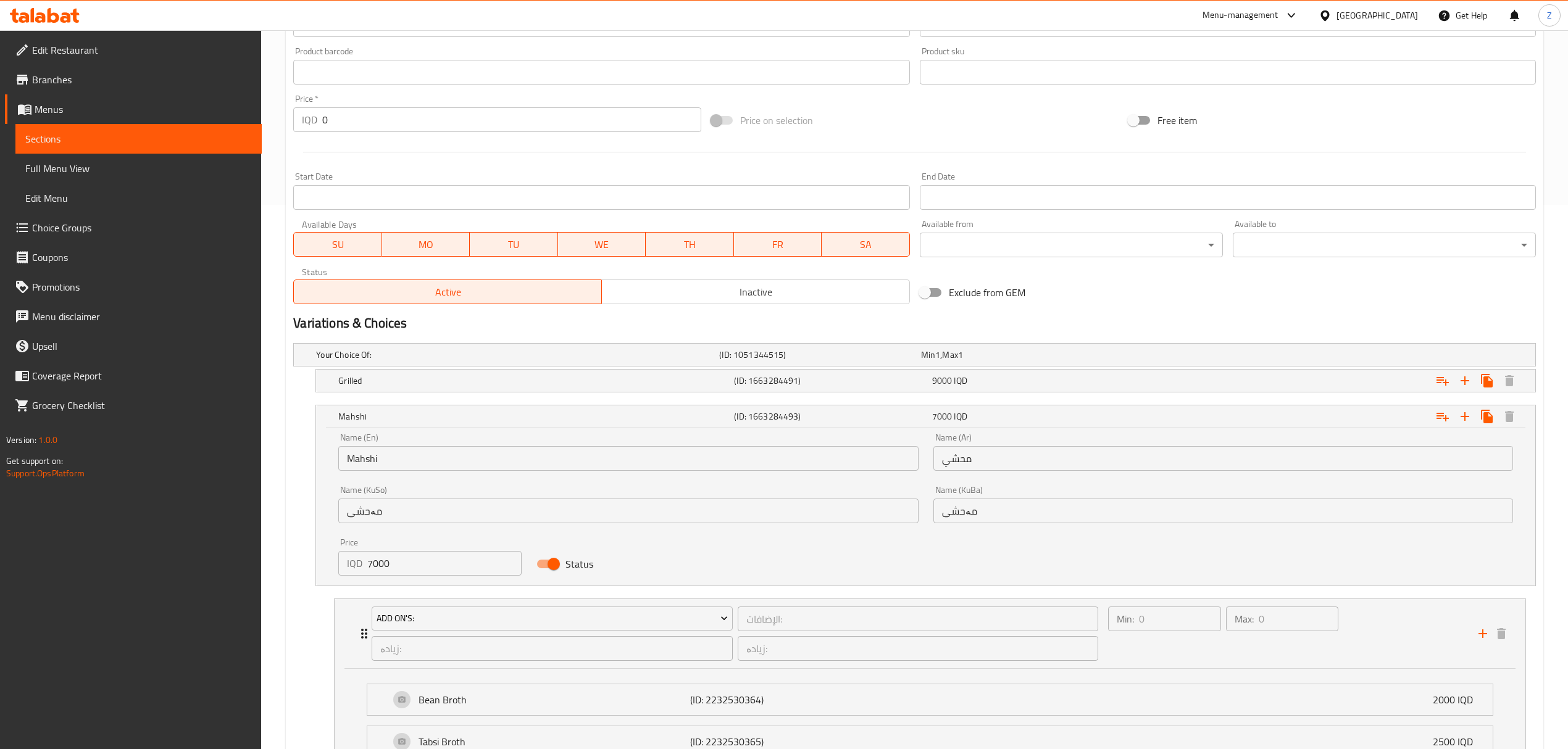
click at [384, 569] on input "7000" at bounding box center [444, 563] width 154 height 25
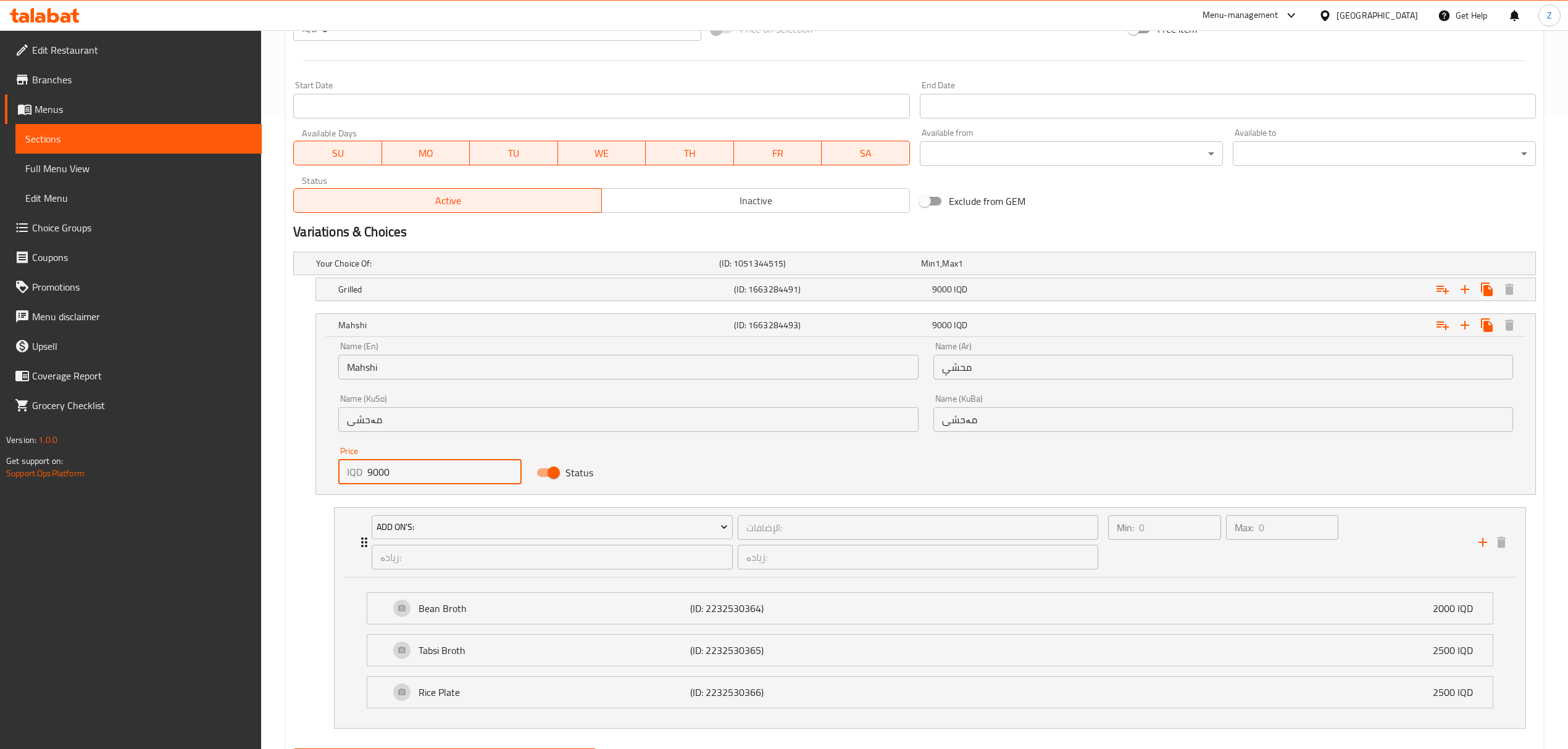
scroll to position [703, 0]
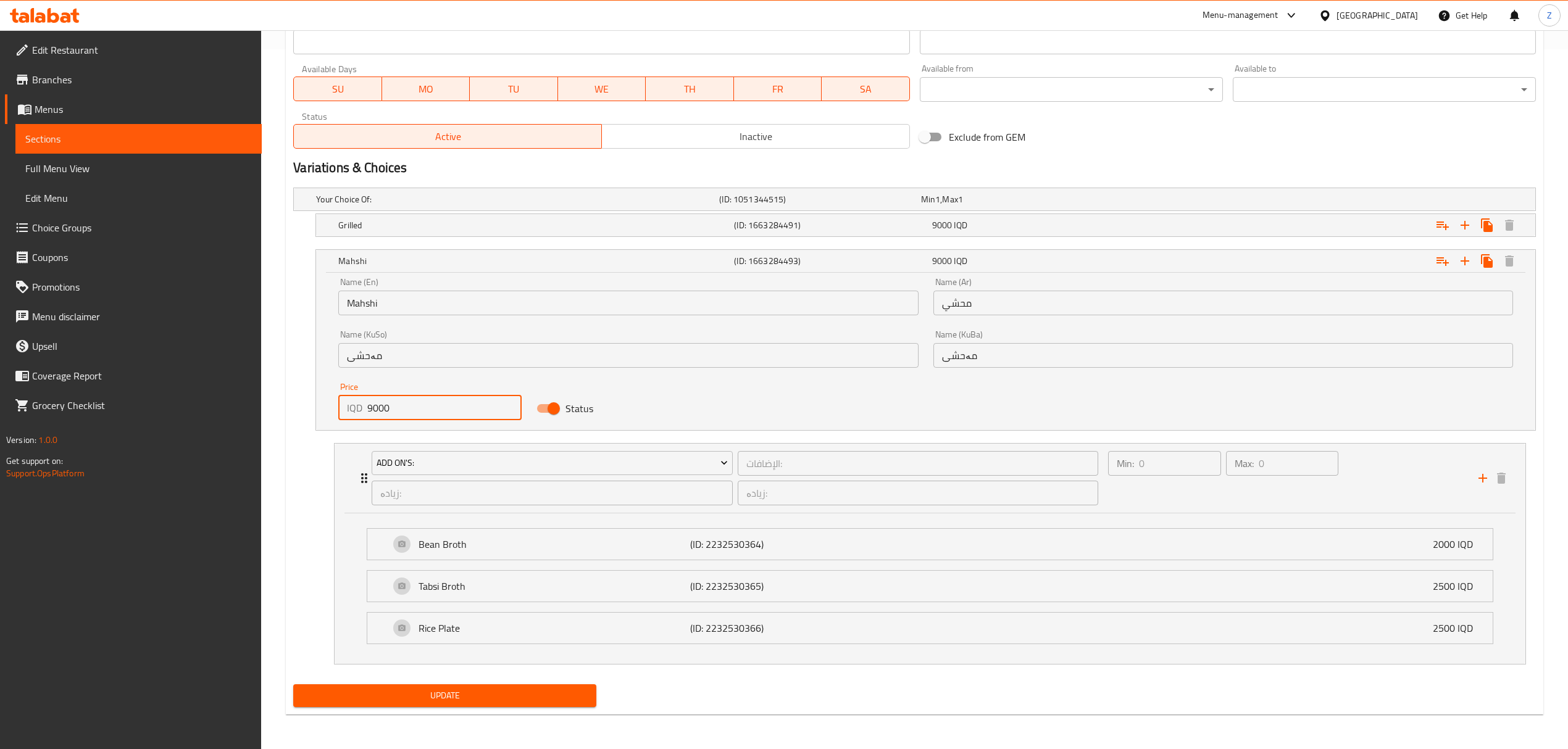
type input "9000"
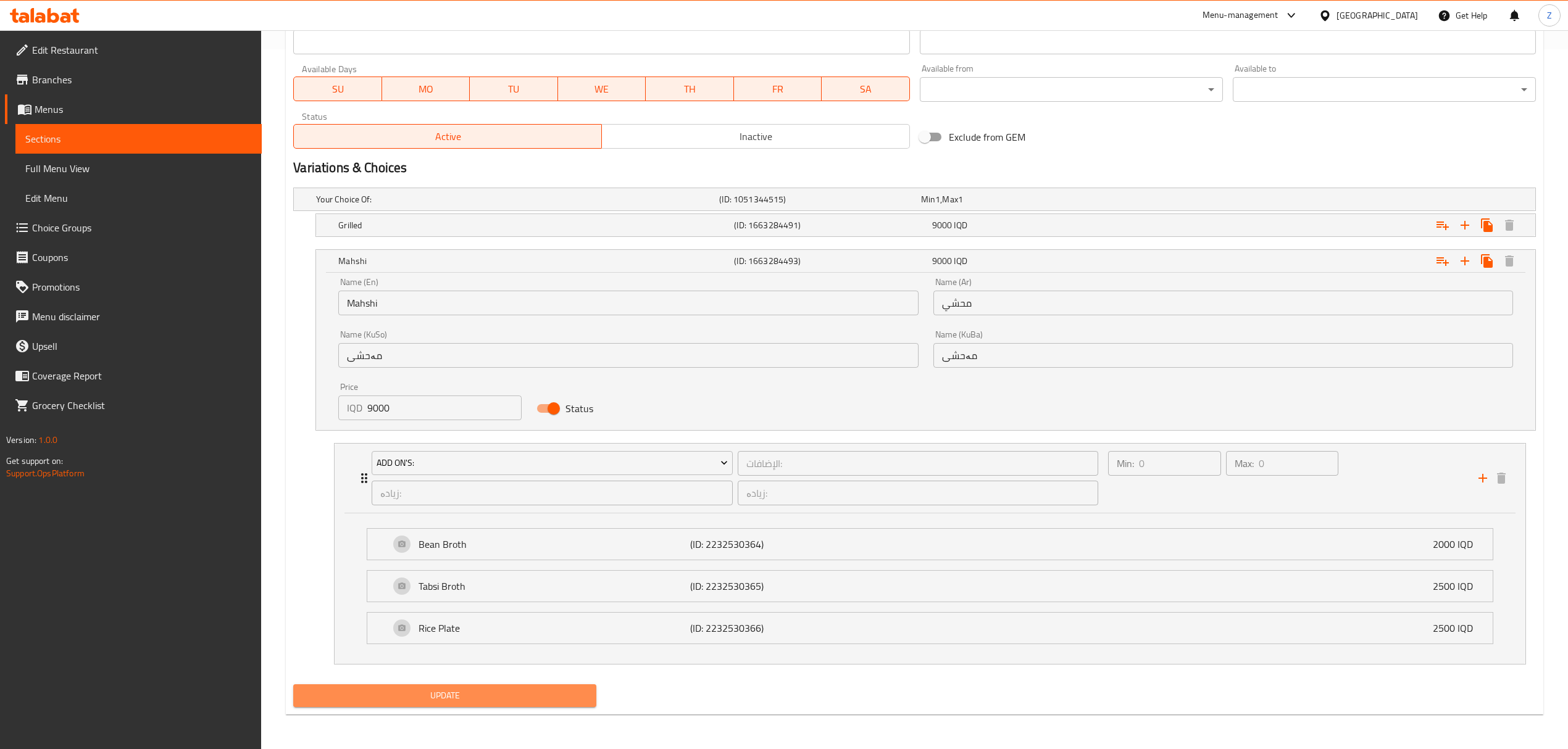
click at [531, 706] on button "Update" at bounding box center [445, 695] width 303 height 23
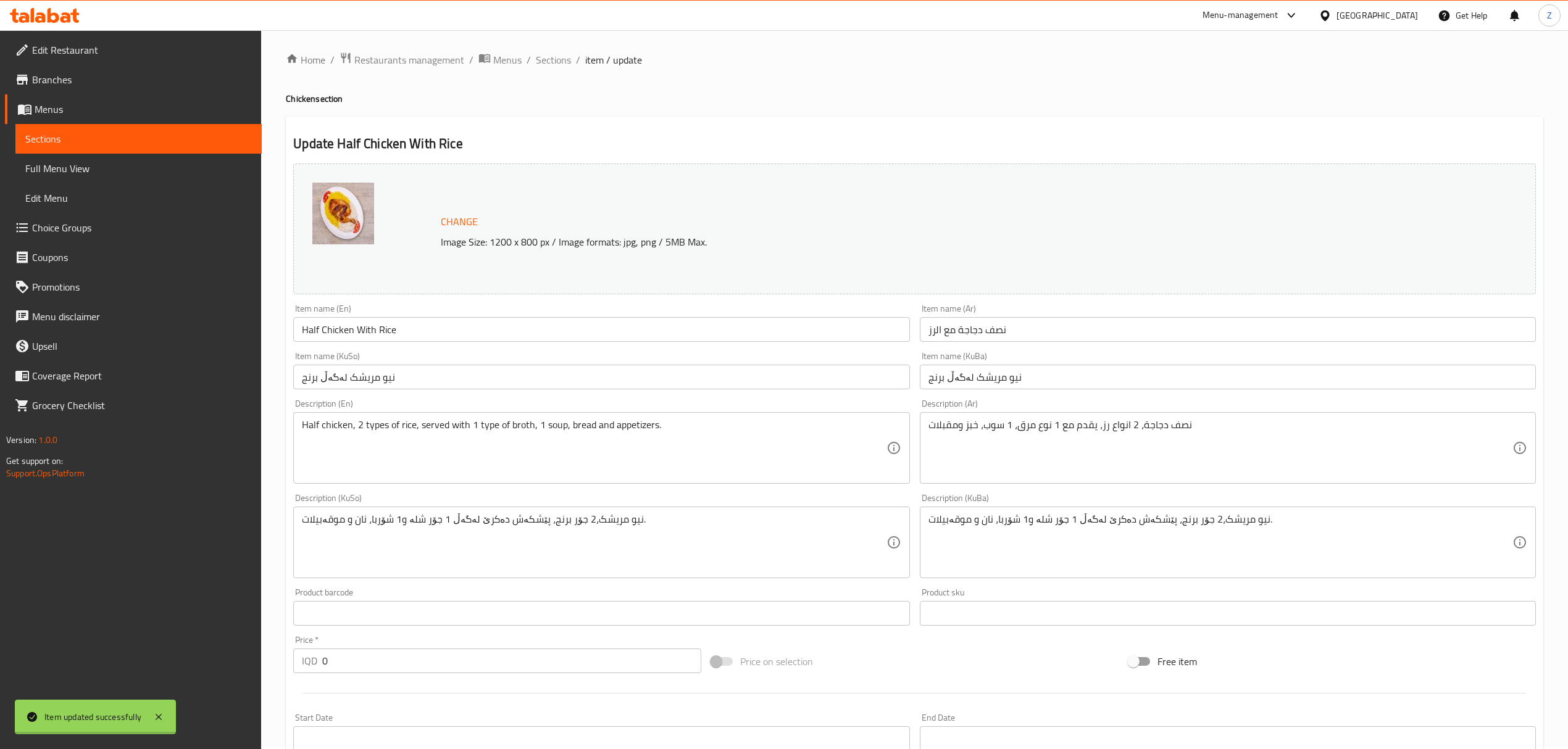
scroll to position [0, 0]
click at [544, 55] on span "Sections" at bounding box center [553, 63] width 35 height 15
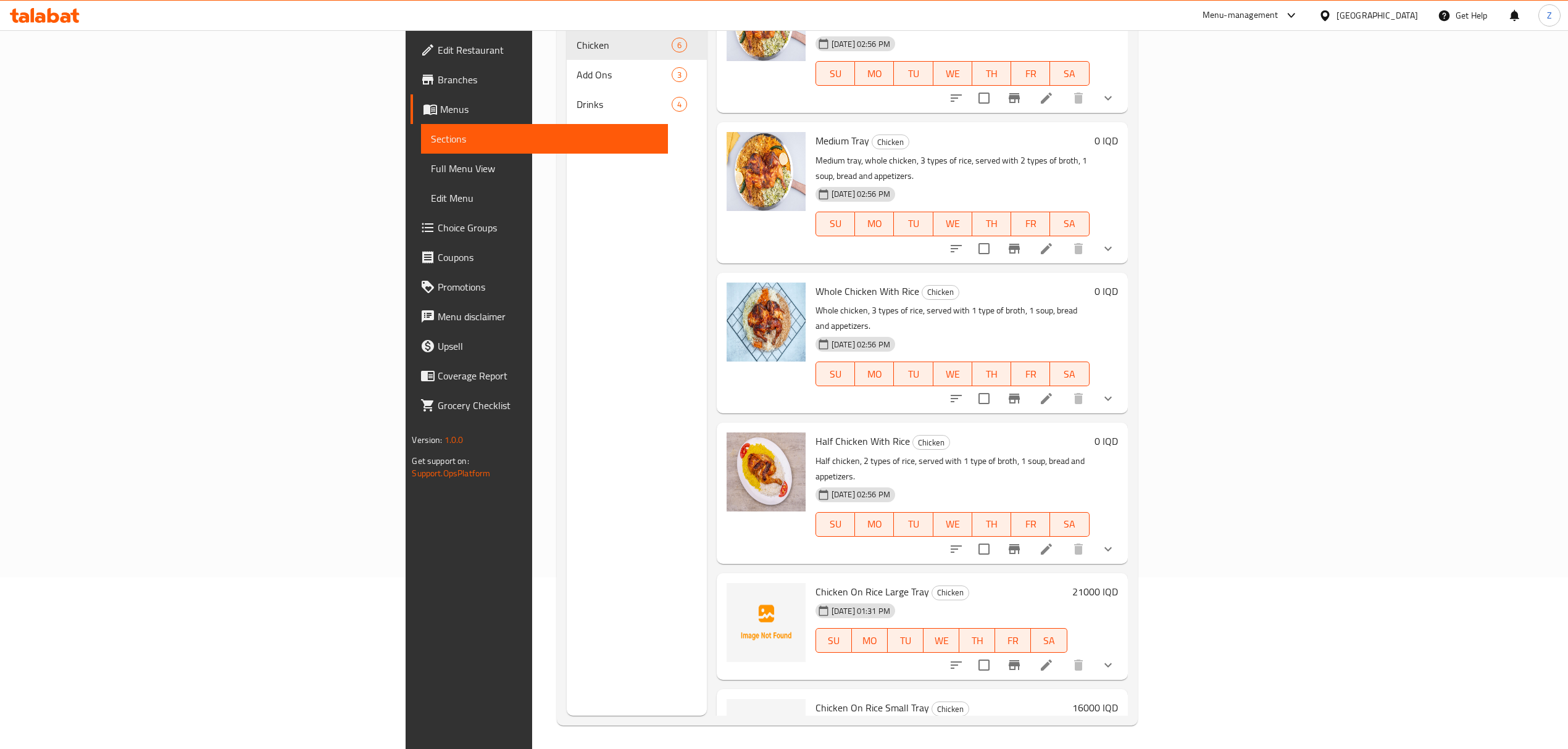
scroll to position [174, 0]
click at [1022, 657] on icon "Branch-specific-item" at bounding box center [1015, 664] width 15 height 15
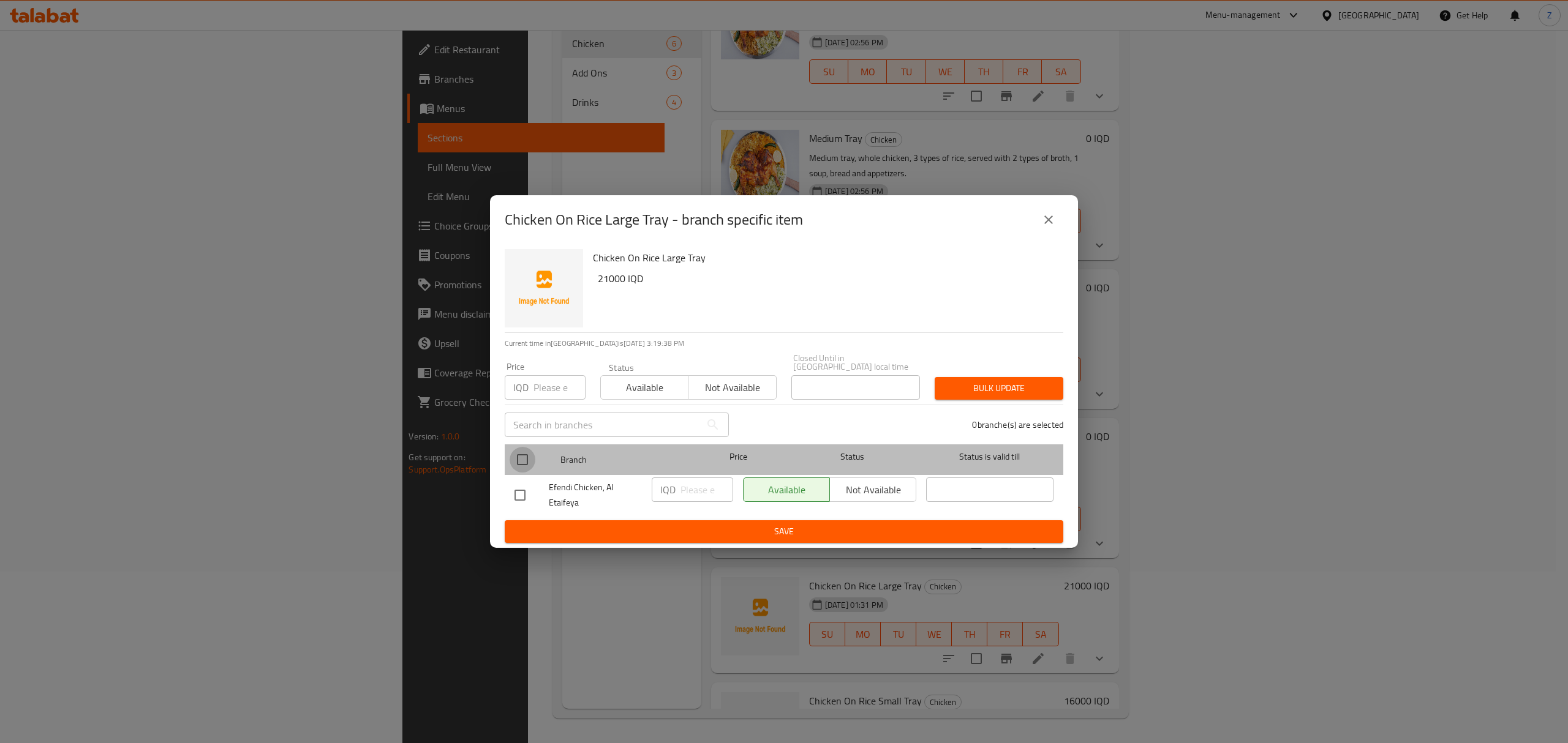
click at [512, 454] on input "checkbox" at bounding box center [522, 460] width 26 height 26
checkbox input "true"
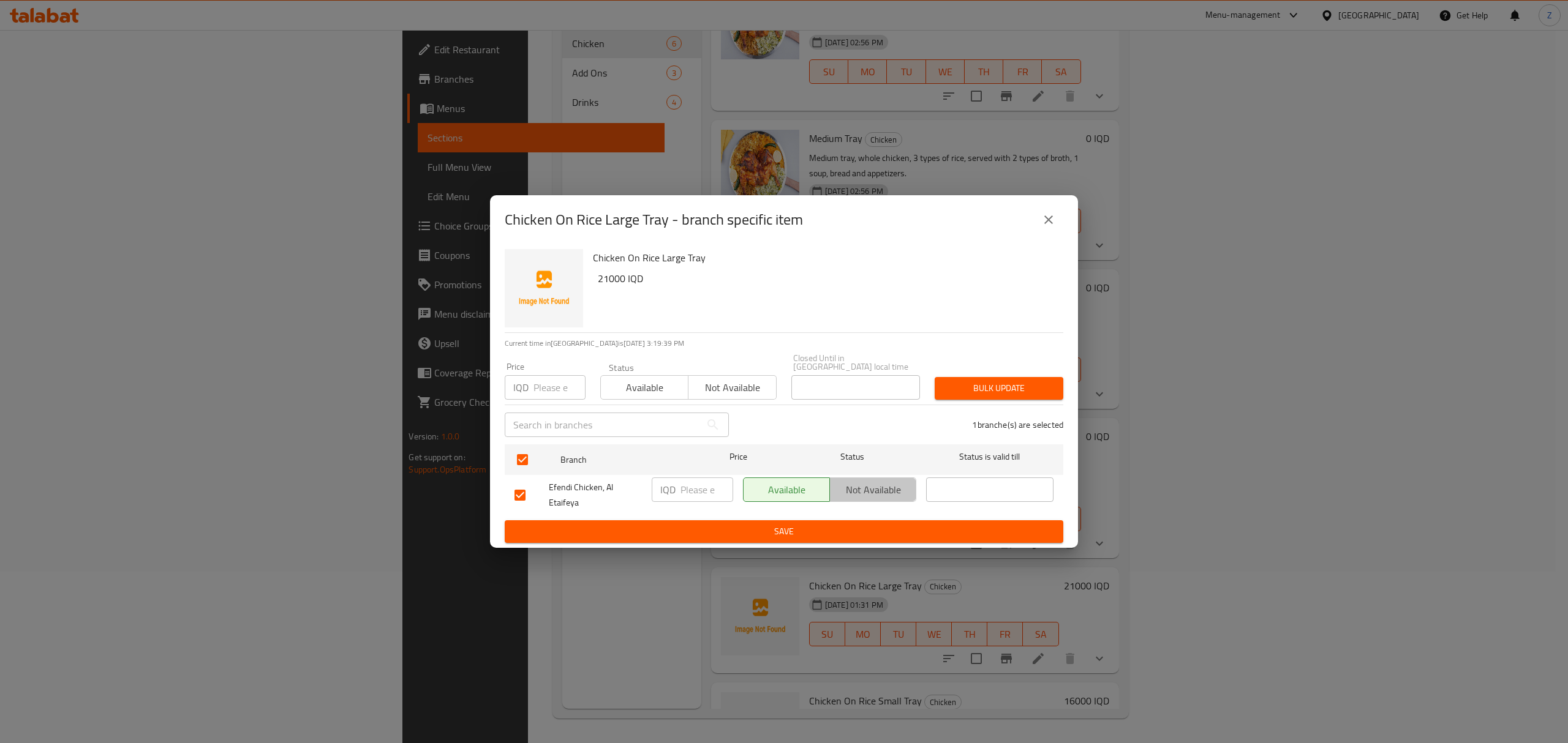
click at [862, 485] on span "Not available" at bounding box center [873, 490] width 76 height 17
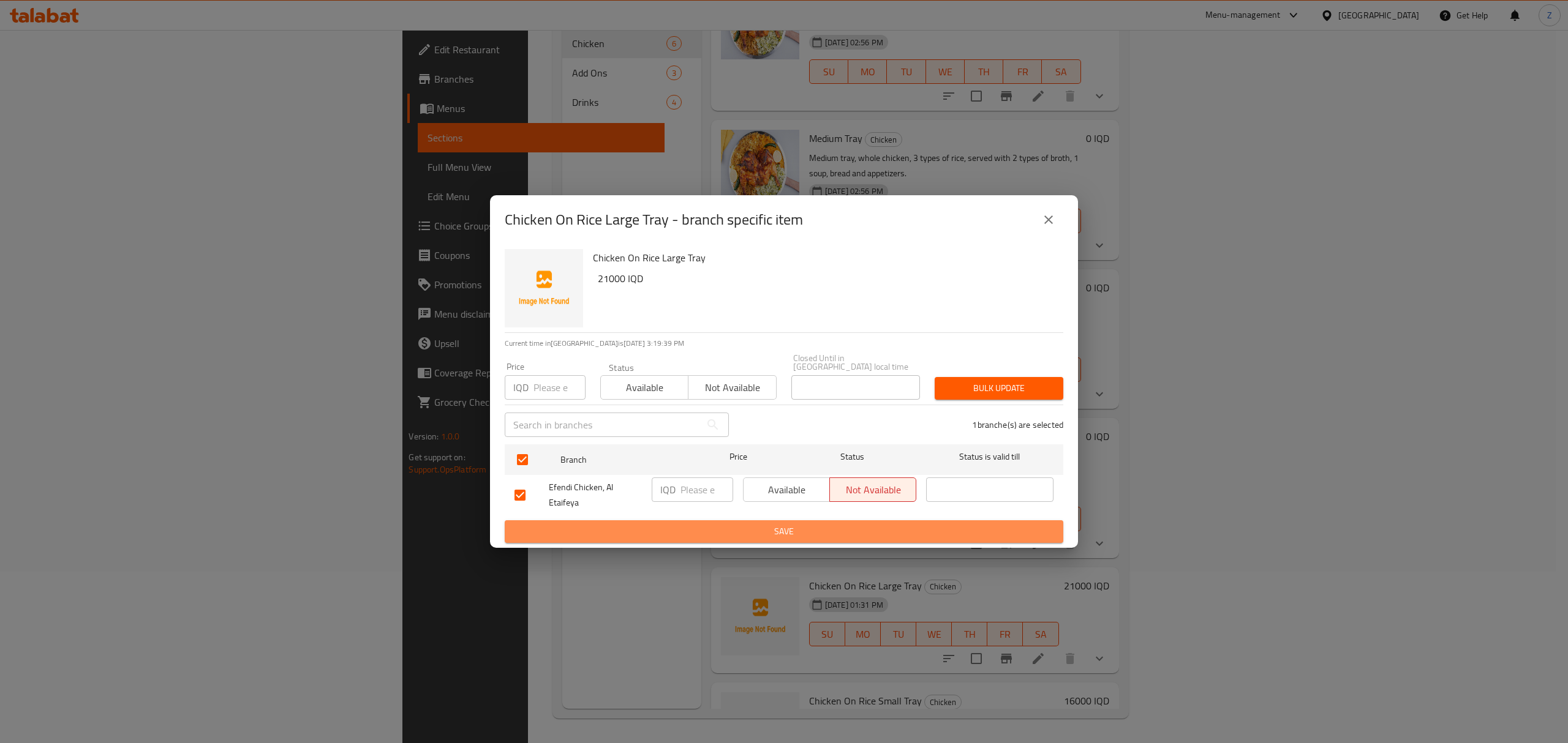
click at [902, 527] on span "Save" at bounding box center [784, 531] width 539 height 16
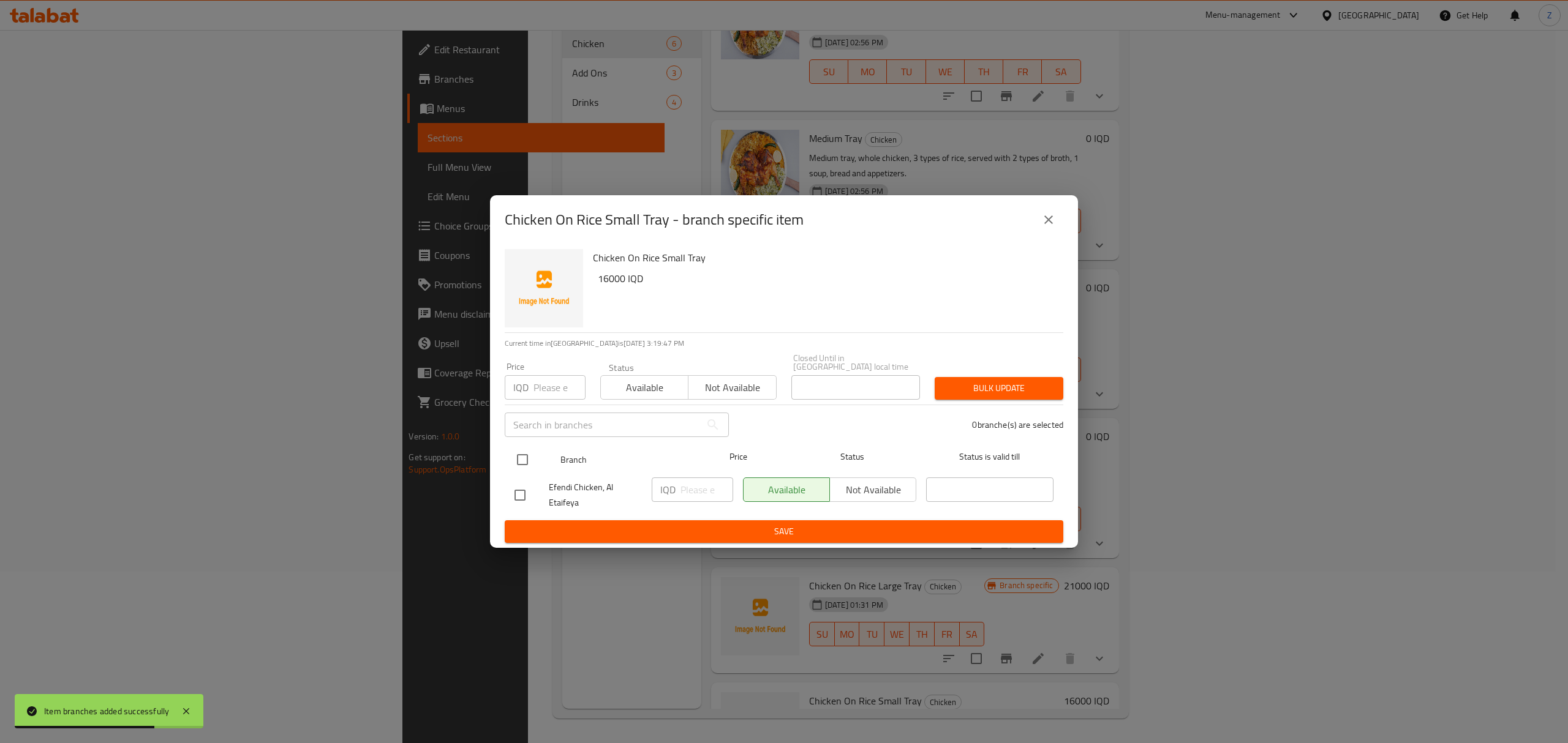
click at [528, 453] on input "checkbox" at bounding box center [522, 460] width 26 height 26
checkbox input "true"
click at [885, 496] on button "Not available" at bounding box center [873, 490] width 87 height 25
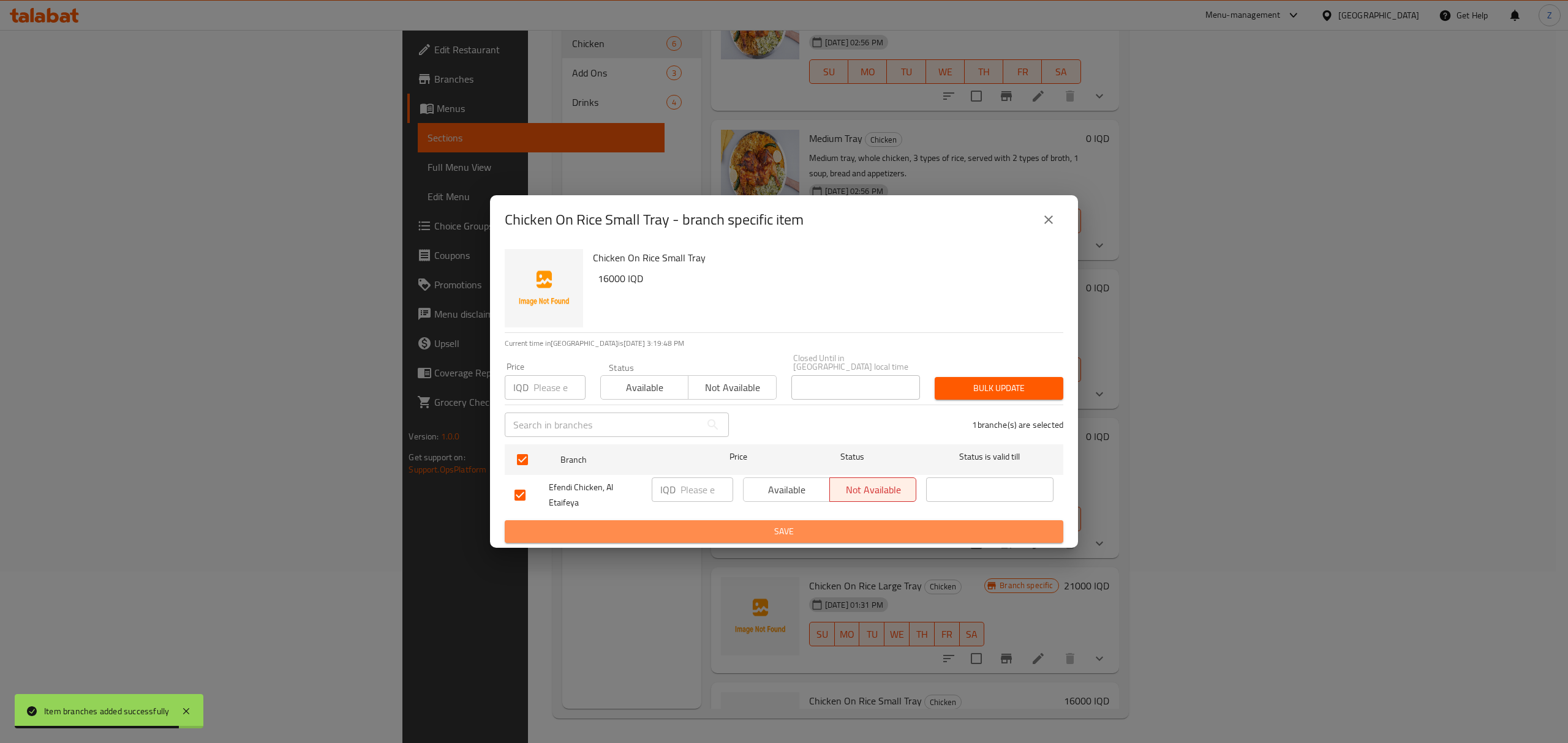
click at [902, 538] on button "Save" at bounding box center [784, 531] width 559 height 23
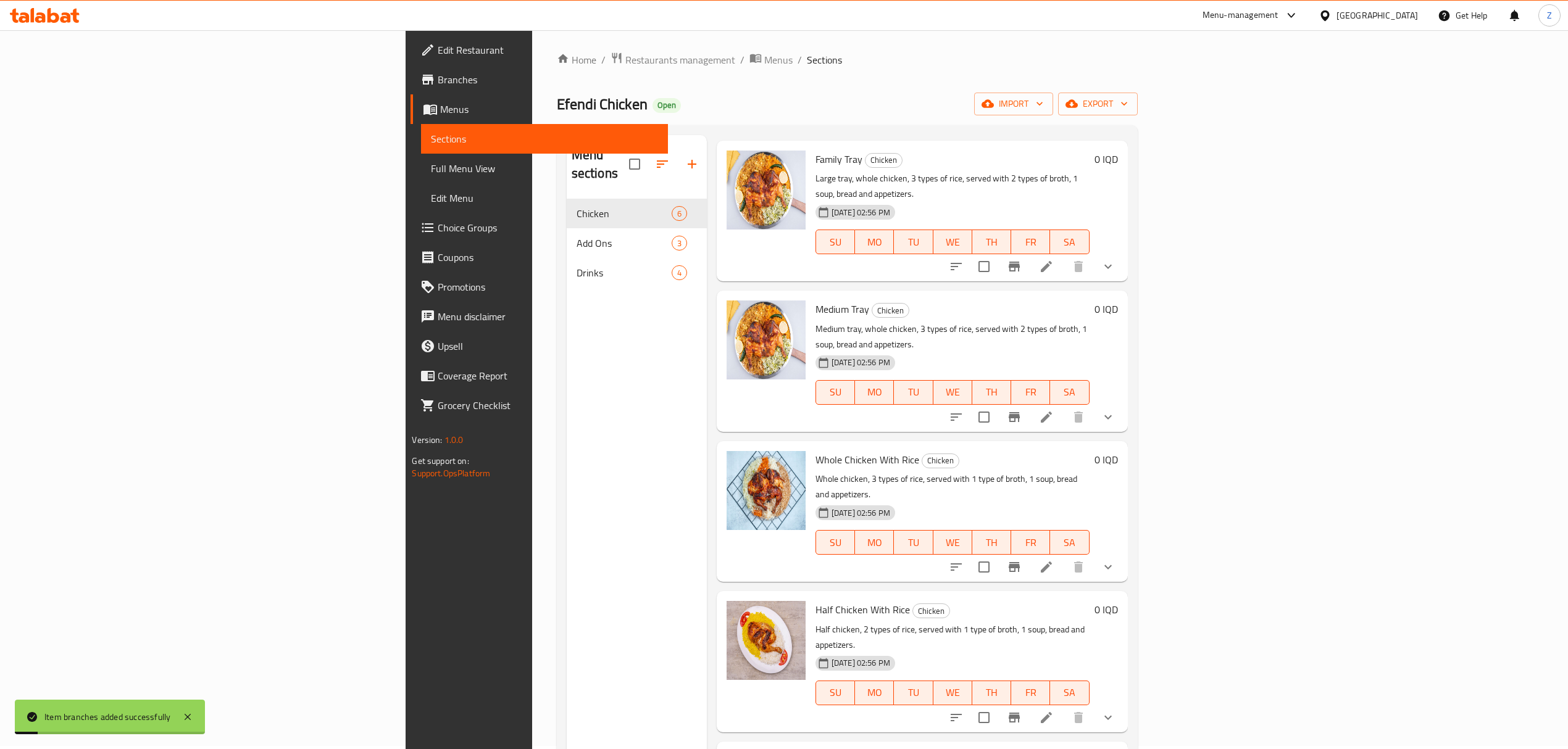
scroll to position [0, 0]
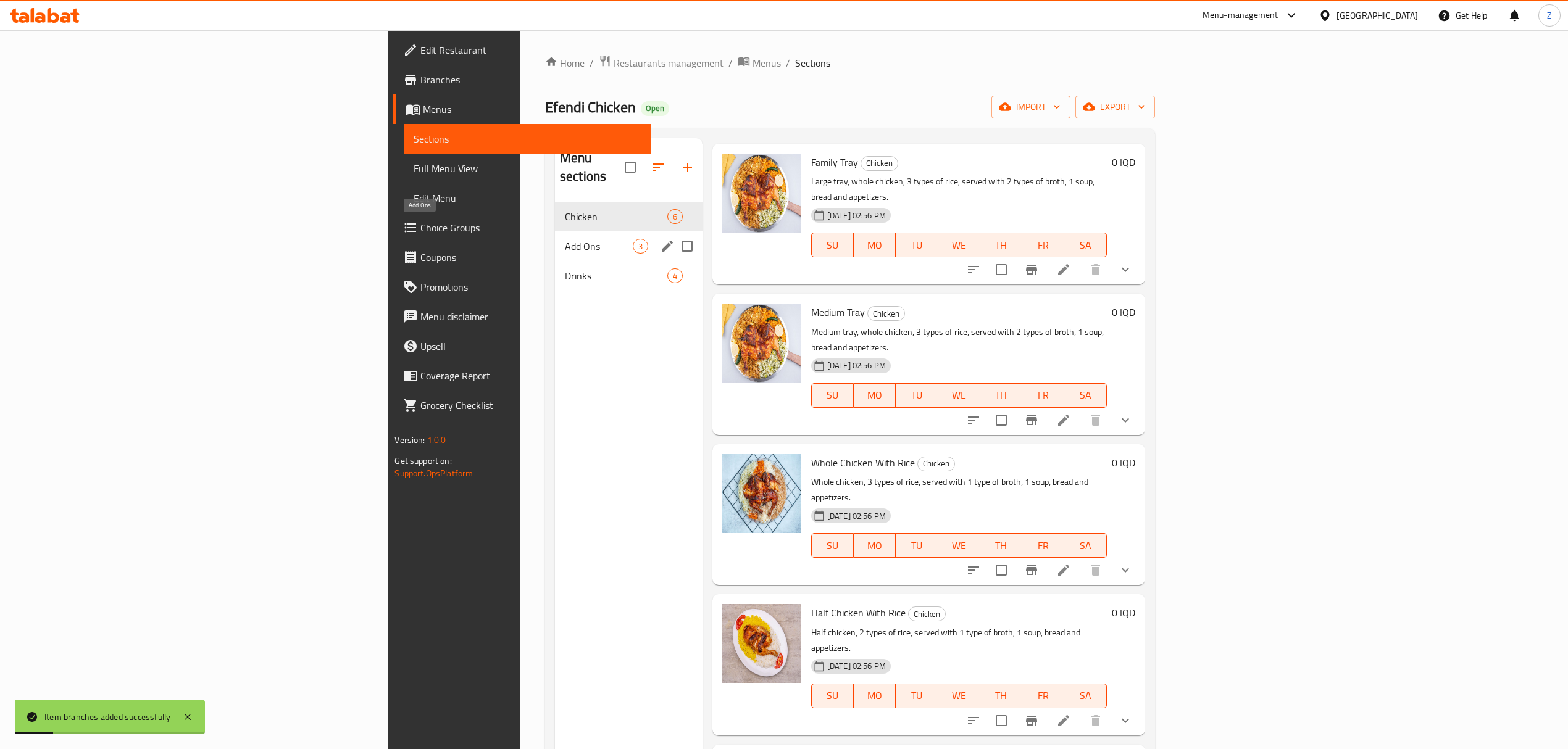
click at [565, 239] on span "Add Ons" at bounding box center [599, 246] width 68 height 15
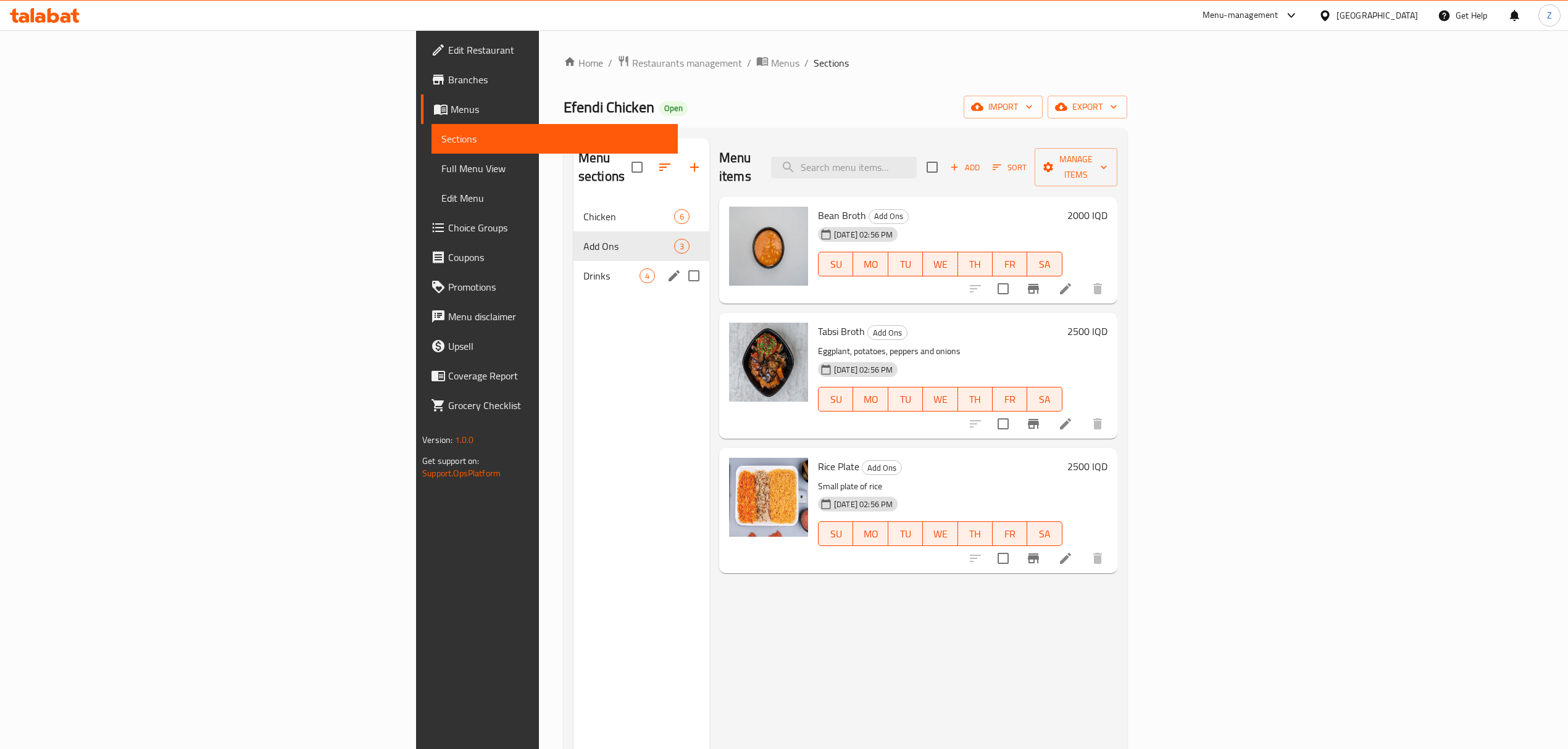
click at [574, 268] on div "Drinks 4" at bounding box center [641, 276] width 136 height 30
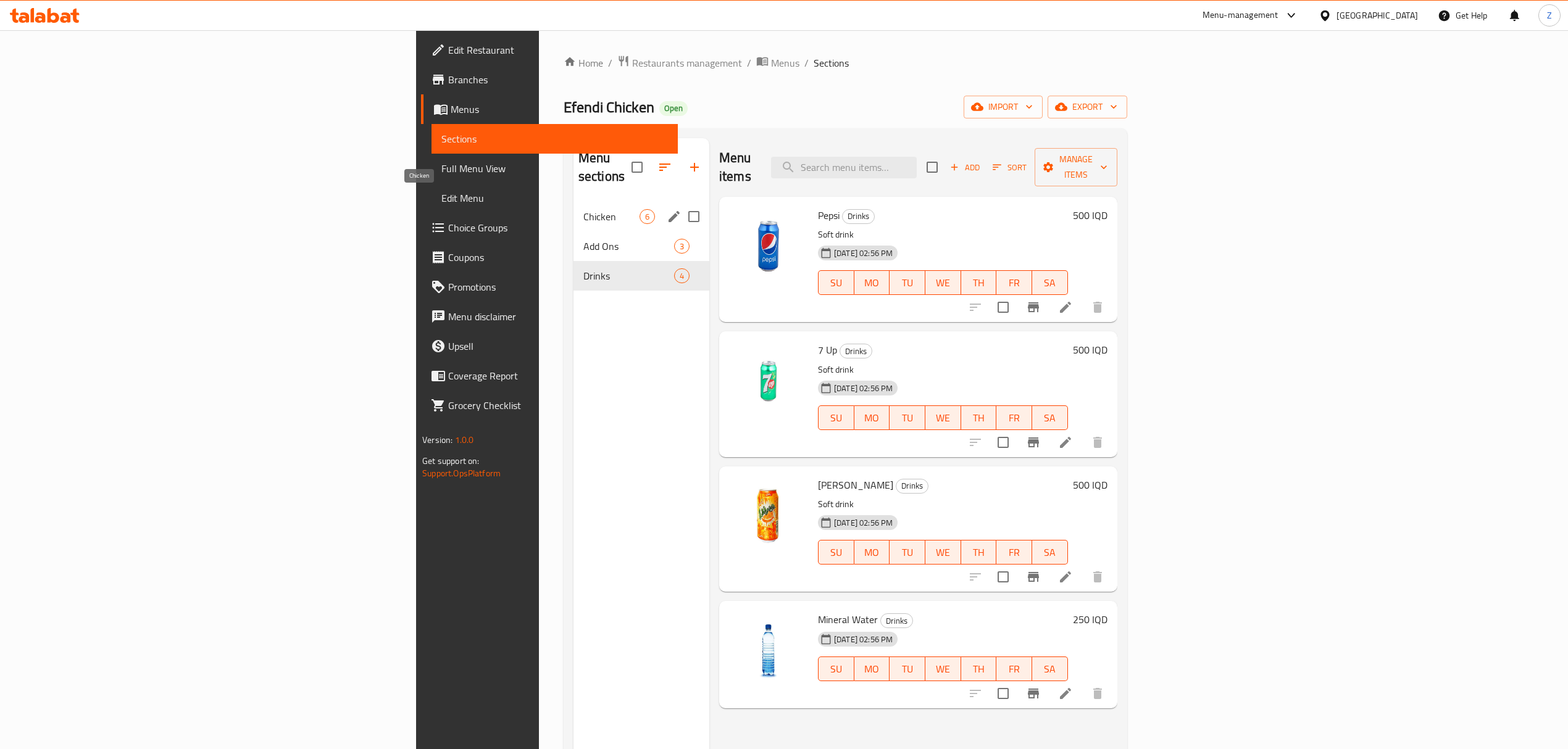
click at [584, 209] on span "Chicken" at bounding box center [611, 216] width 56 height 15
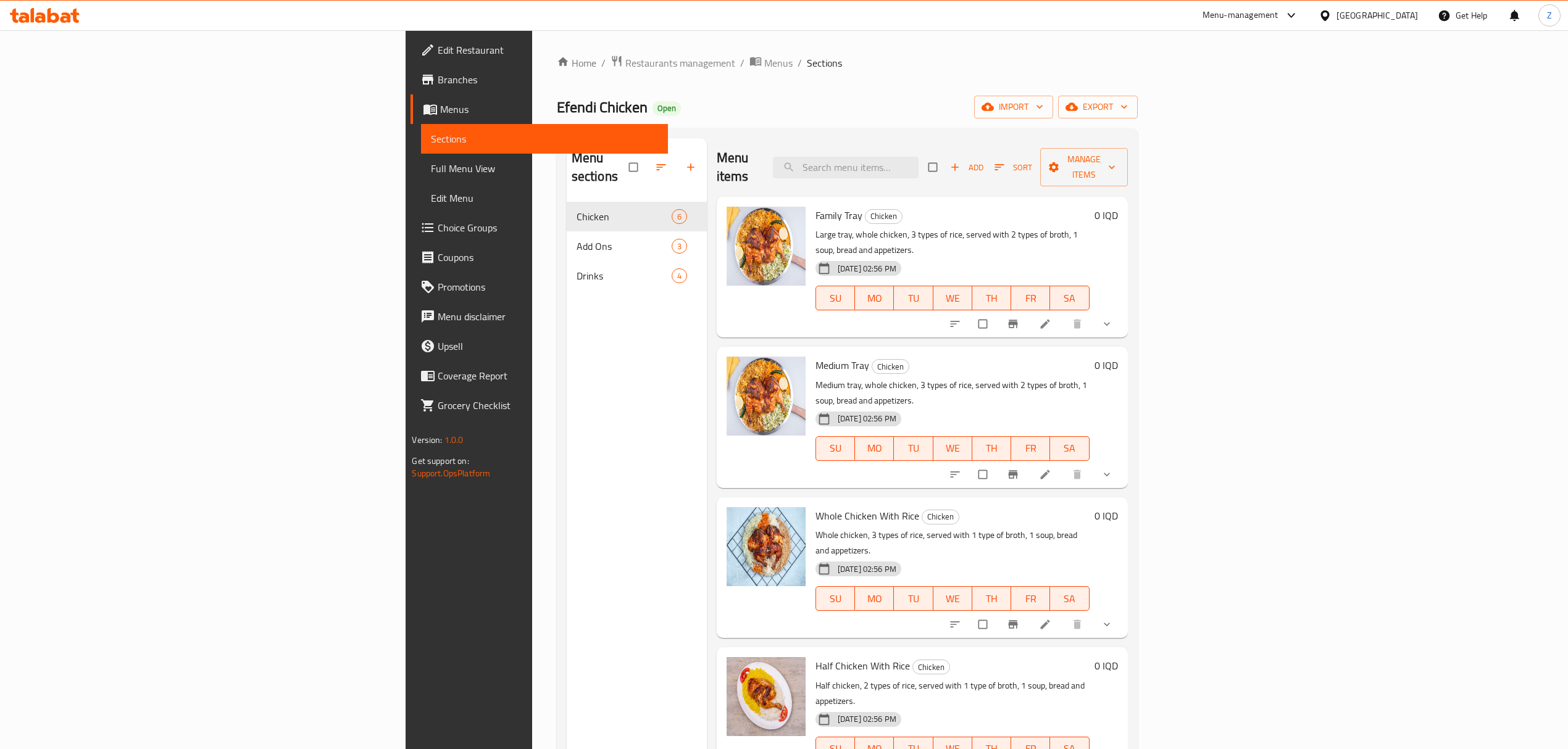
click at [961, 161] on icon "button" at bounding box center [955, 166] width 12 height 12
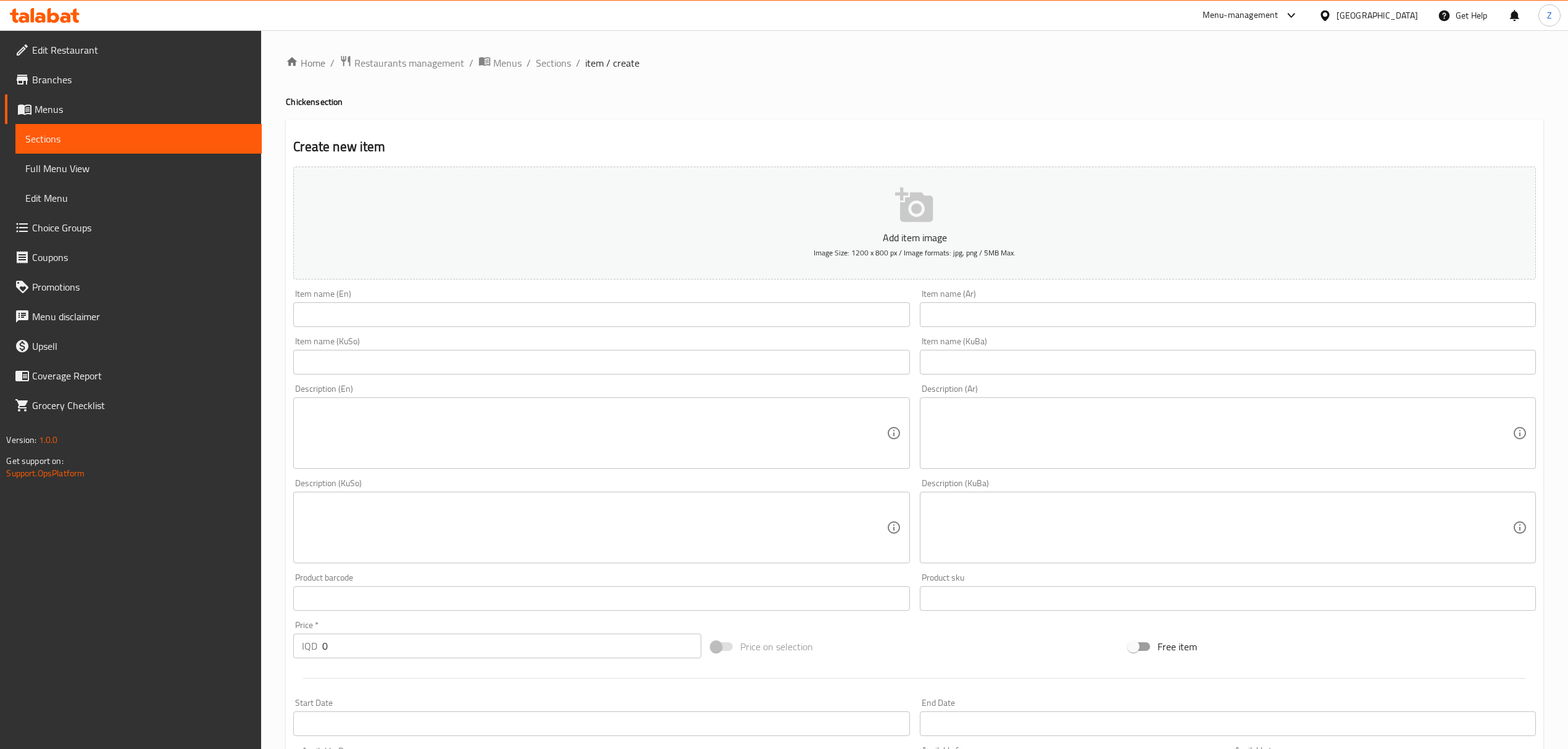
click at [1019, 318] on input "text" at bounding box center [1228, 314] width 616 height 25
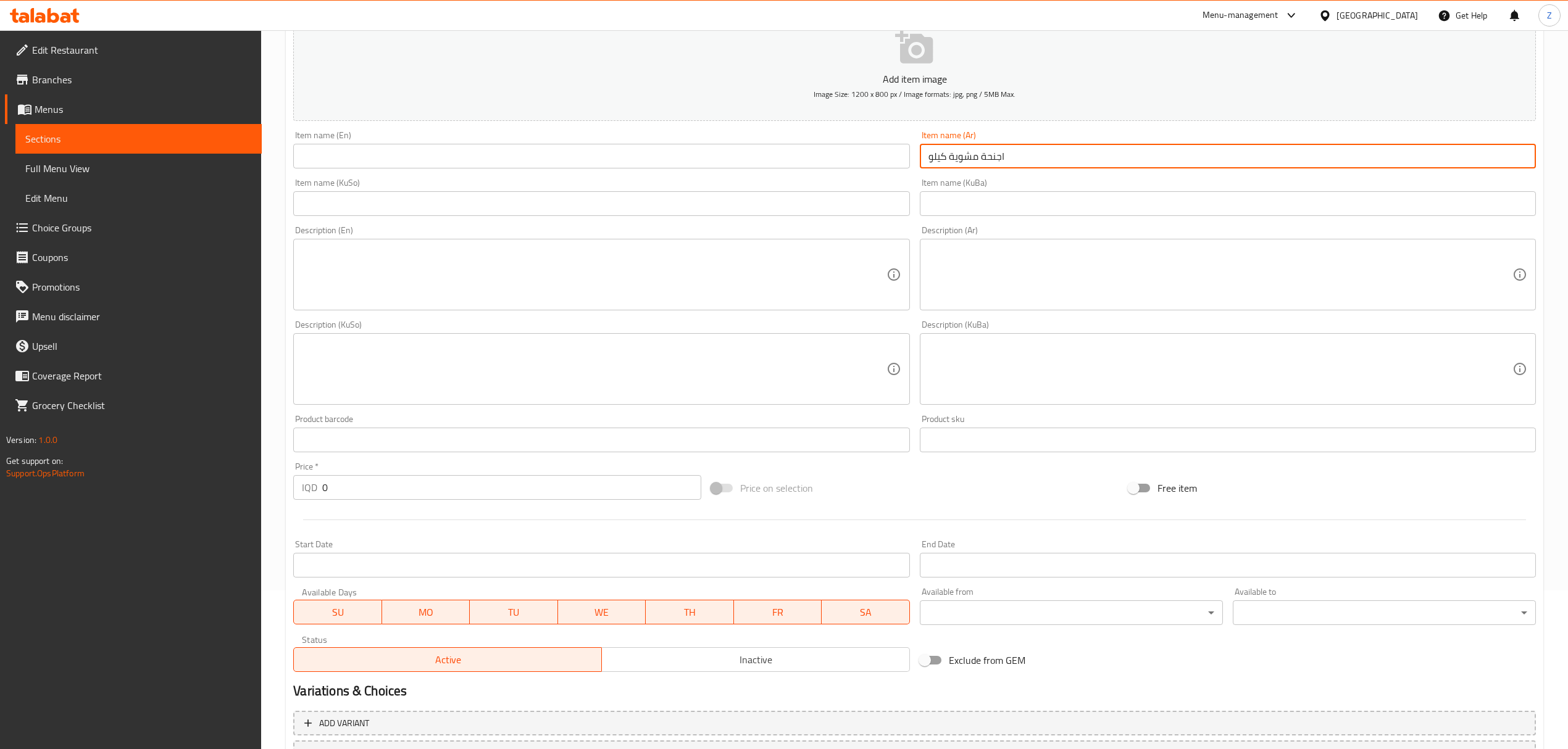
scroll to position [18, 0]
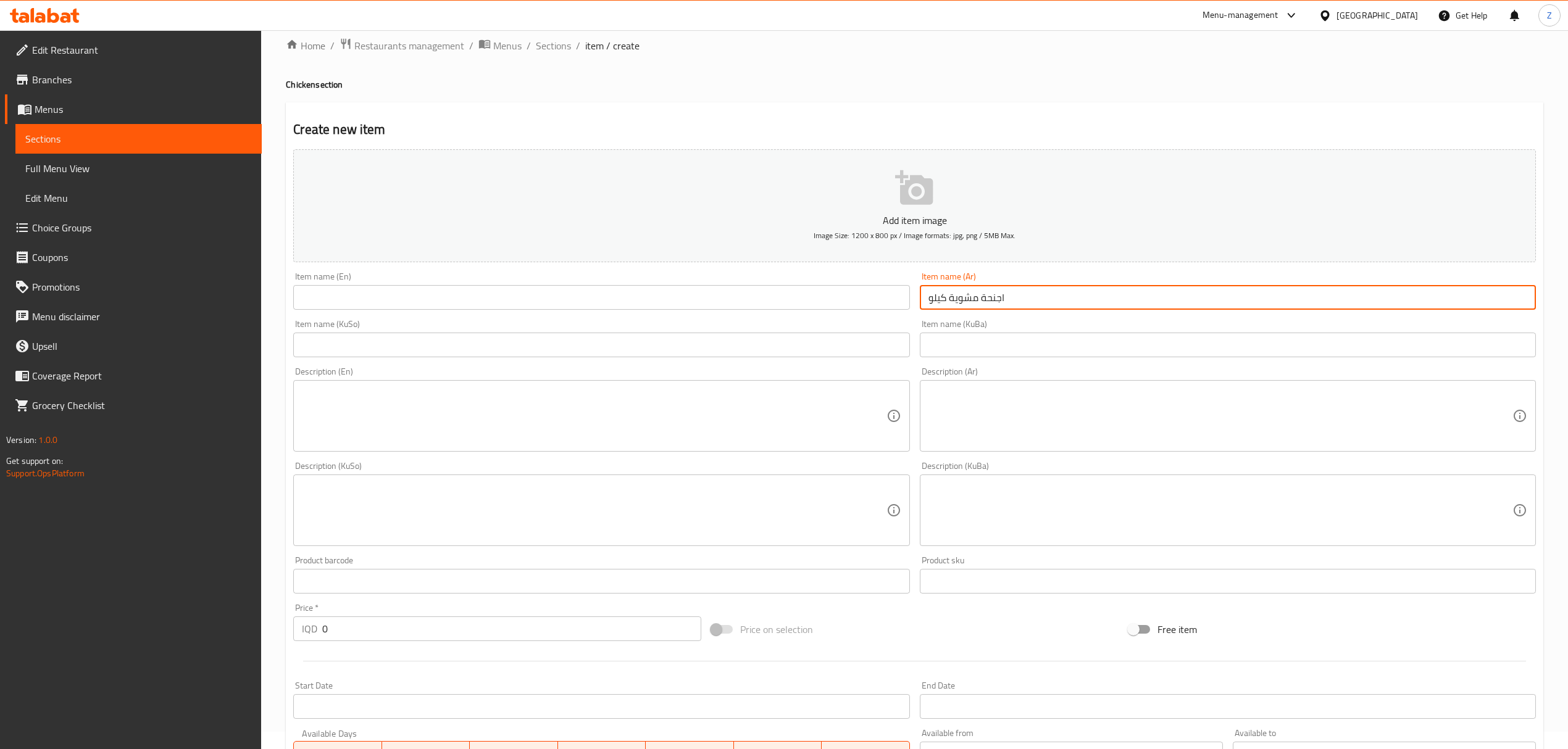
type input "اجنحة مشوية كيلو"
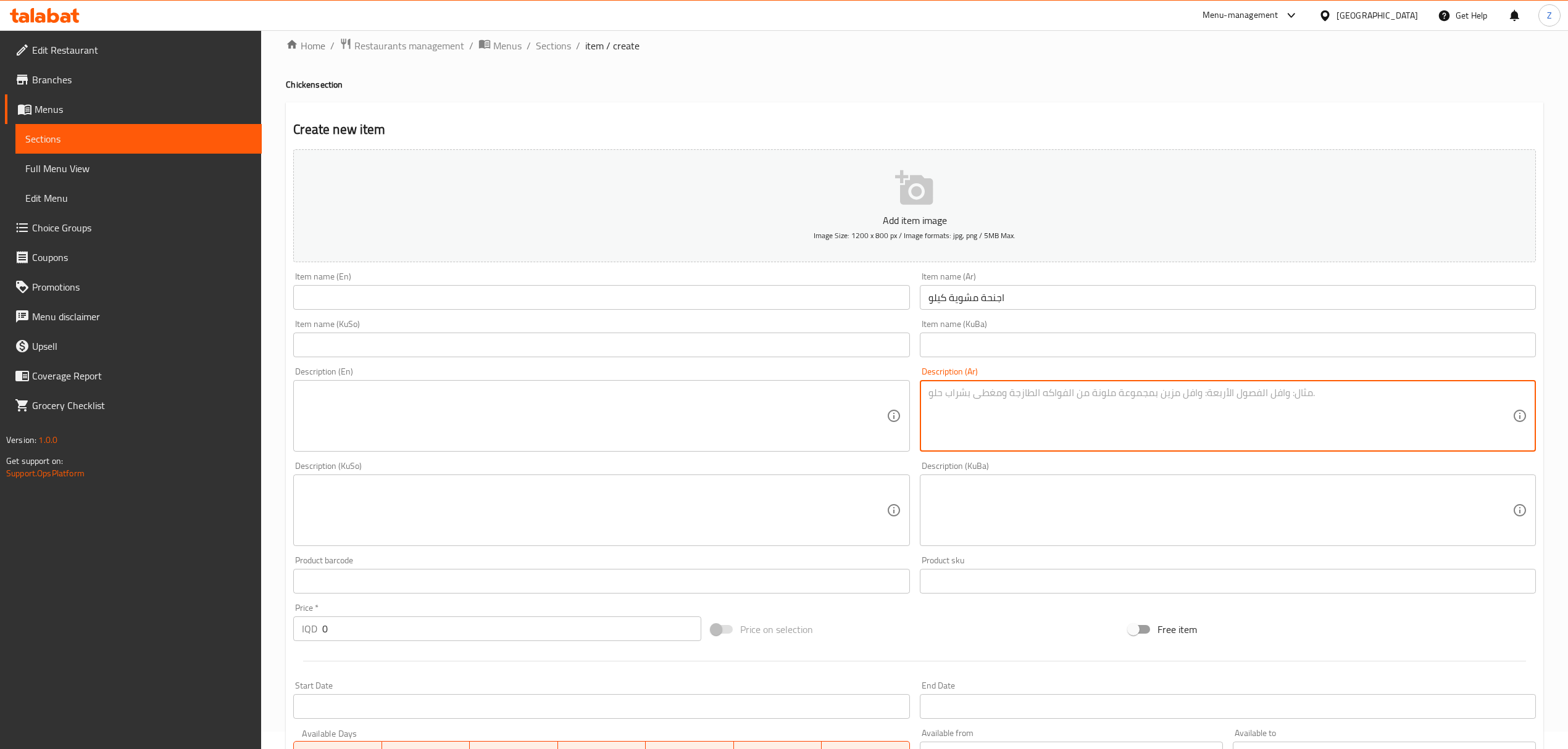
click at [1038, 406] on textarea at bounding box center [1220, 416] width 584 height 58
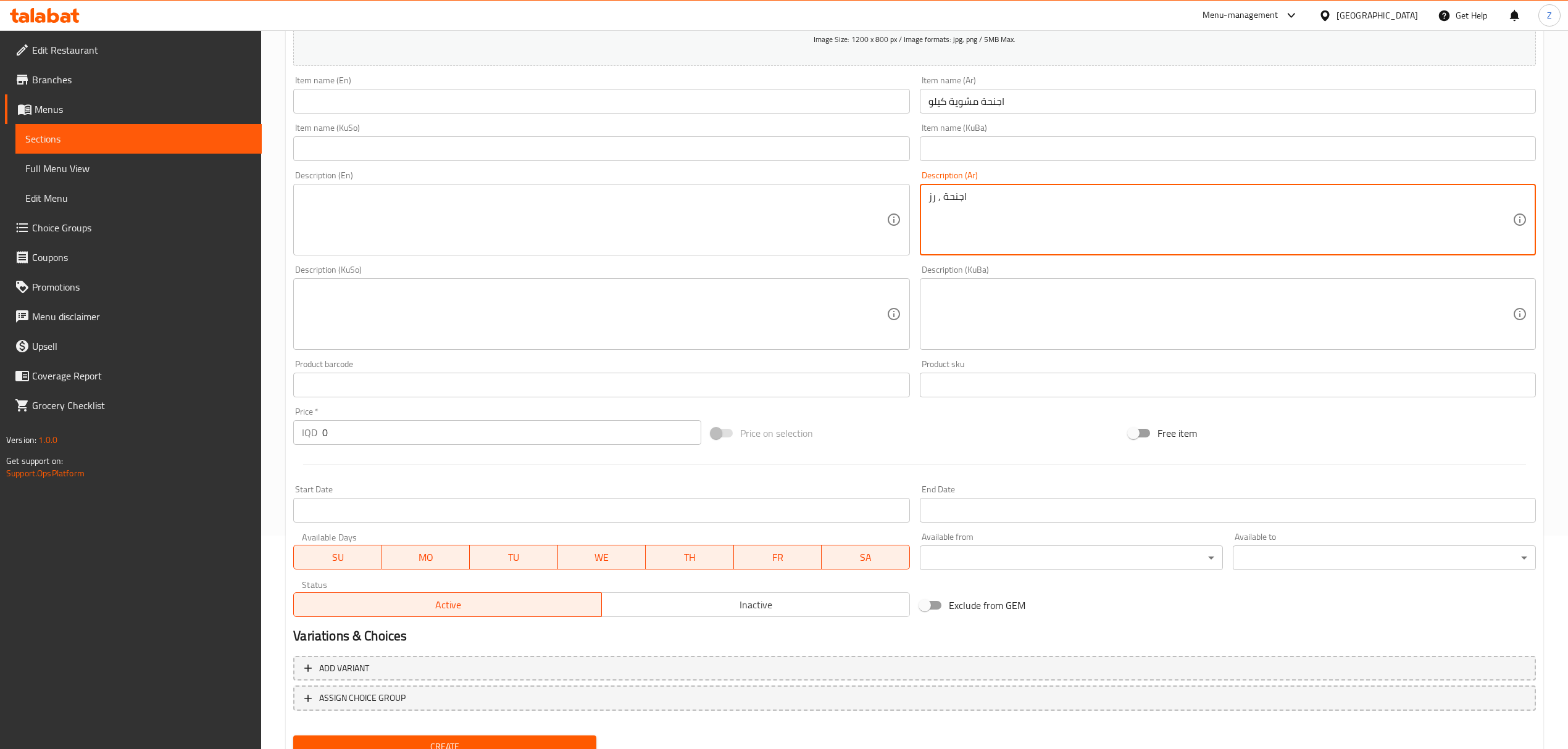
scroll to position [264, 0]
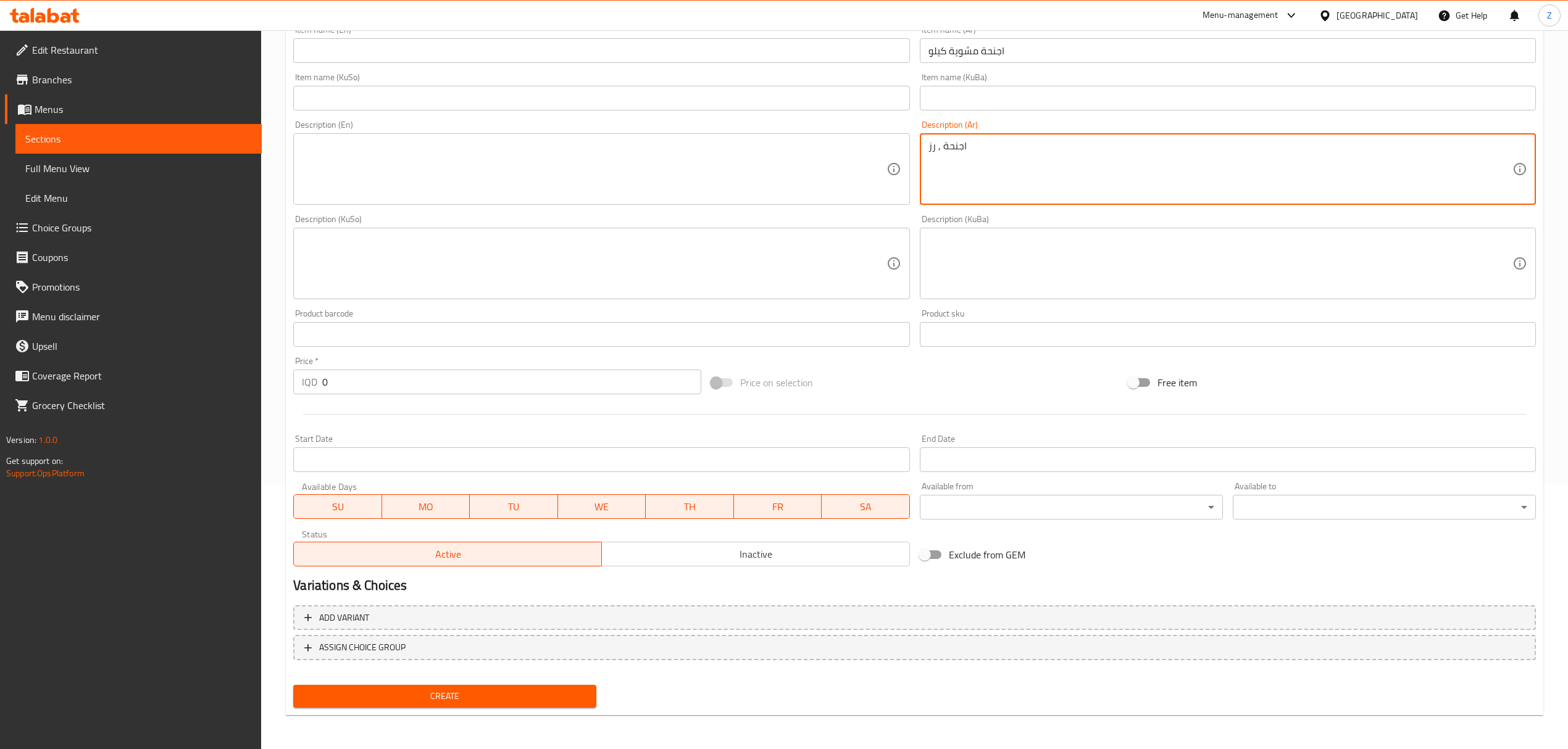
type textarea "اجنحة , رز"
click at [342, 382] on input "0" at bounding box center [511, 382] width 378 height 25
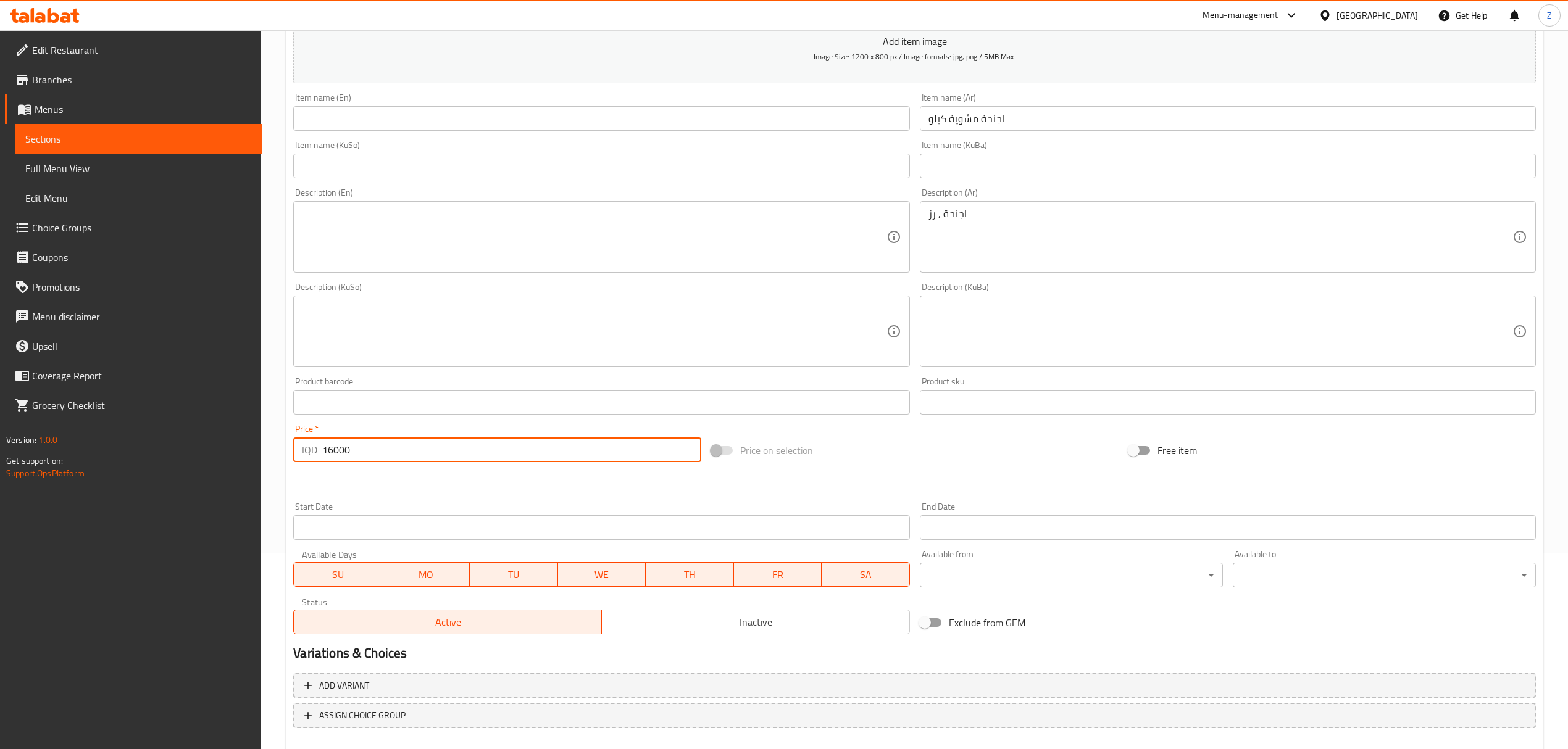
scroll to position [18, 0]
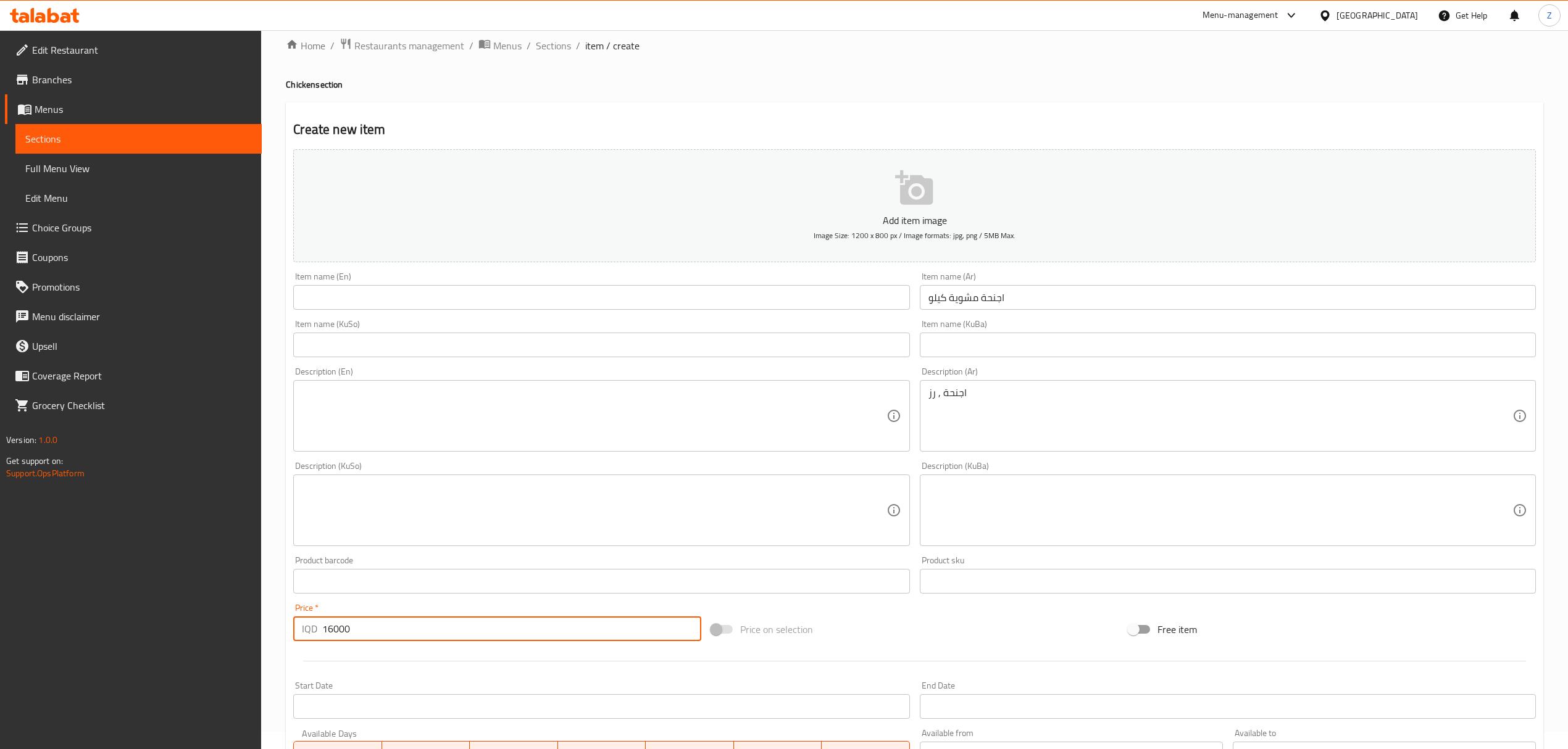
type input "16000"
click at [382, 301] on input "text" at bounding box center [601, 297] width 616 height 25
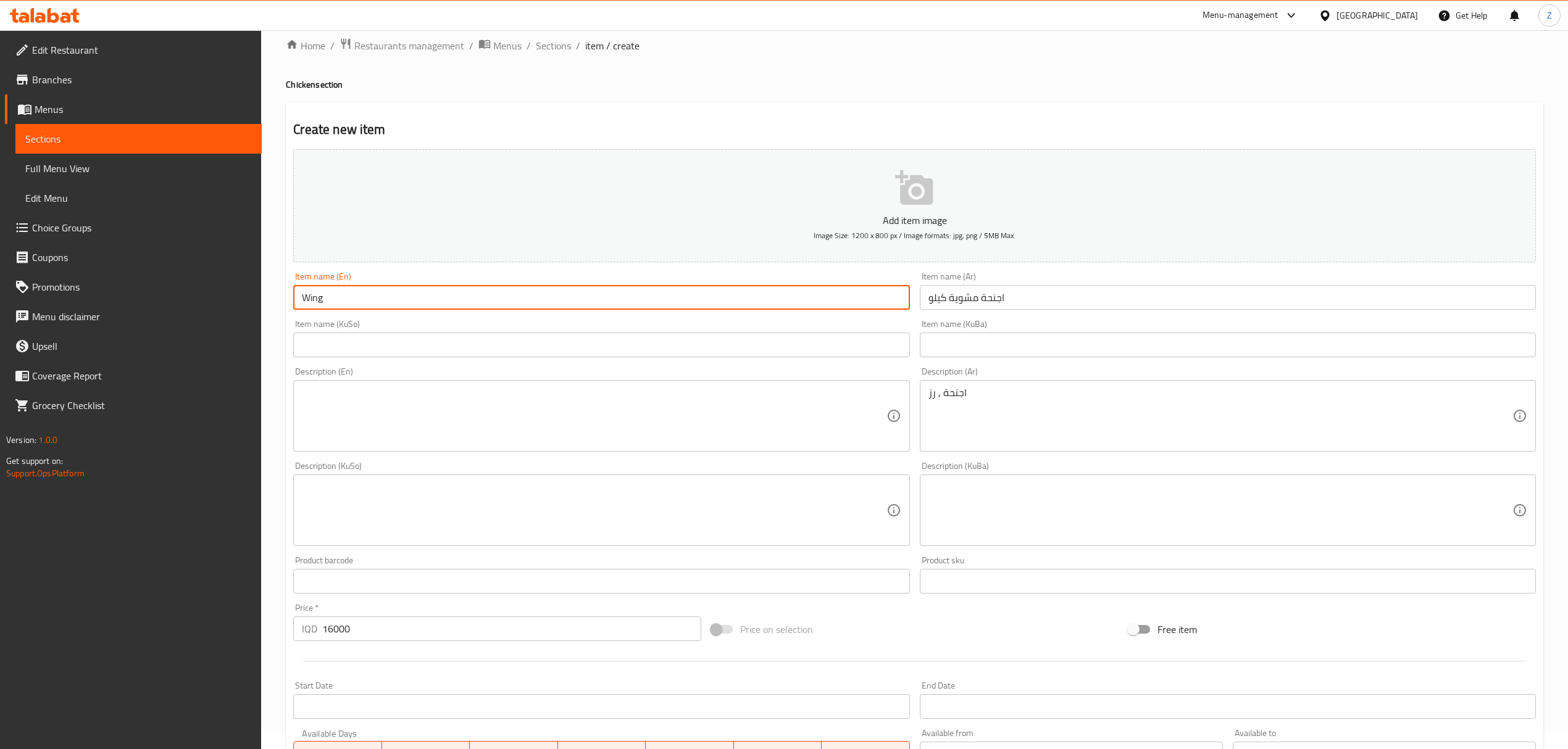
click at [302, 302] on input "Wing" at bounding box center [601, 297] width 616 height 25
click at [317, 296] on input "Greilled Wing" at bounding box center [601, 297] width 616 height 25
click at [399, 301] on input "Grilled Wing" at bounding box center [601, 297] width 616 height 25
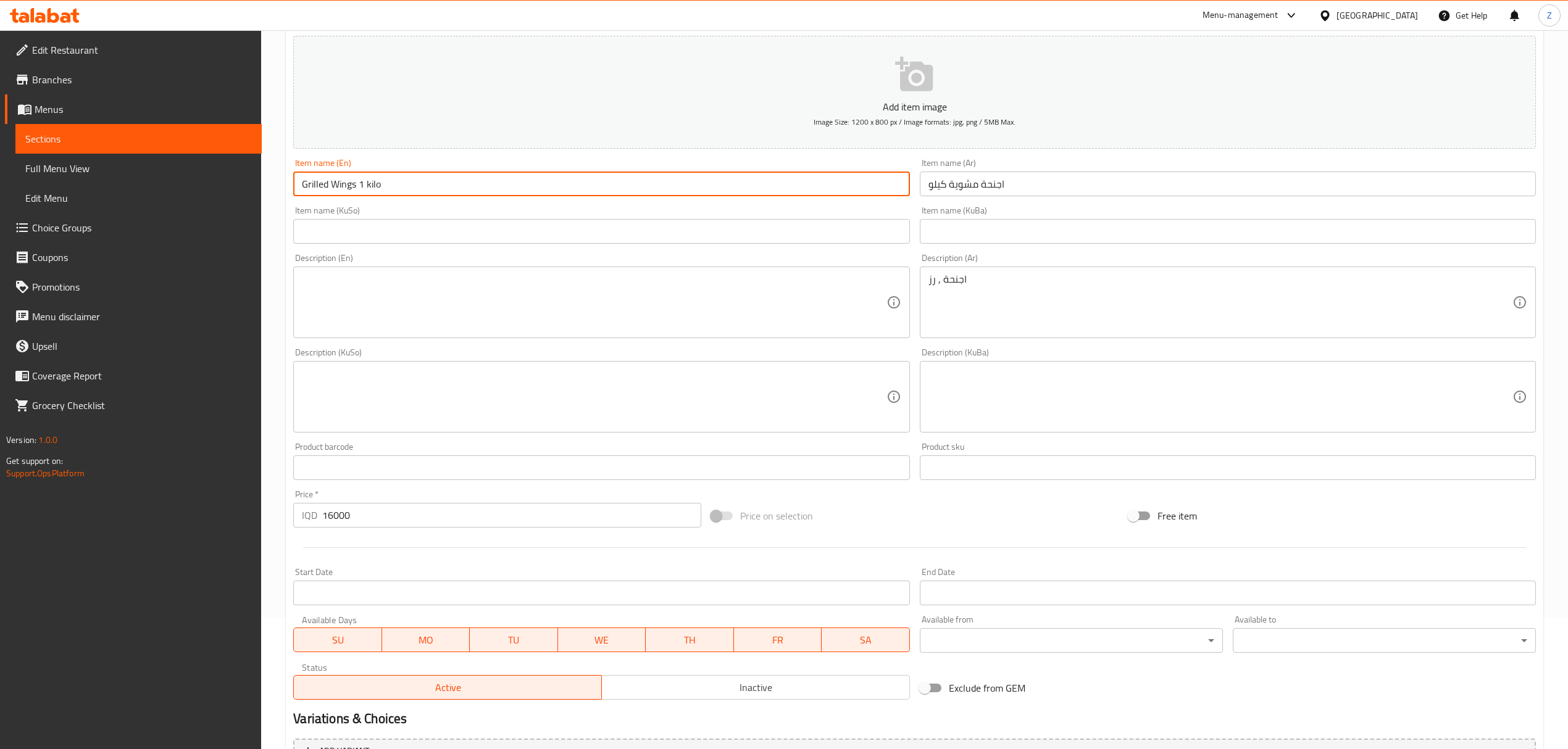
scroll to position [264, 0]
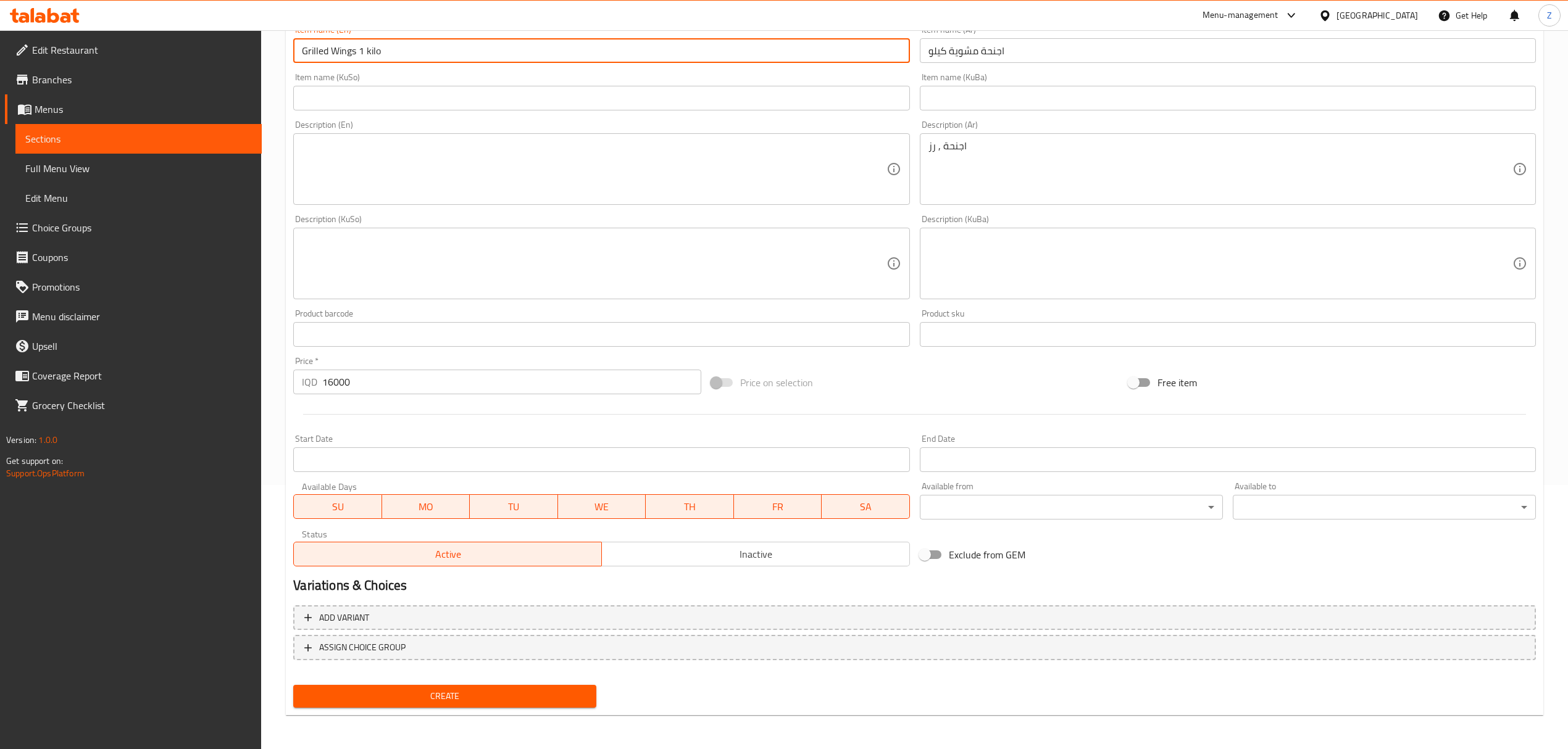
type input "Grilled Wings 1 kilo"
click at [569, 701] on span "Create" at bounding box center [445, 696] width 283 height 16
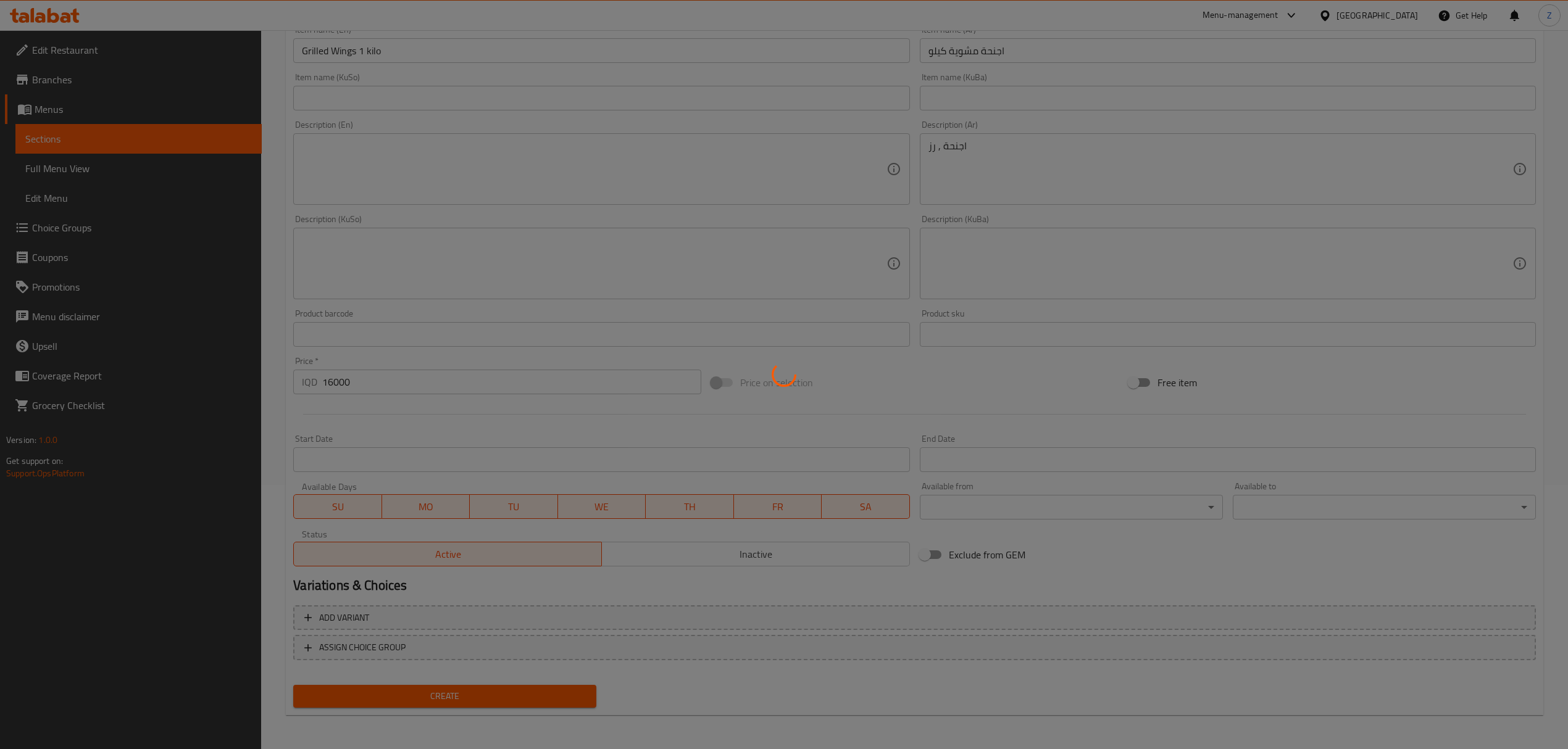
type input "0"
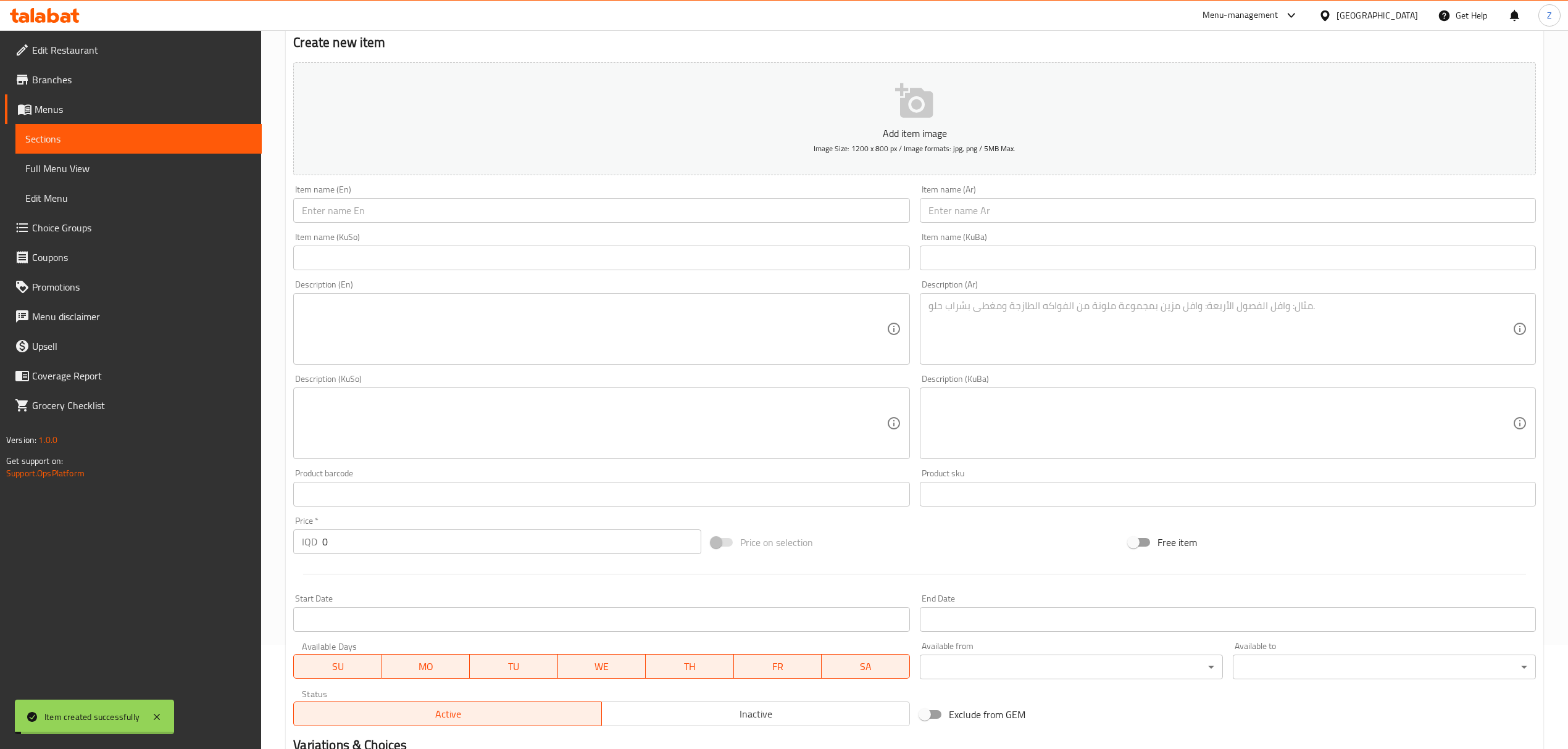
scroll to position [18, 0]
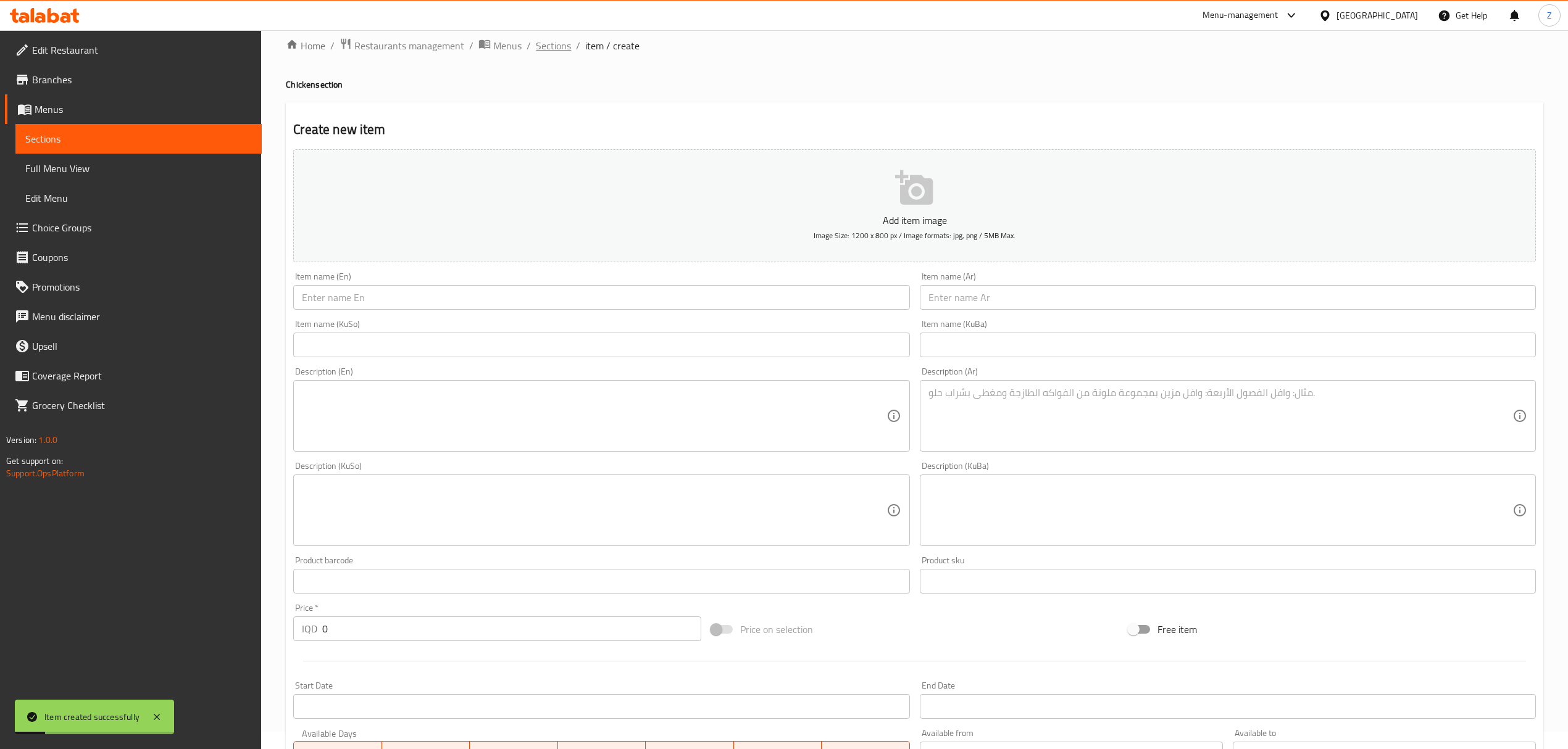
click at [546, 48] on span "Sections" at bounding box center [553, 45] width 35 height 15
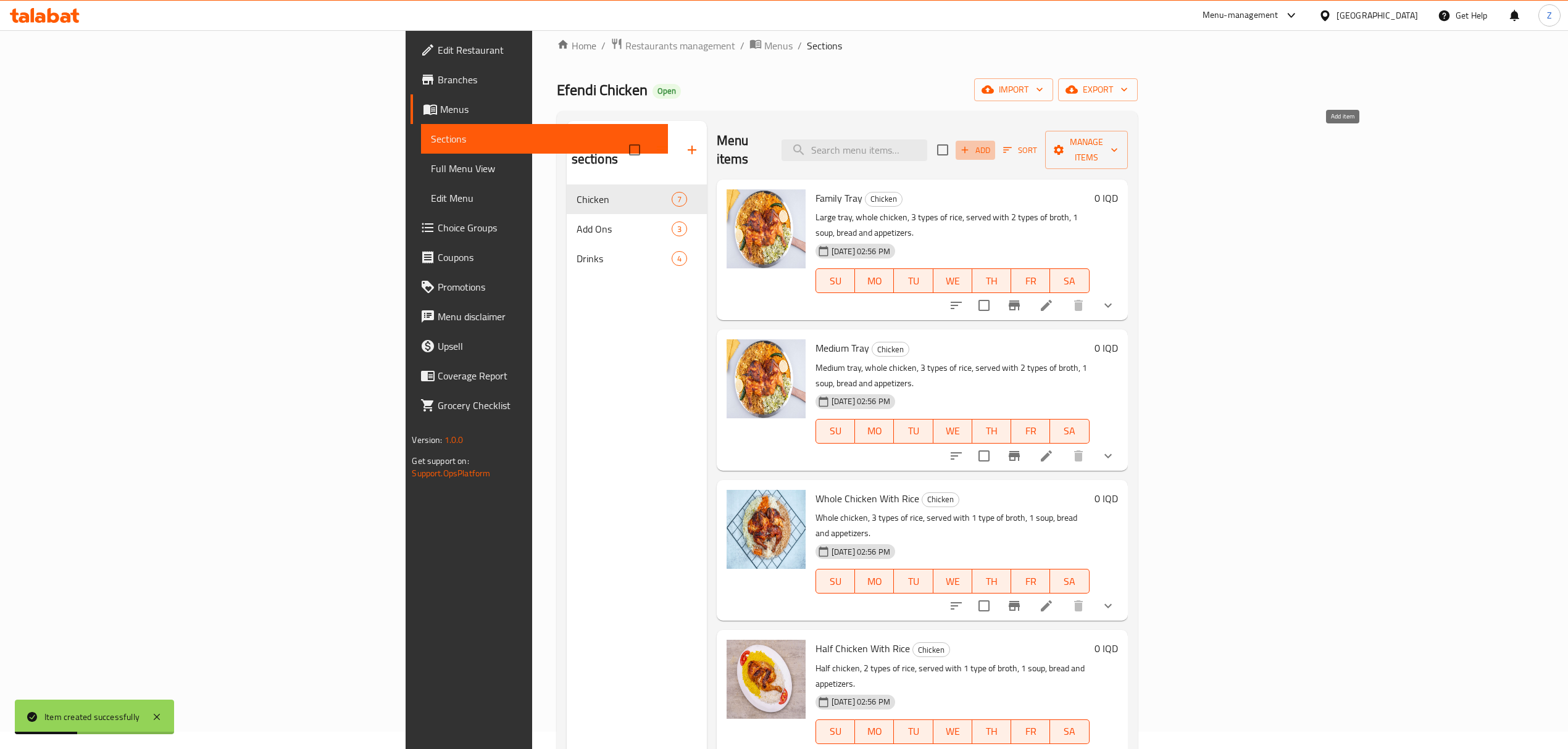
click at [993, 146] on span "Add" at bounding box center [976, 150] width 33 height 14
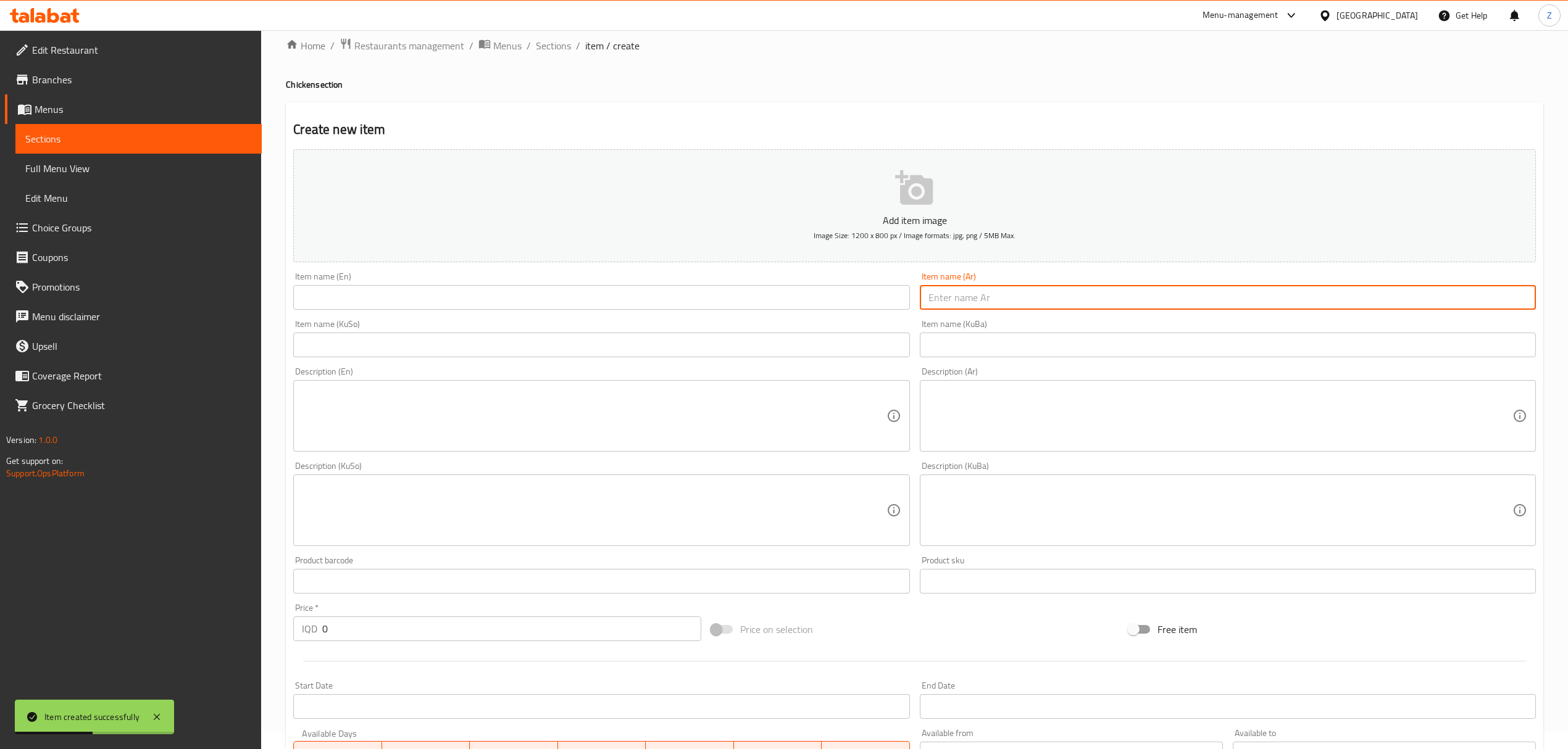
click at [985, 302] on input "text" at bounding box center [1228, 297] width 616 height 25
type input "h"
type input "اجنحة مشوية نصف كيلو"
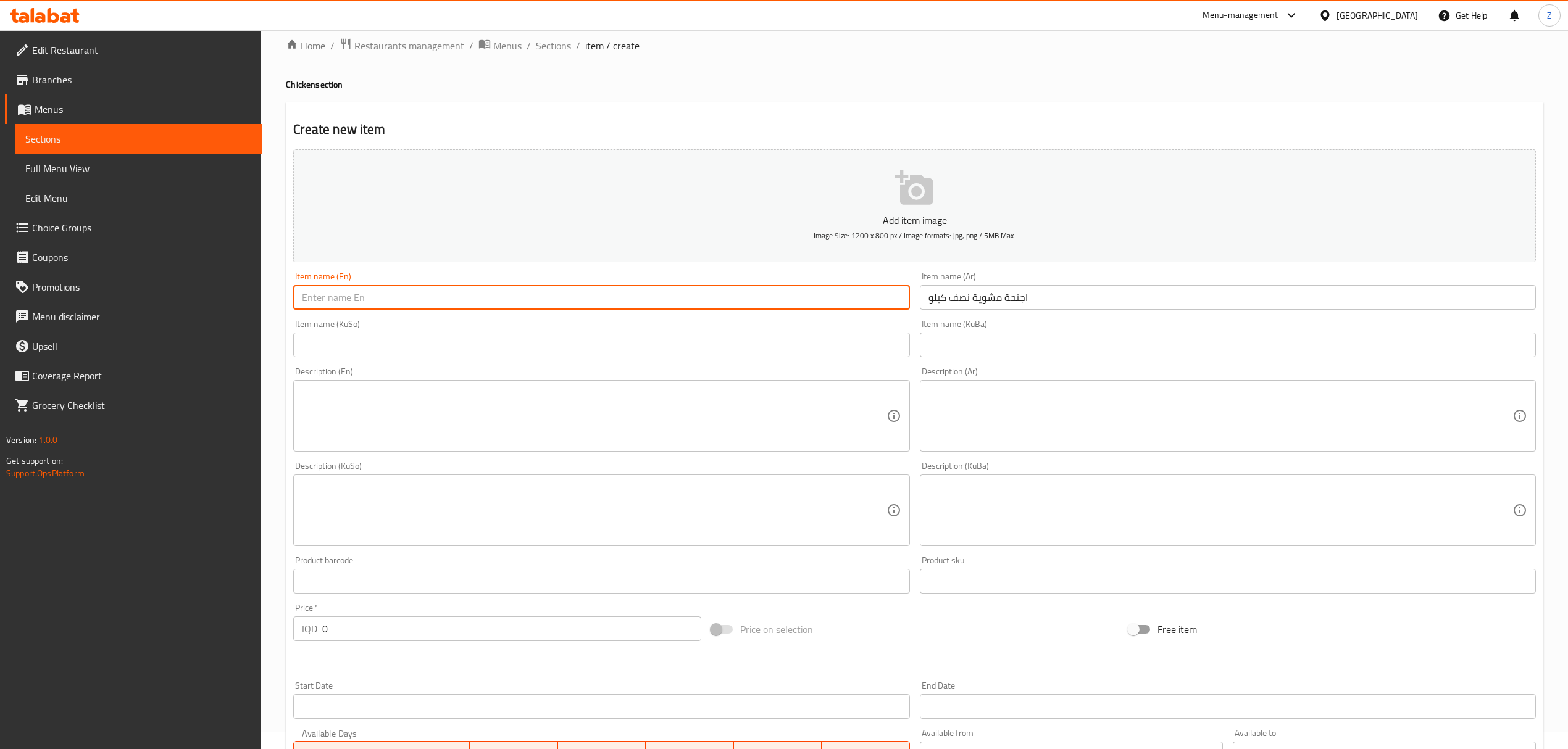
click at [563, 294] on input "text" at bounding box center [601, 297] width 616 height 25
click at [312, 303] on input "Griled Wings 1\2 kilo" at bounding box center [601, 297] width 616 height 25
click at [313, 303] on input "Griled Wings 1\2 kilo" at bounding box center [601, 297] width 616 height 25
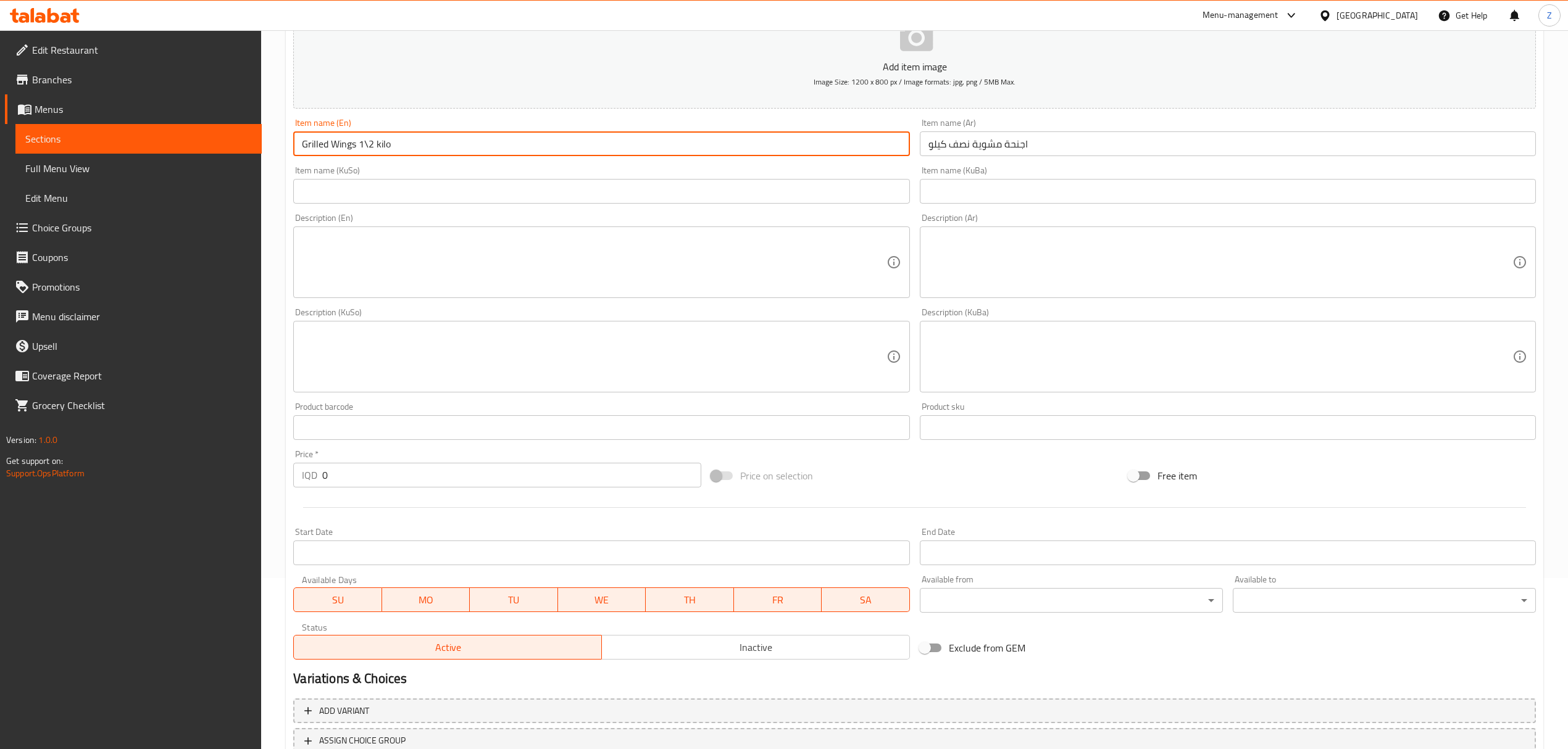
scroll to position [264, 0]
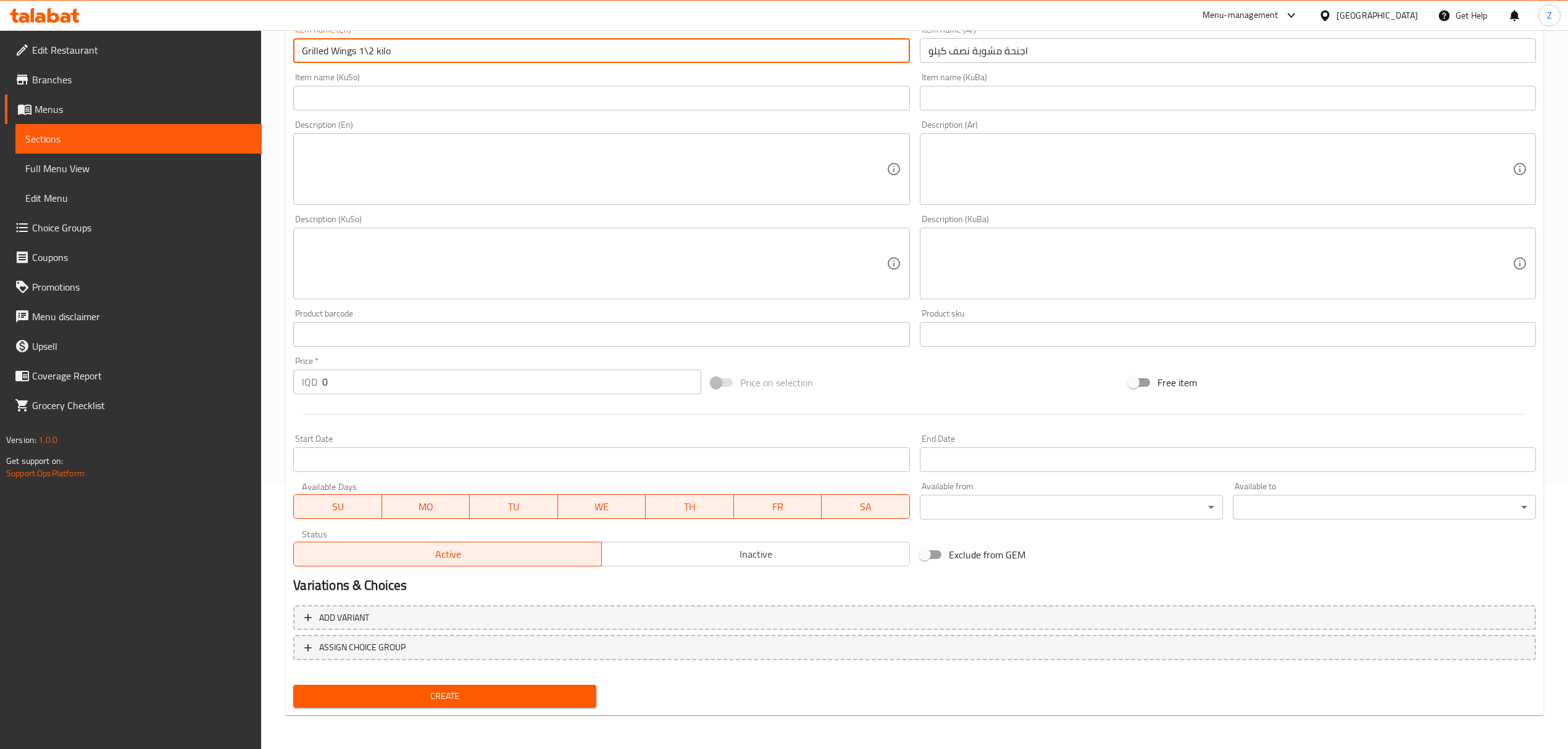
type input "Grilled Wings 1\2 kilo"
click at [371, 374] on input "0" at bounding box center [511, 382] width 378 height 25
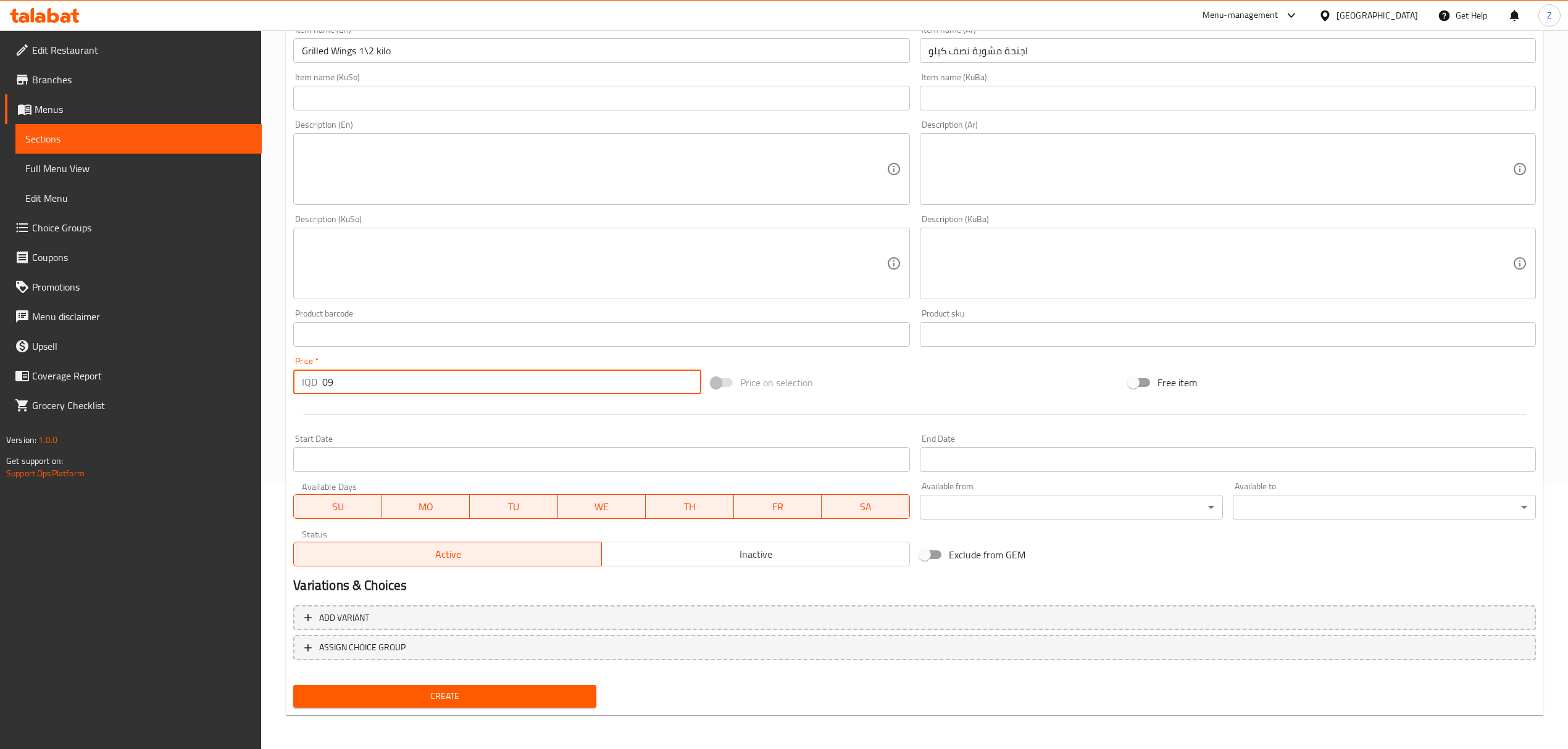
type input "0"
type input "9000"
click at [405, 694] on span "Create" at bounding box center [445, 696] width 283 height 16
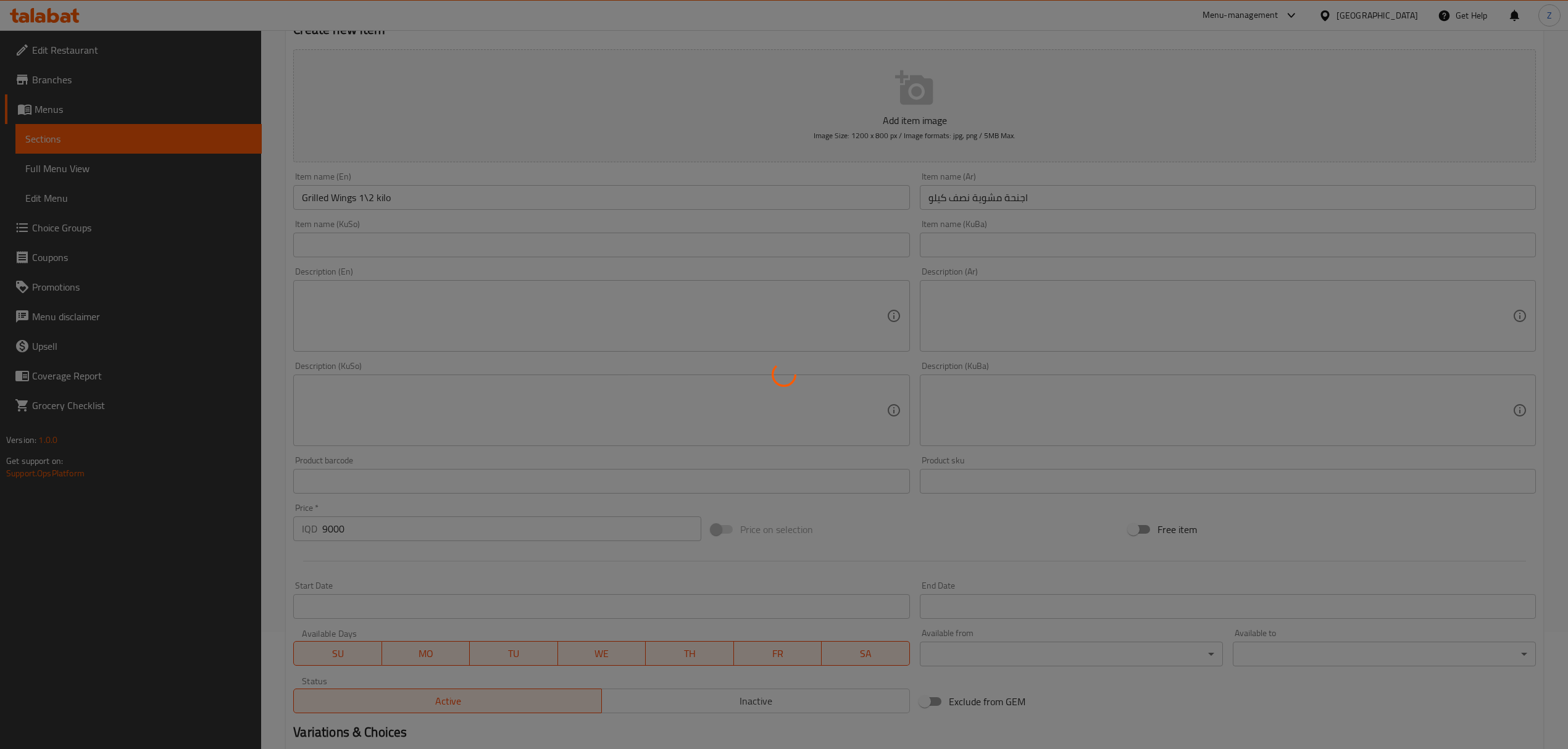
scroll to position [0, 0]
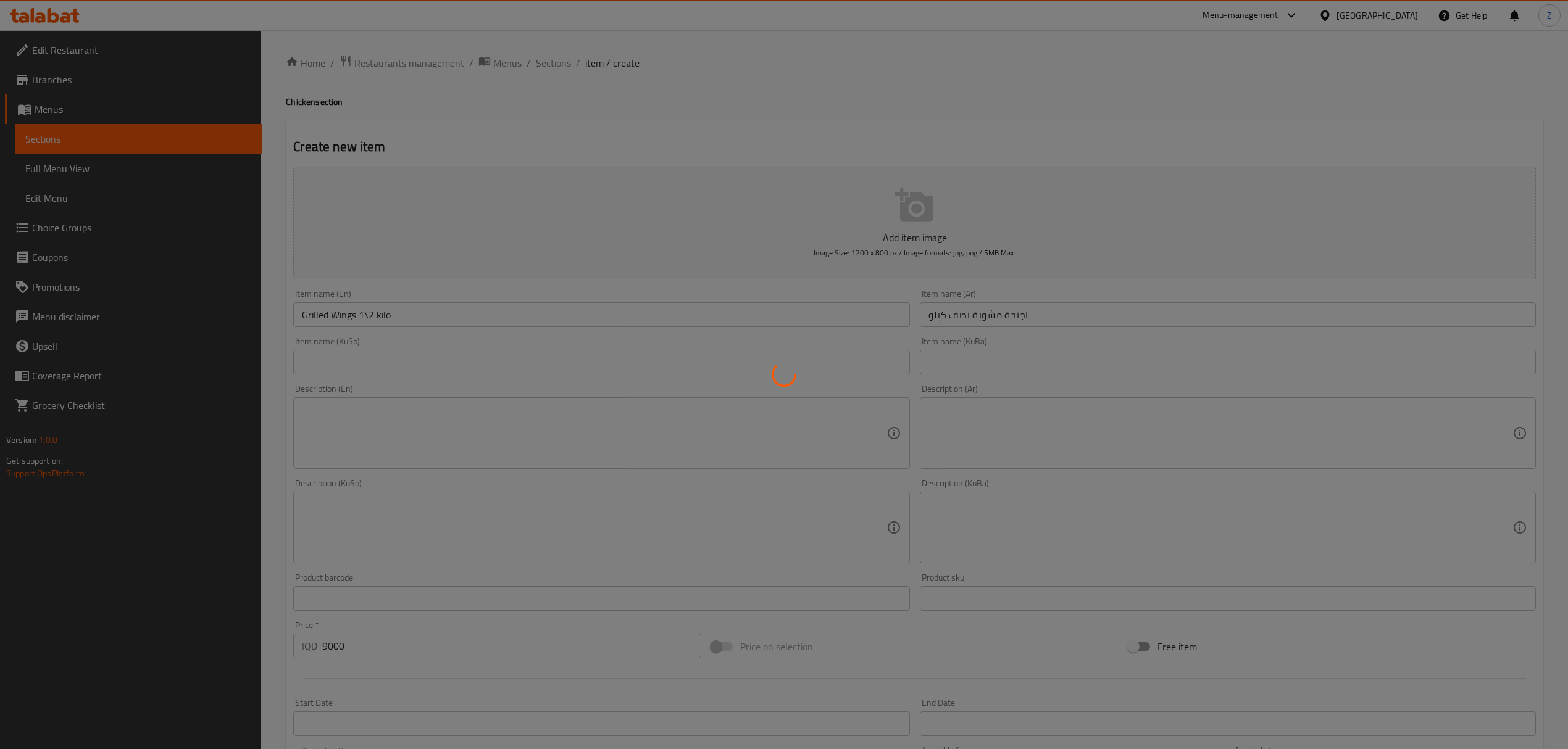
type input "0"
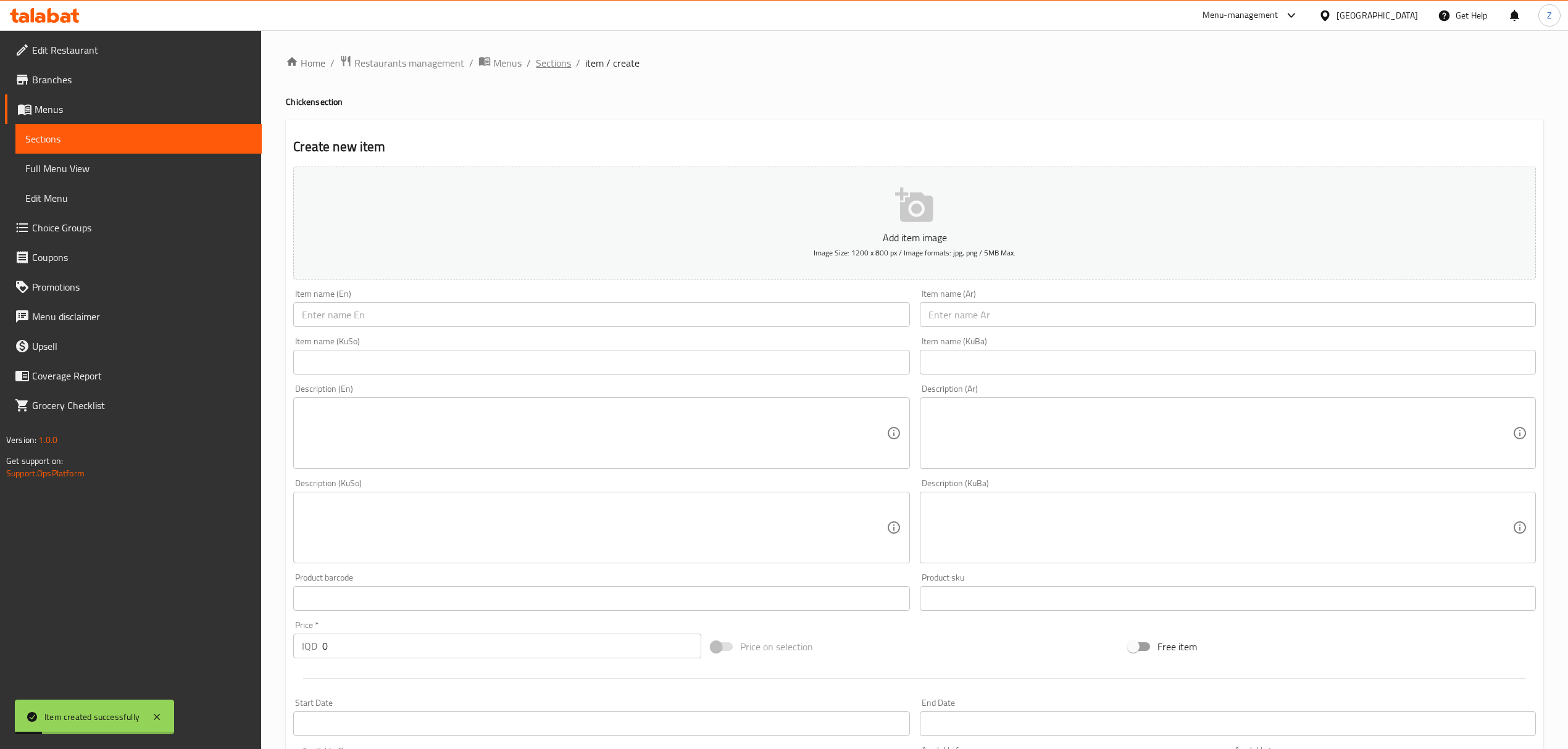
click at [569, 66] on span "Sections" at bounding box center [553, 63] width 35 height 15
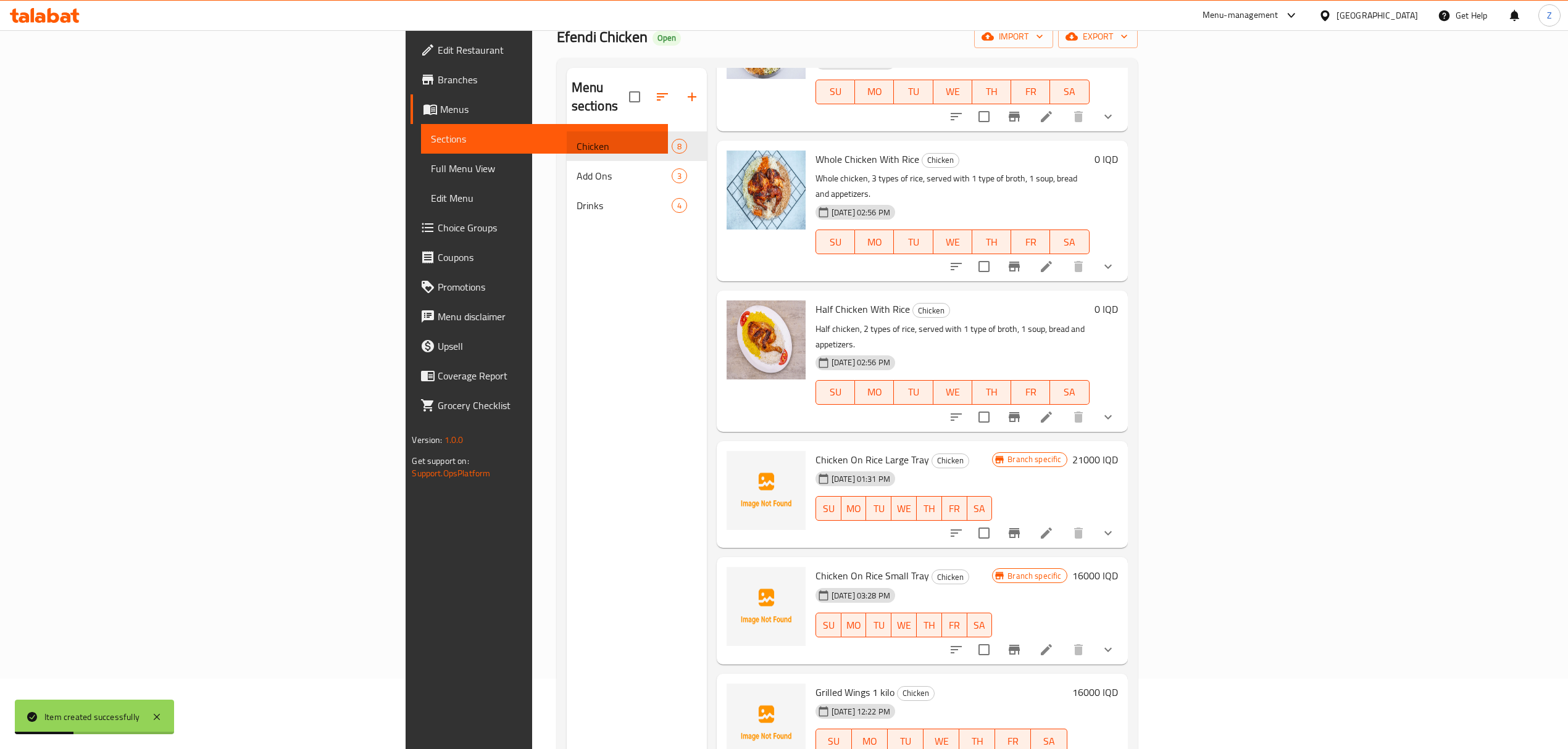
scroll to position [174, 0]
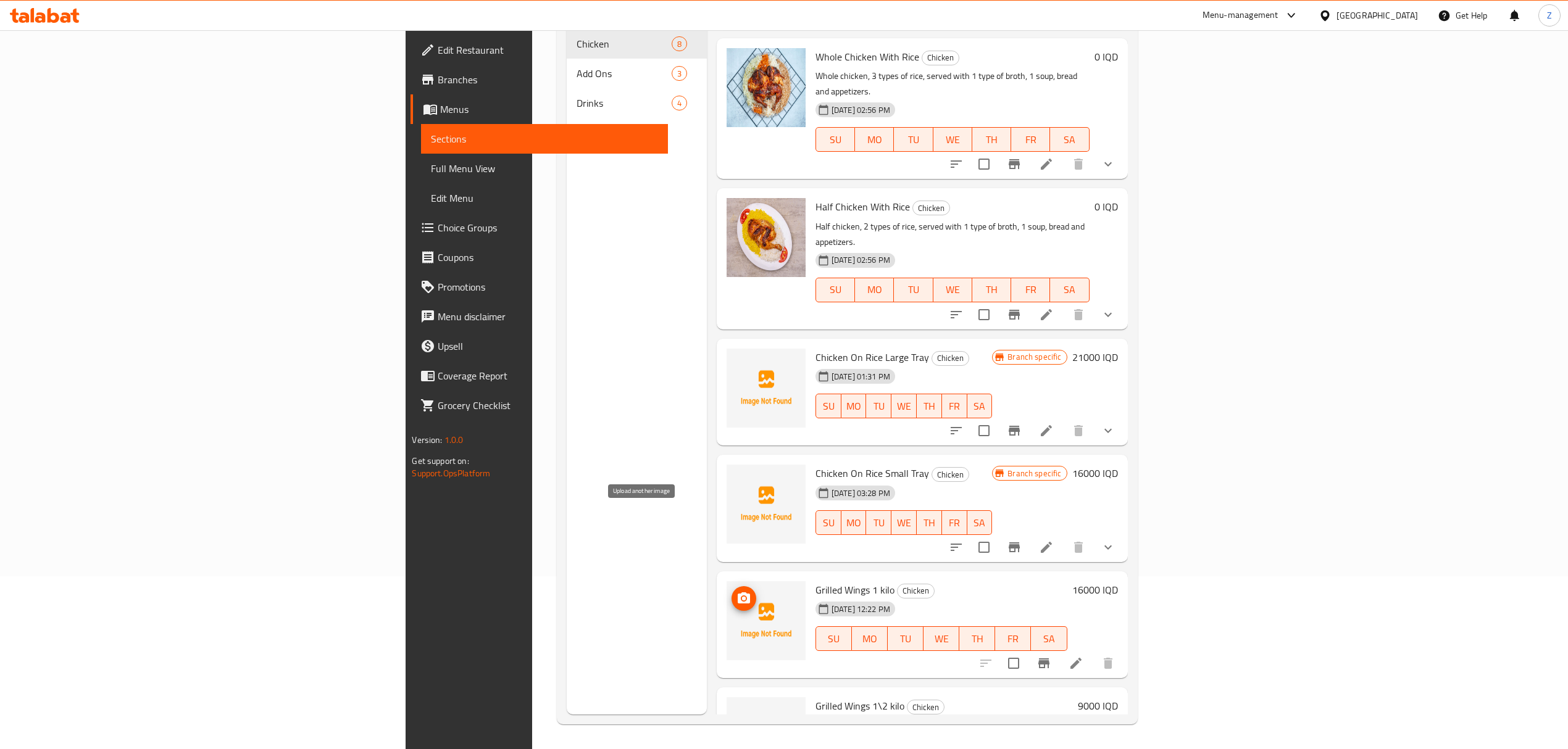
click at [732, 591] on span "upload picture" at bounding box center [744, 598] width 25 height 15
